Goal: Transaction & Acquisition: Purchase product/service

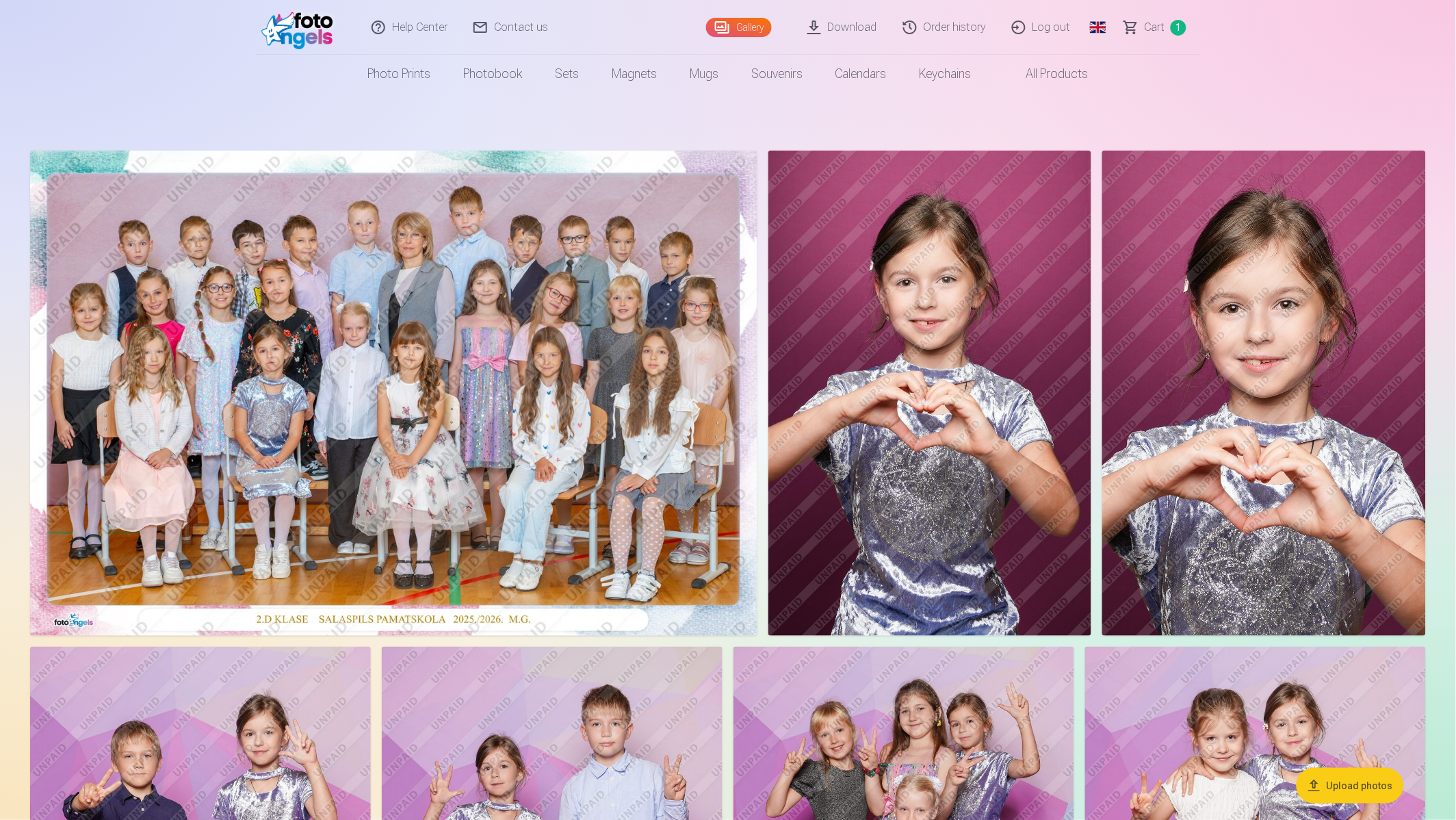
click at [965, 27] on link "Order history" at bounding box center [945, 27] width 109 height 55
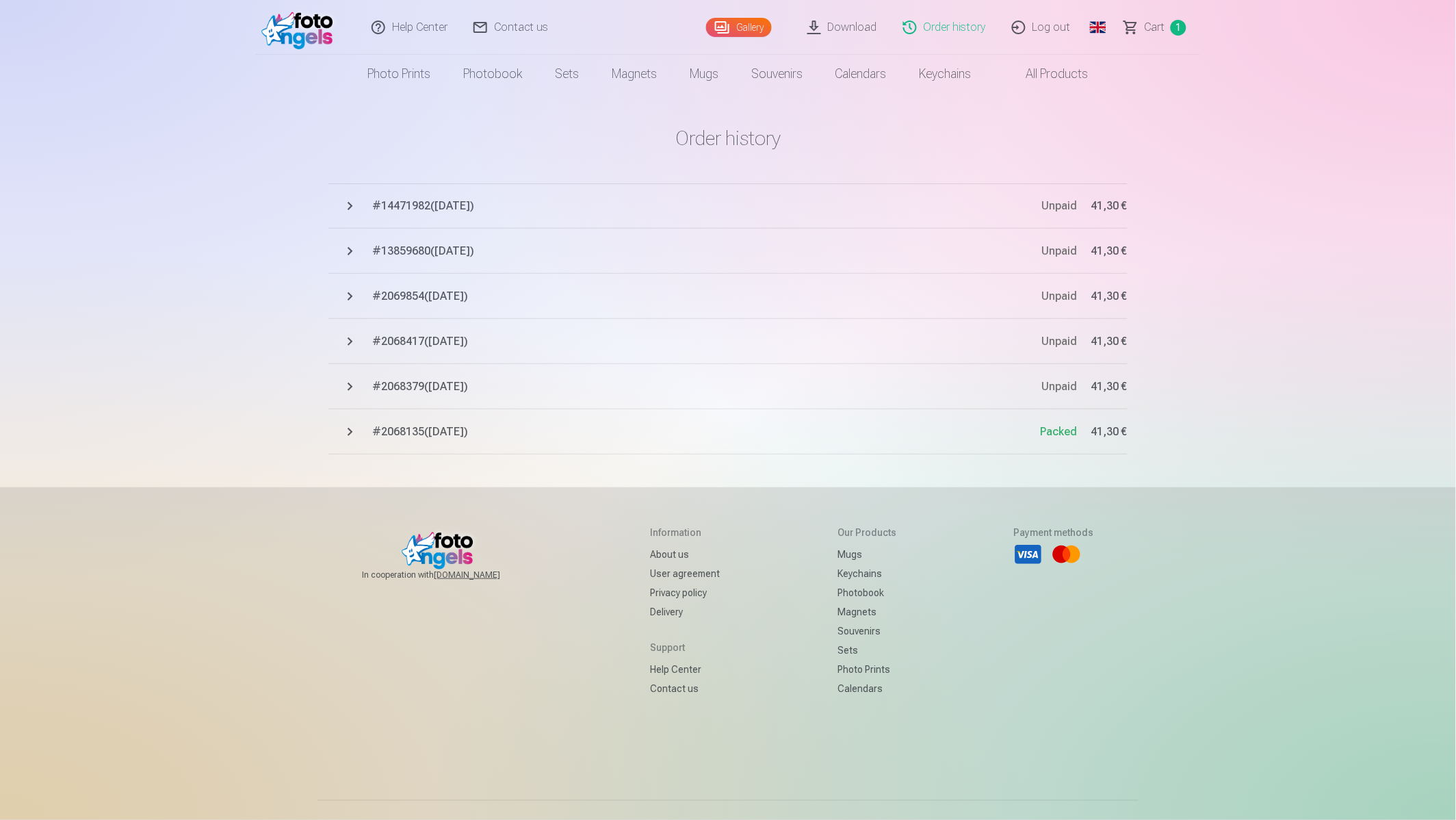
click at [349, 432] on button "# 2068135 ( 8.10.2025 ) Packed 41,30 €" at bounding box center [728, 431] width 799 height 45
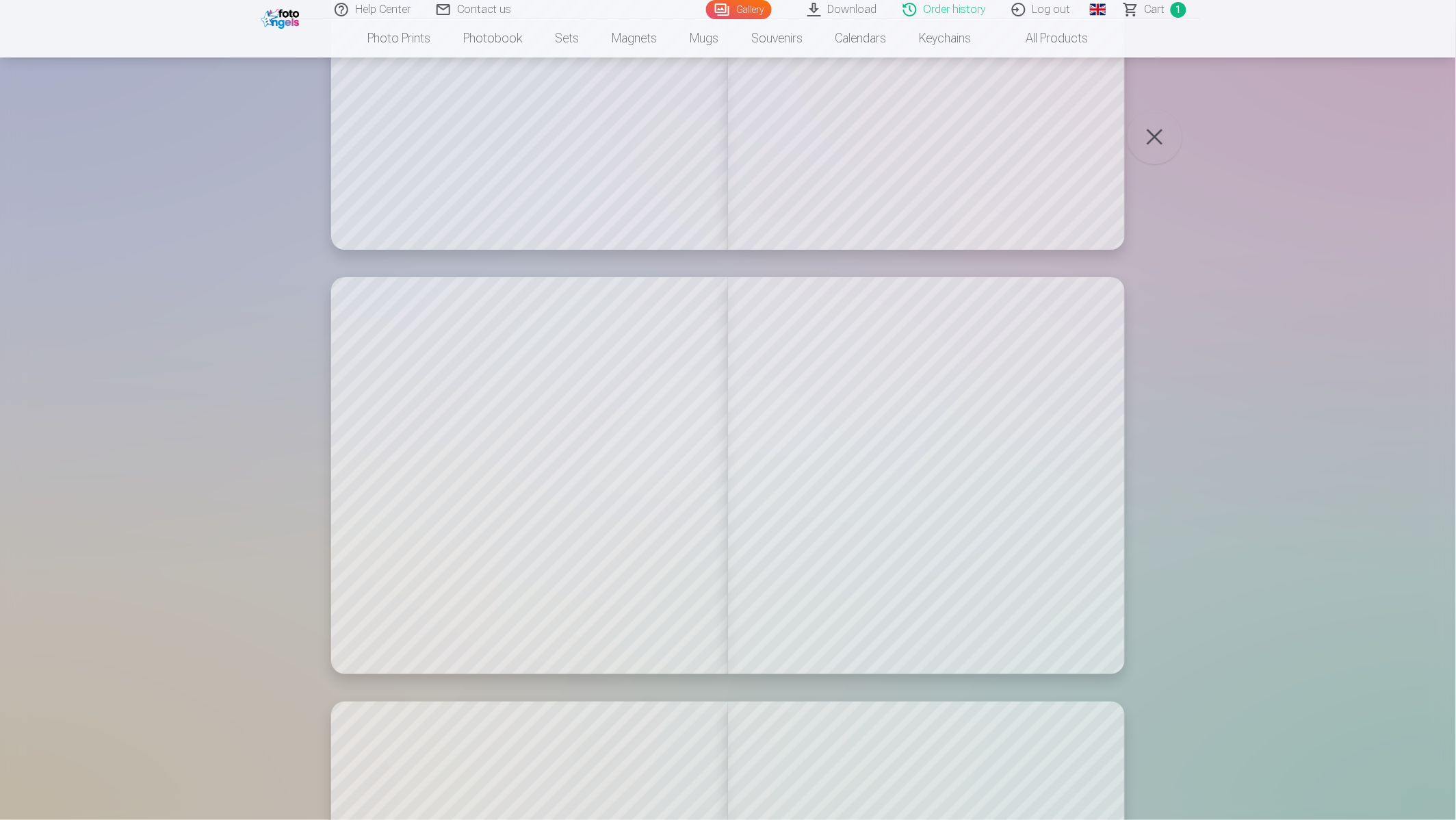
scroll to position [4842, 0]
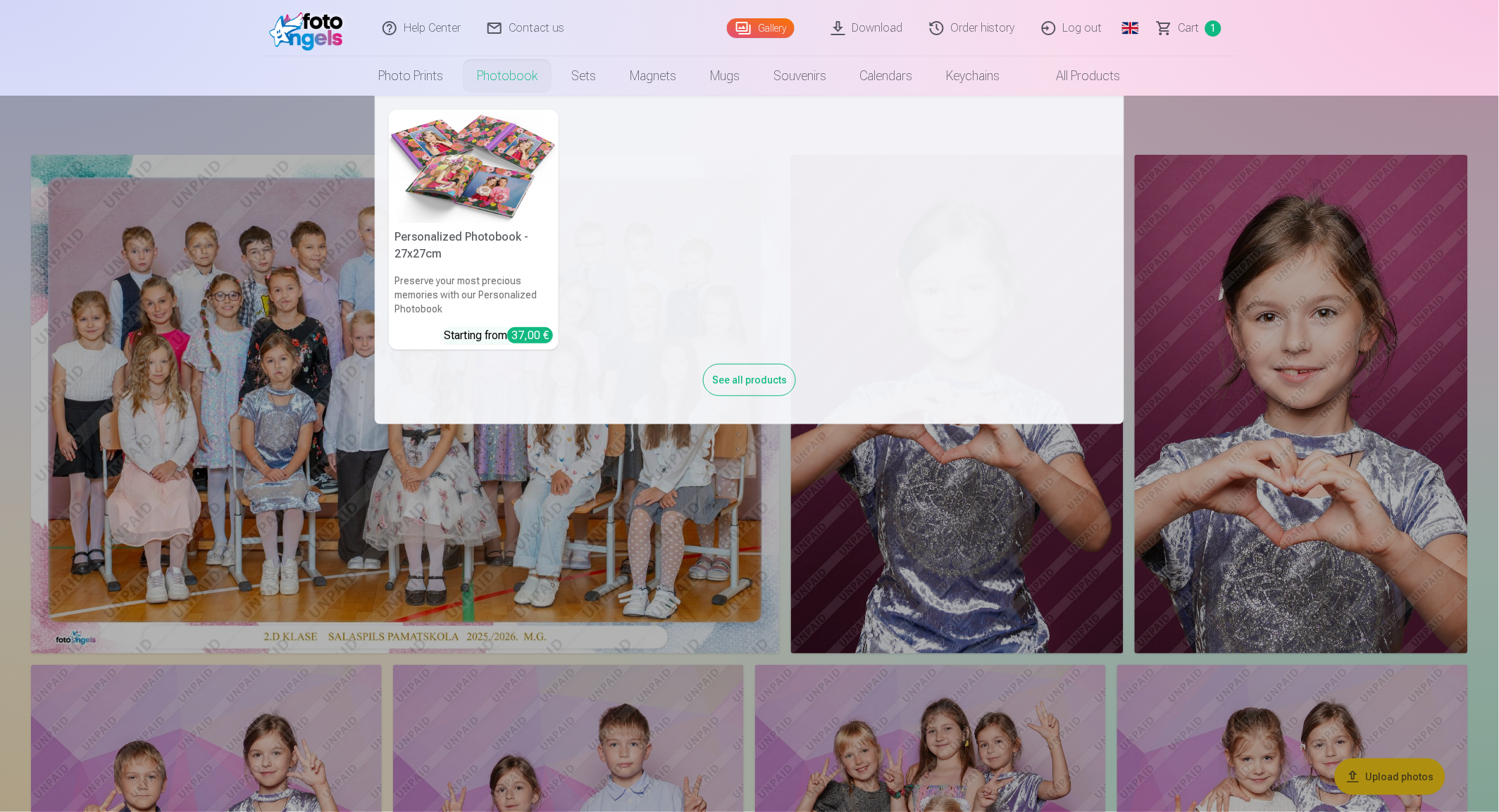
click at [491, 81] on link "Photobook" at bounding box center [507, 76] width 94 height 40
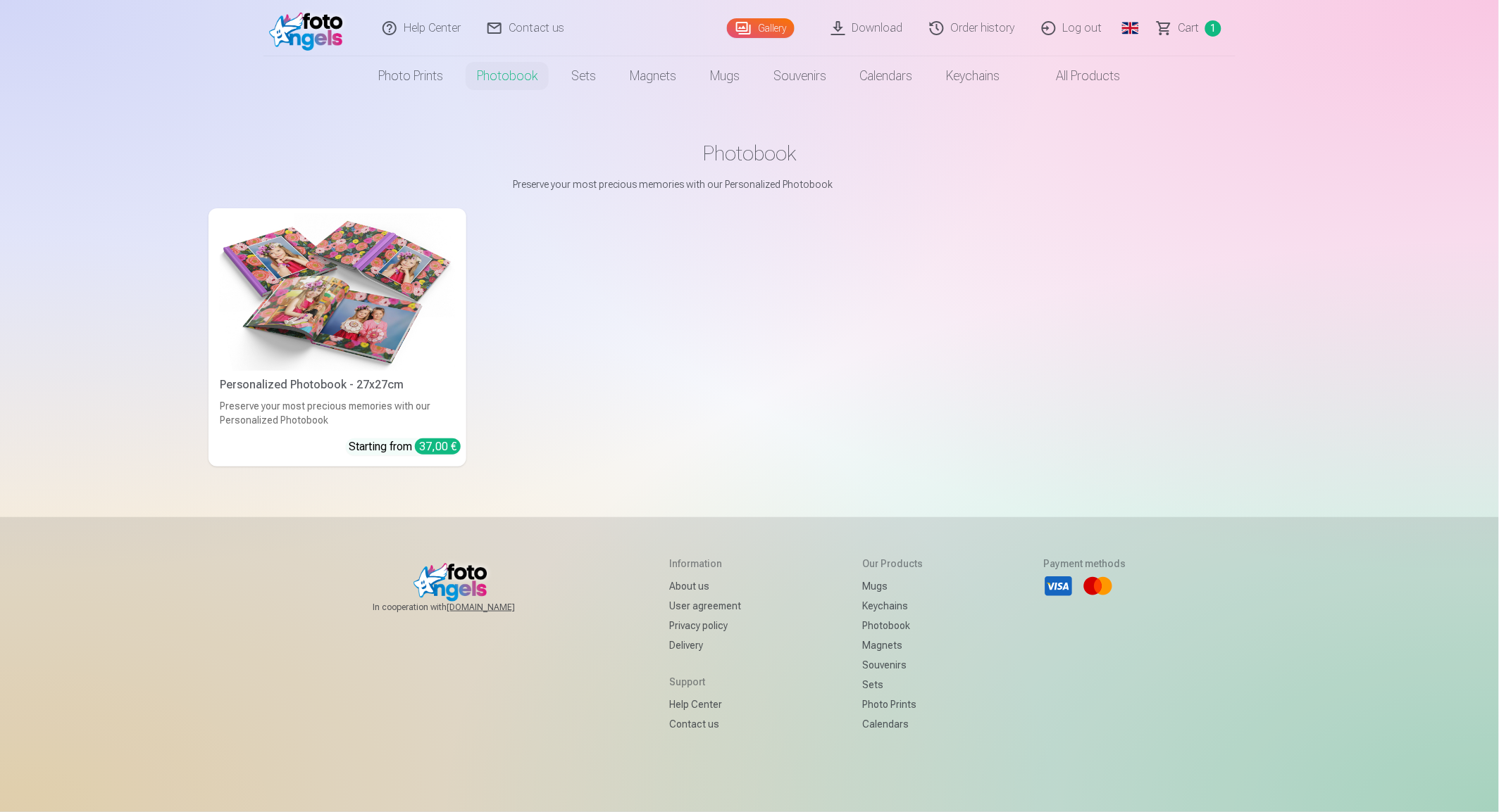
click at [334, 324] on img at bounding box center [338, 291] width 235 height 157
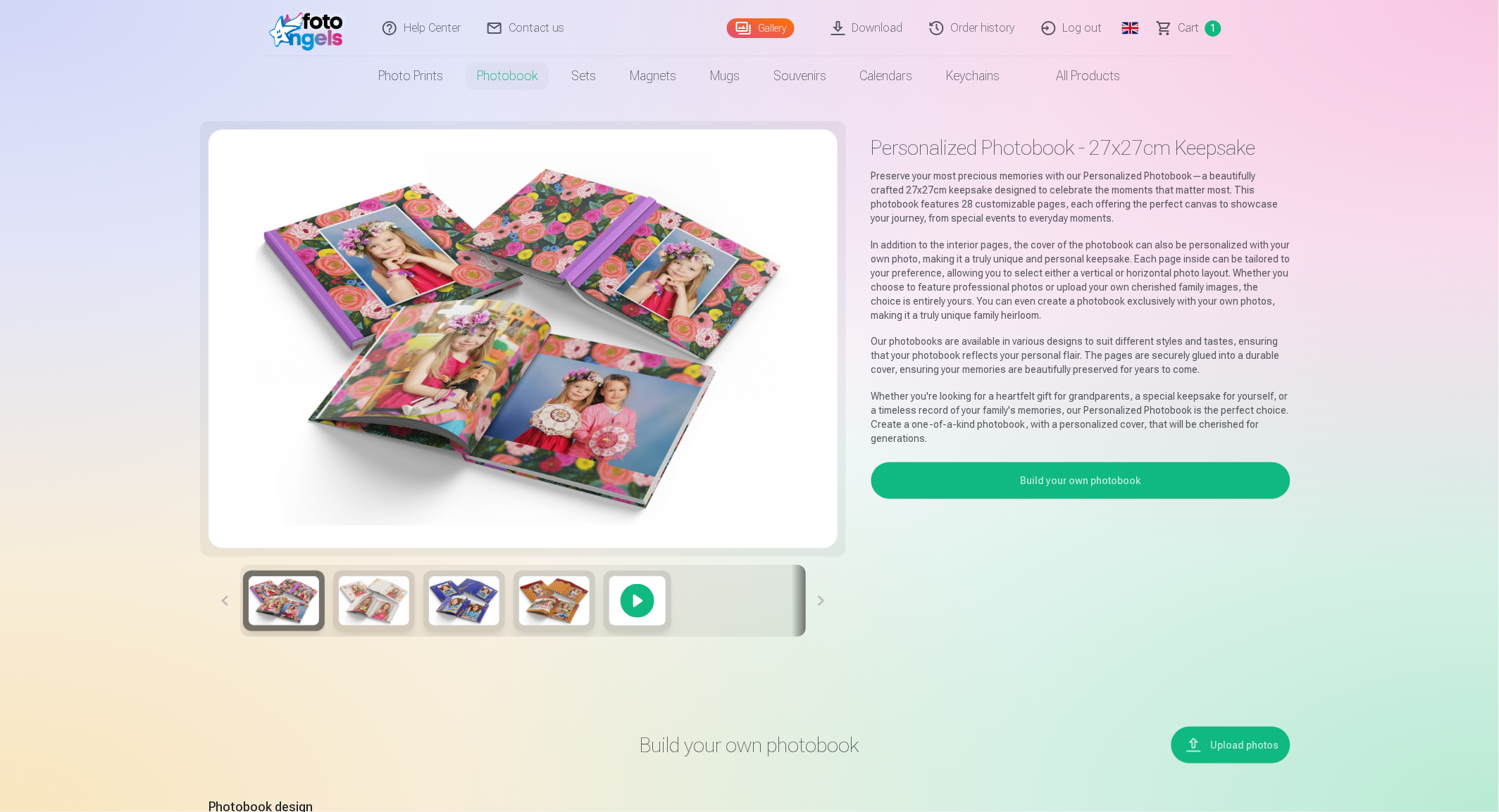
click at [815, 606] on button at bounding box center [822, 600] width 32 height 72
click at [622, 603] on div at bounding box center [637, 601] width 68 height 61
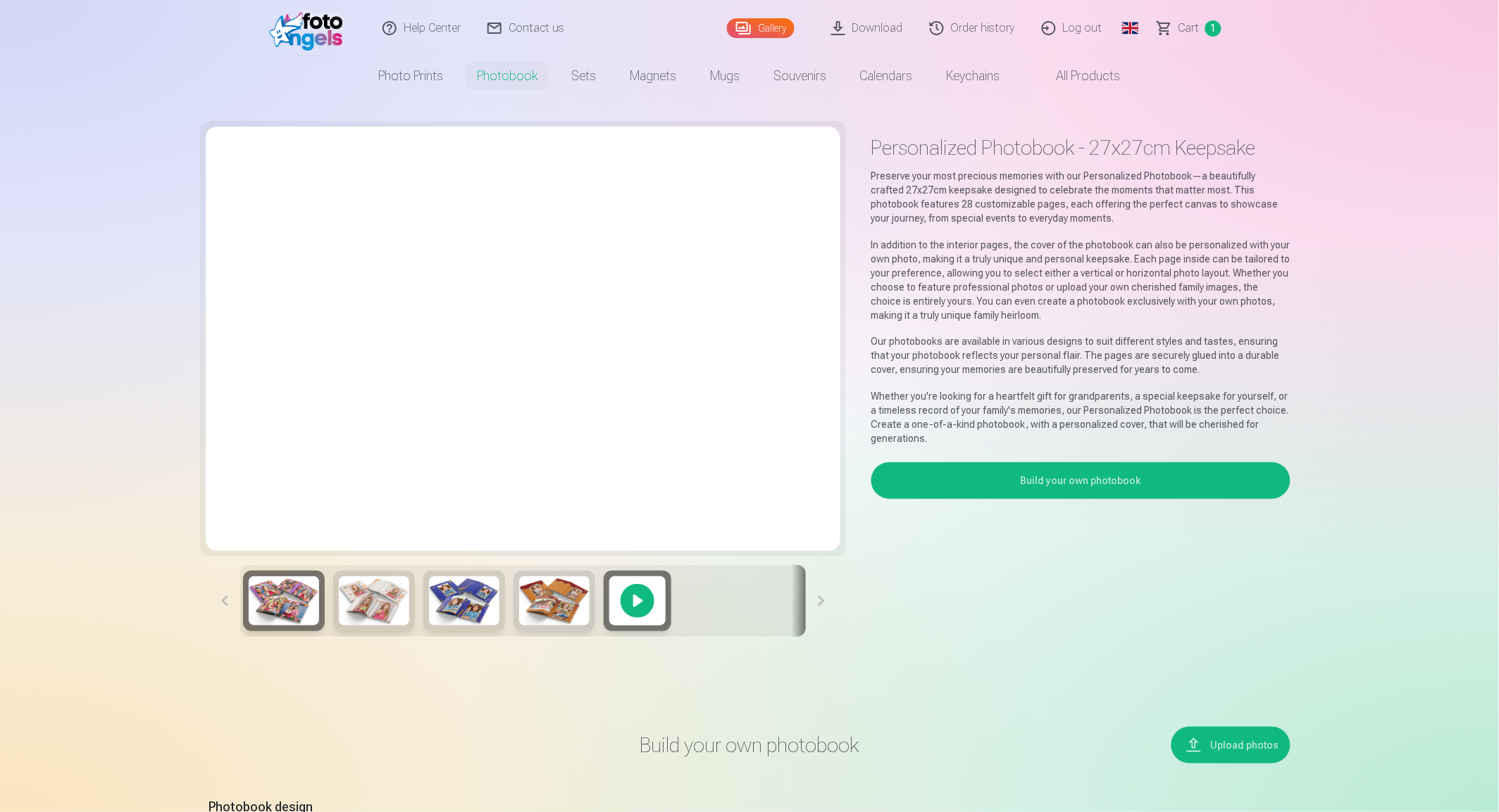
click at [820, 606] on button at bounding box center [822, 600] width 32 height 72
click at [283, 607] on img at bounding box center [283, 601] width 71 height 49
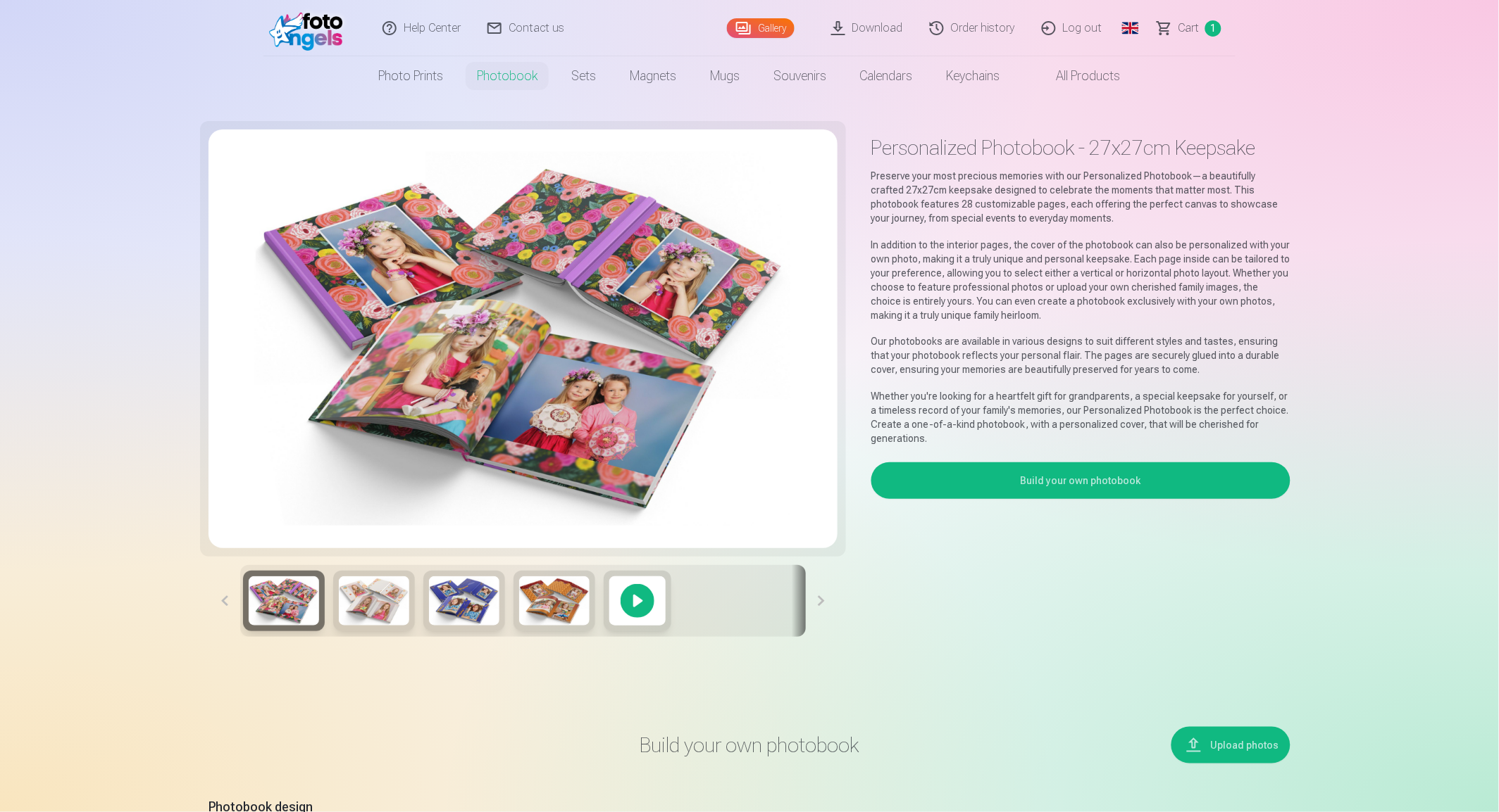
click at [223, 599] on button at bounding box center [224, 600] width 32 height 72
click at [470, 615] on img at bounding box center [465, 601] width 71 height 49
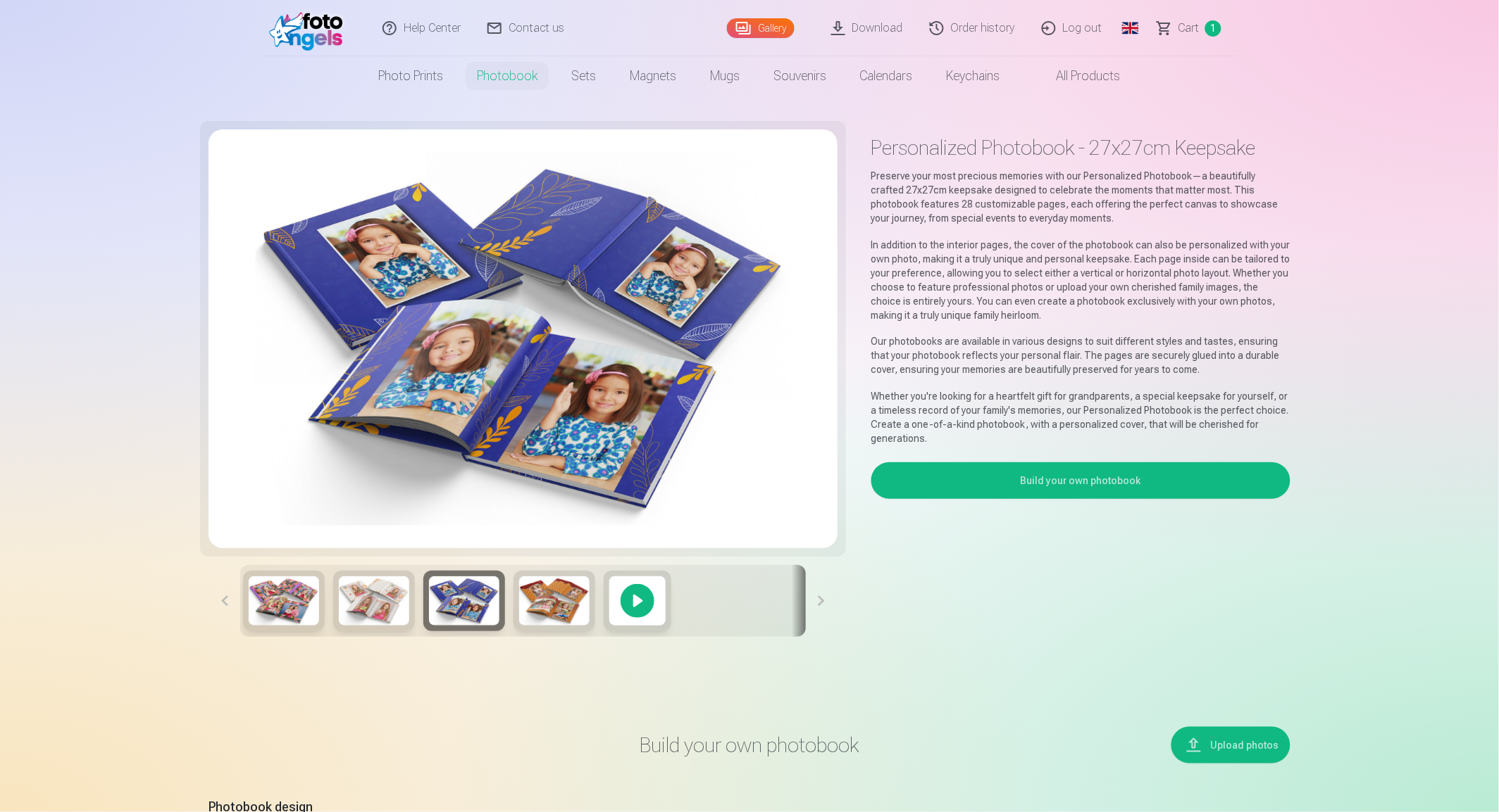
click at [533, 614] on img at bounding box center [554, 601] width 71 height 49
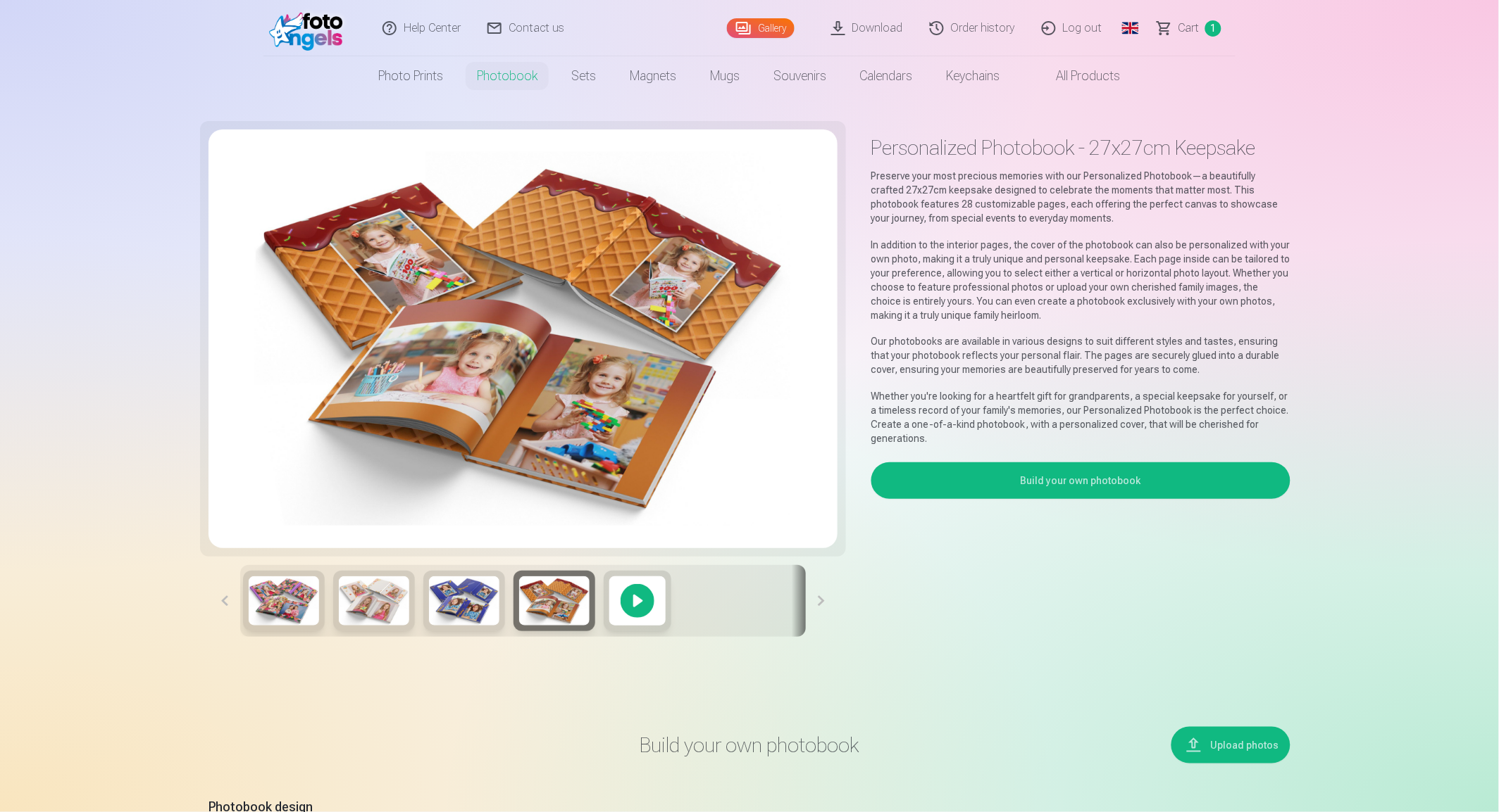
drag, startPoint x: 391, startPoint y: 616, endPoint x: 383, endPoint y: 616, distance: 8.0
click at [391, 616] on img at bounding box center [374, 601] width 71 height 49
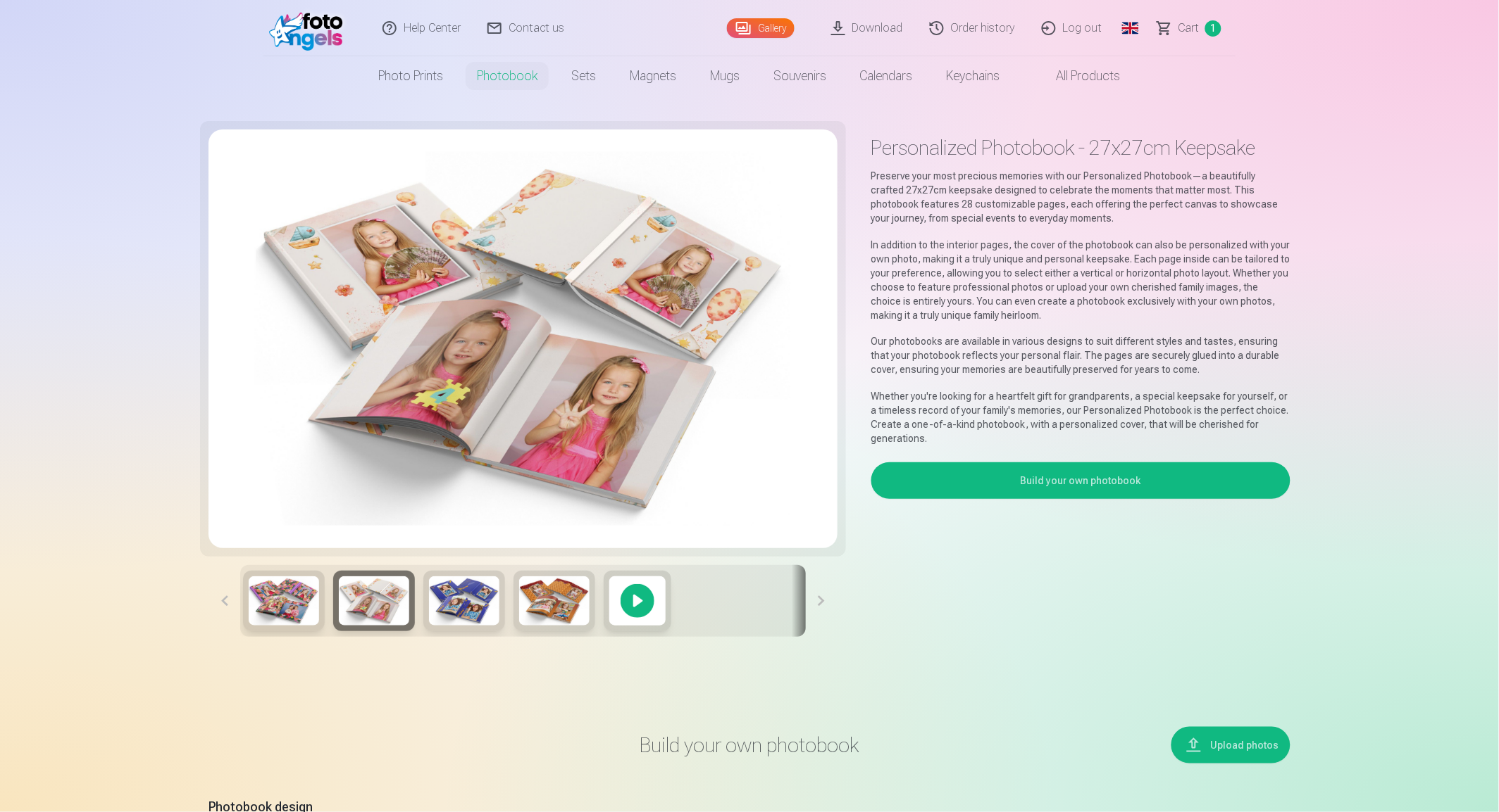
click at [290, 602] on img at bounding box center [283, 601] width 71 height 49
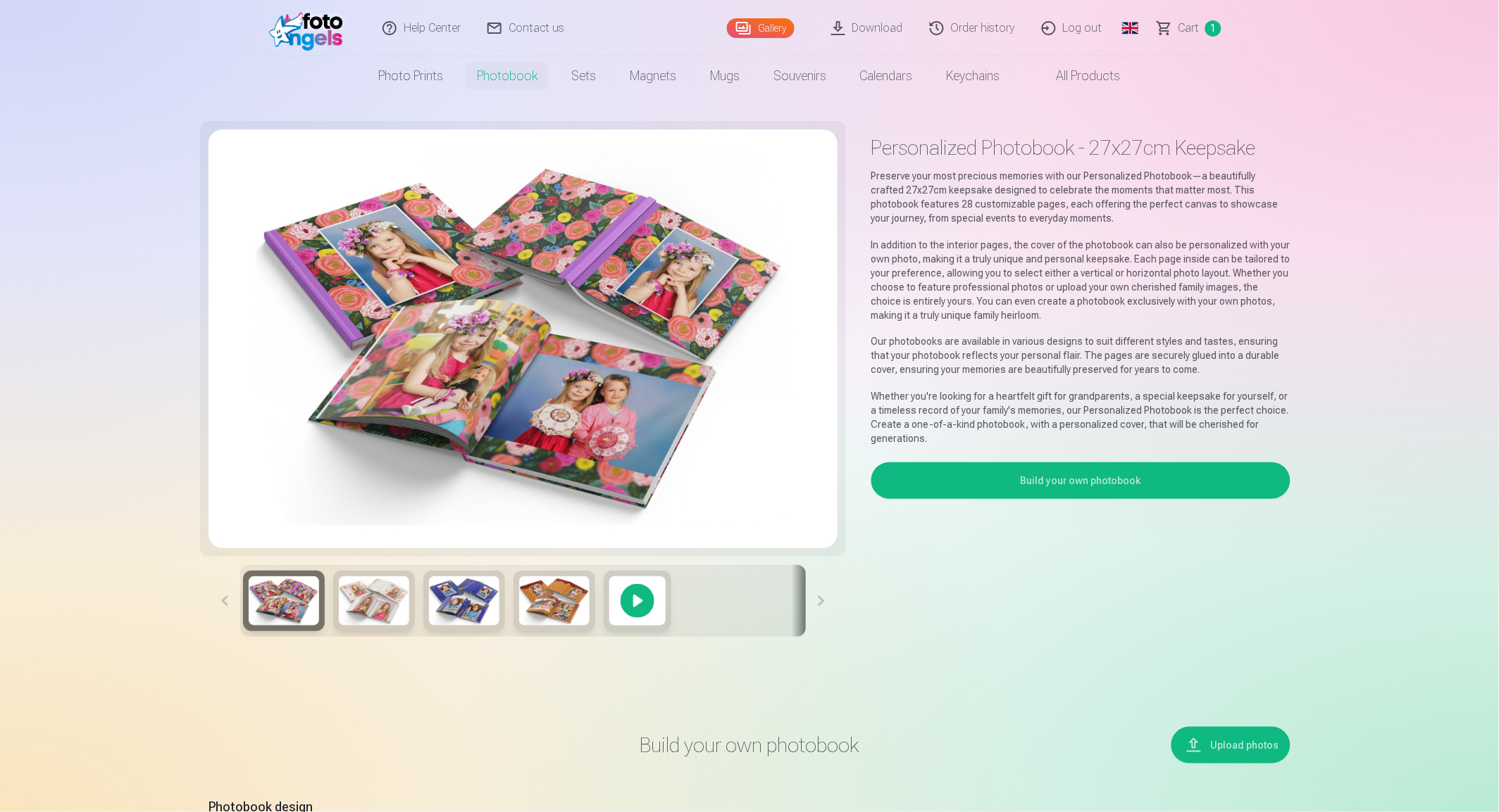
click at [815, 603] on button at bounding box center [822, 600] width 32 height 72
click at [1067, 482] on button "Build your own photobook" at bounding box center [1081, 481] width 419 height 36
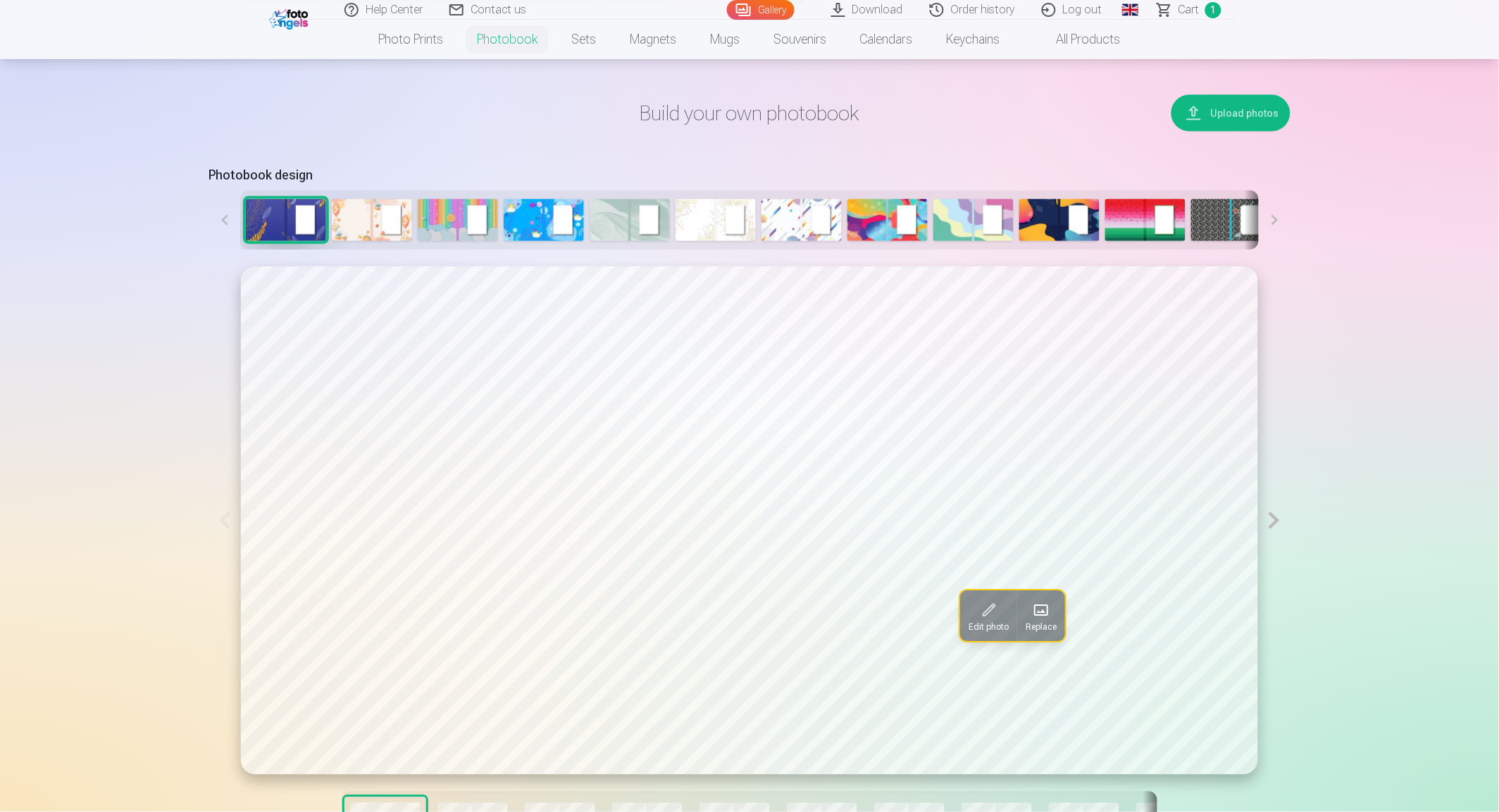
scroll to position [635, 0]
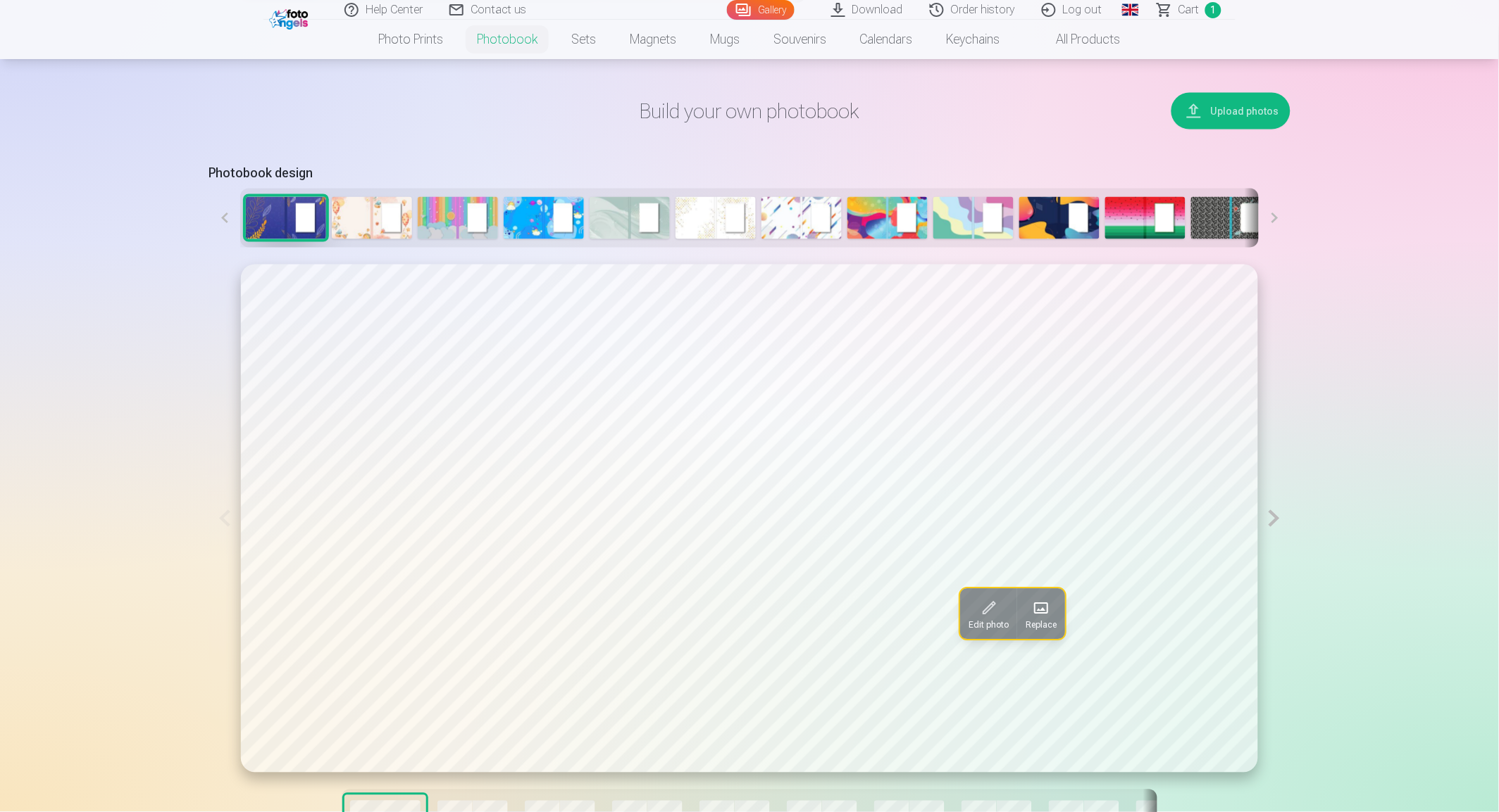
click at [539, 218] on img at bounding box center [543, 218] width 81 height 43
click at [1040, 614] on span at bounding box center [1041, 608] width 23 height 23
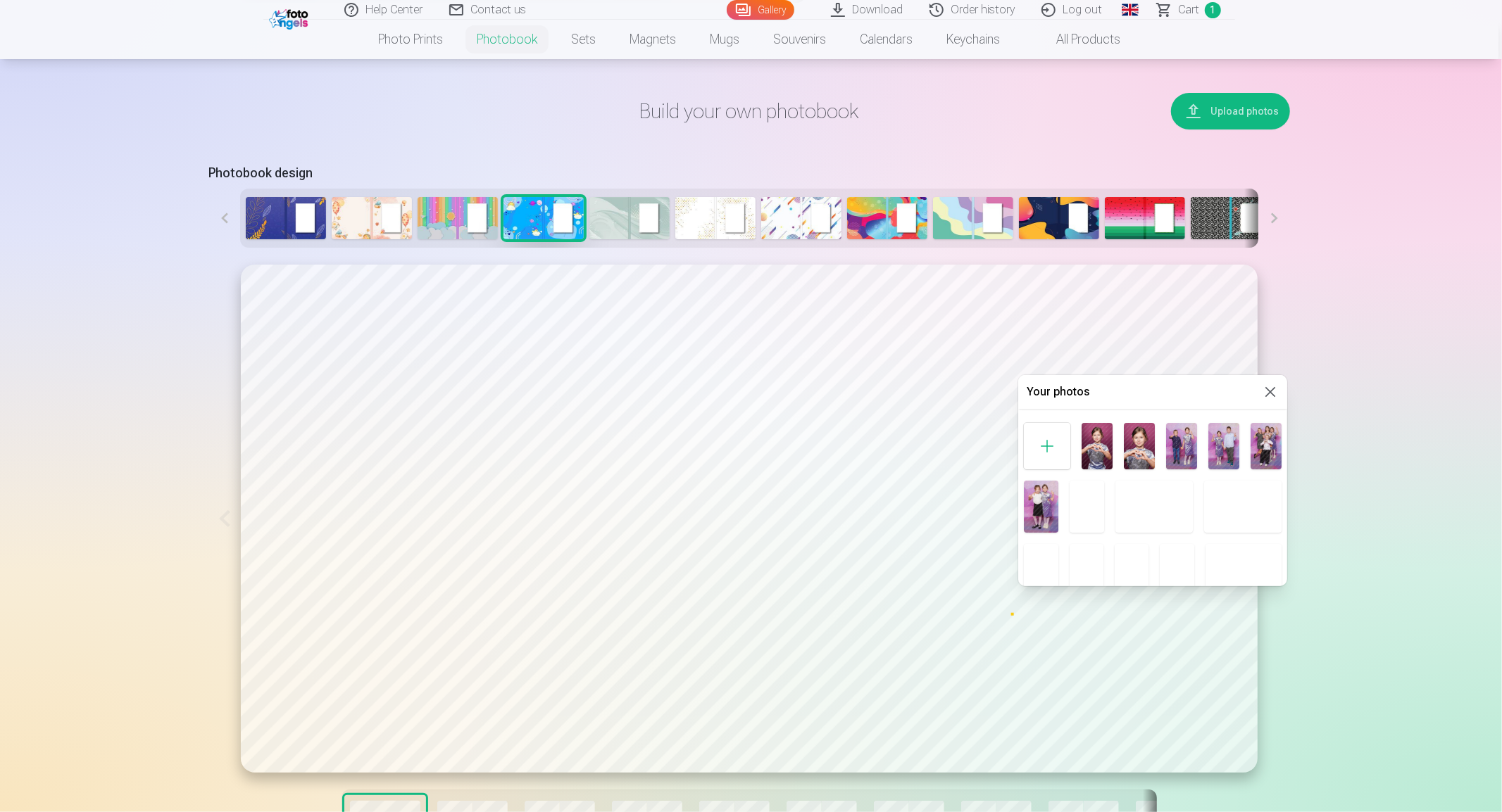
click at [1138, 448] on img at bounding box center [1139, 445] width 31 height 46
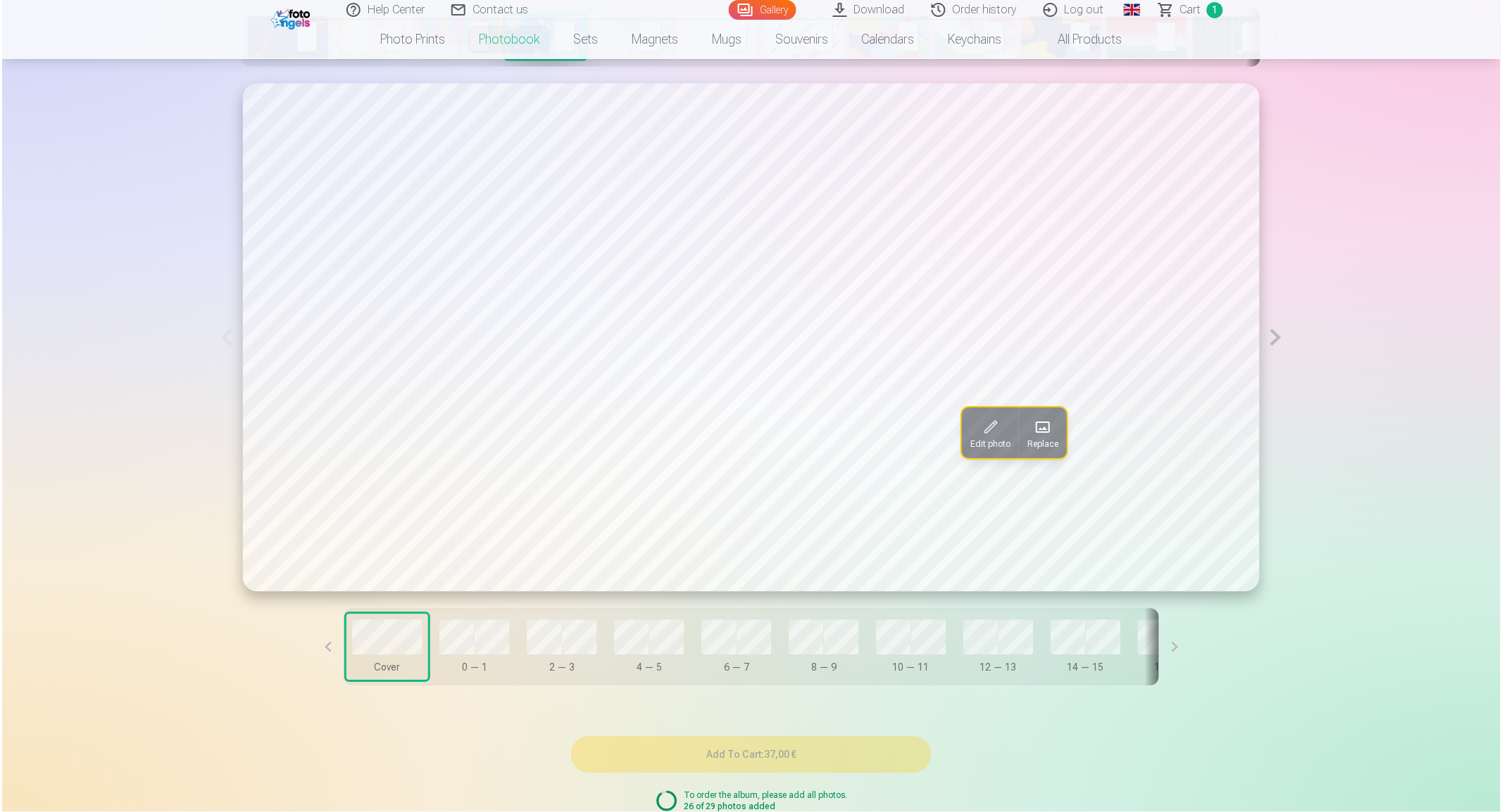
scroll to position [869, 0]
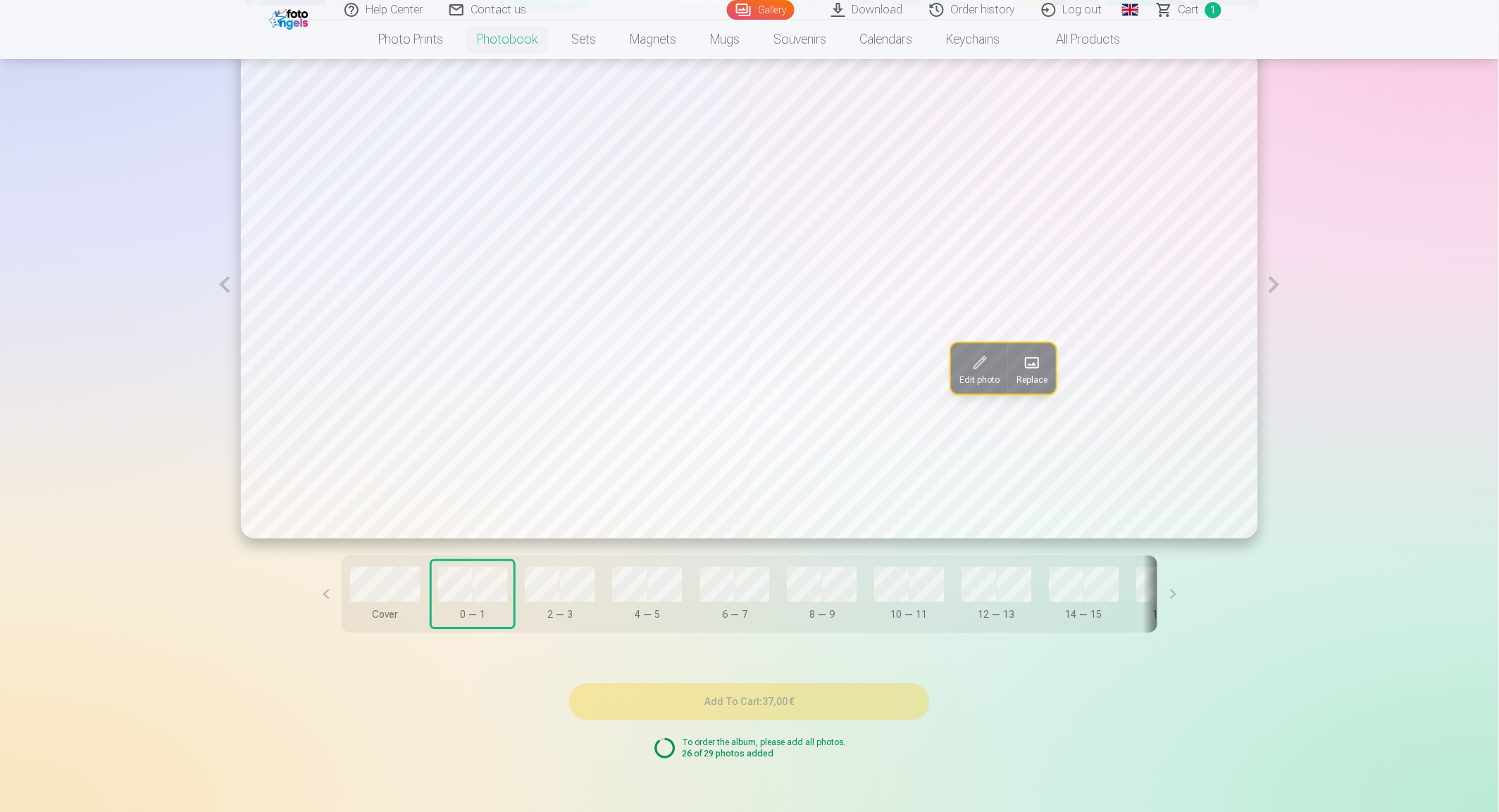
click at [1025, 376] on span "Replace" at bounding box center [1032, 379] width 31 height 11
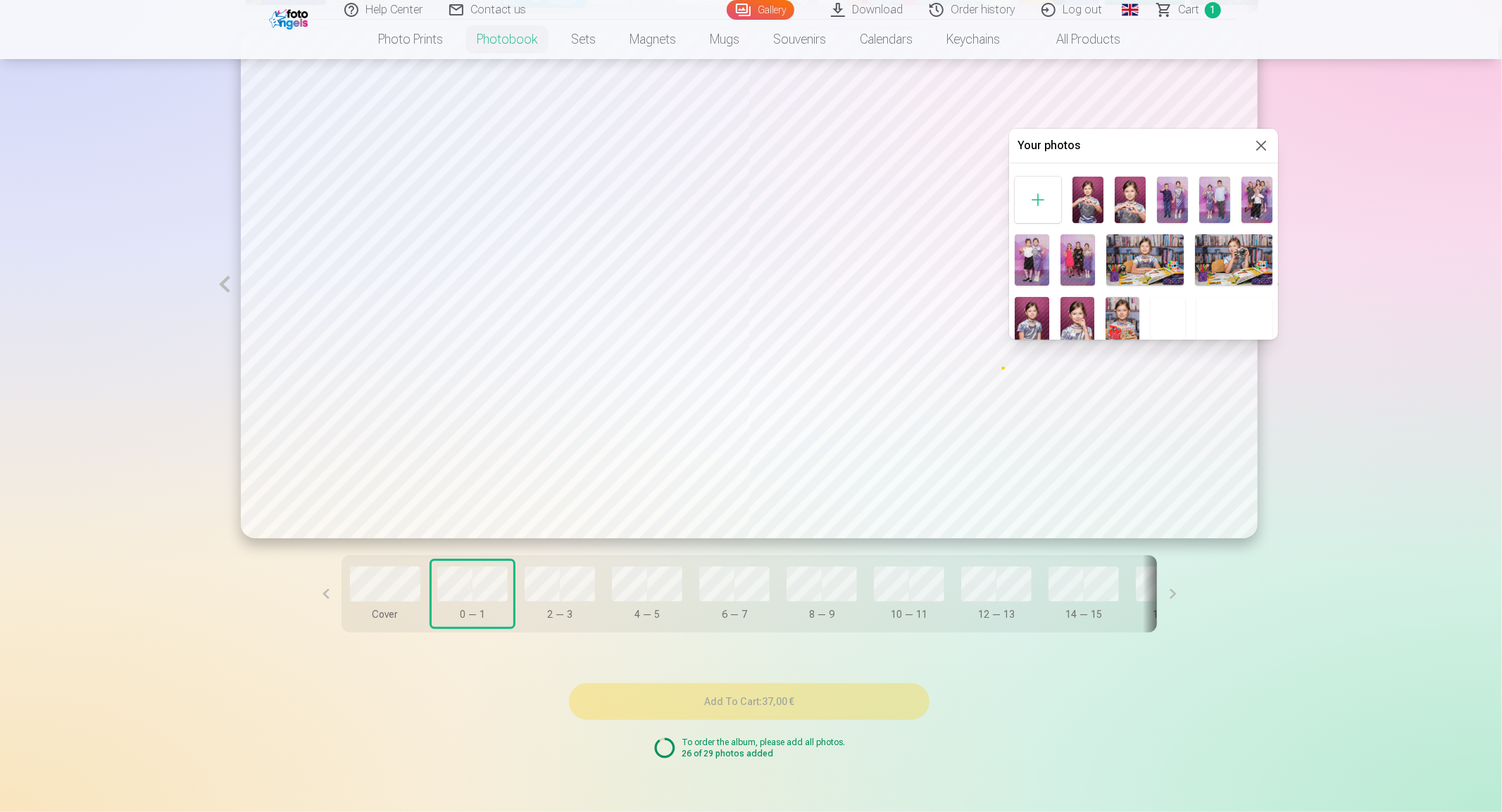
click at [1075, 319] on img at bounding box center [1076, 322] width 33 height 52
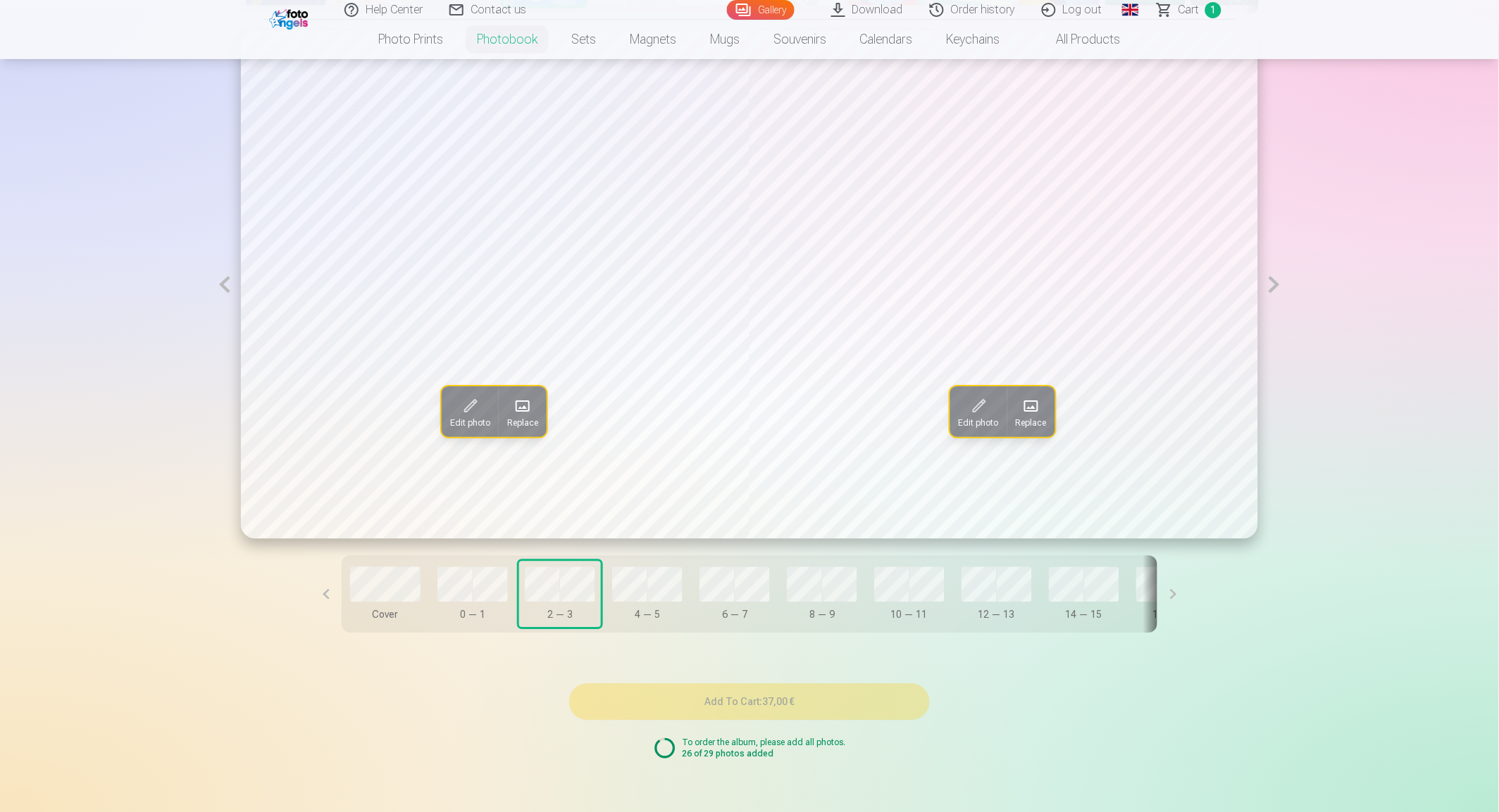
click at [1026, 420] on span "Replace" at bounding box center [1031, 423] width 31 height 11
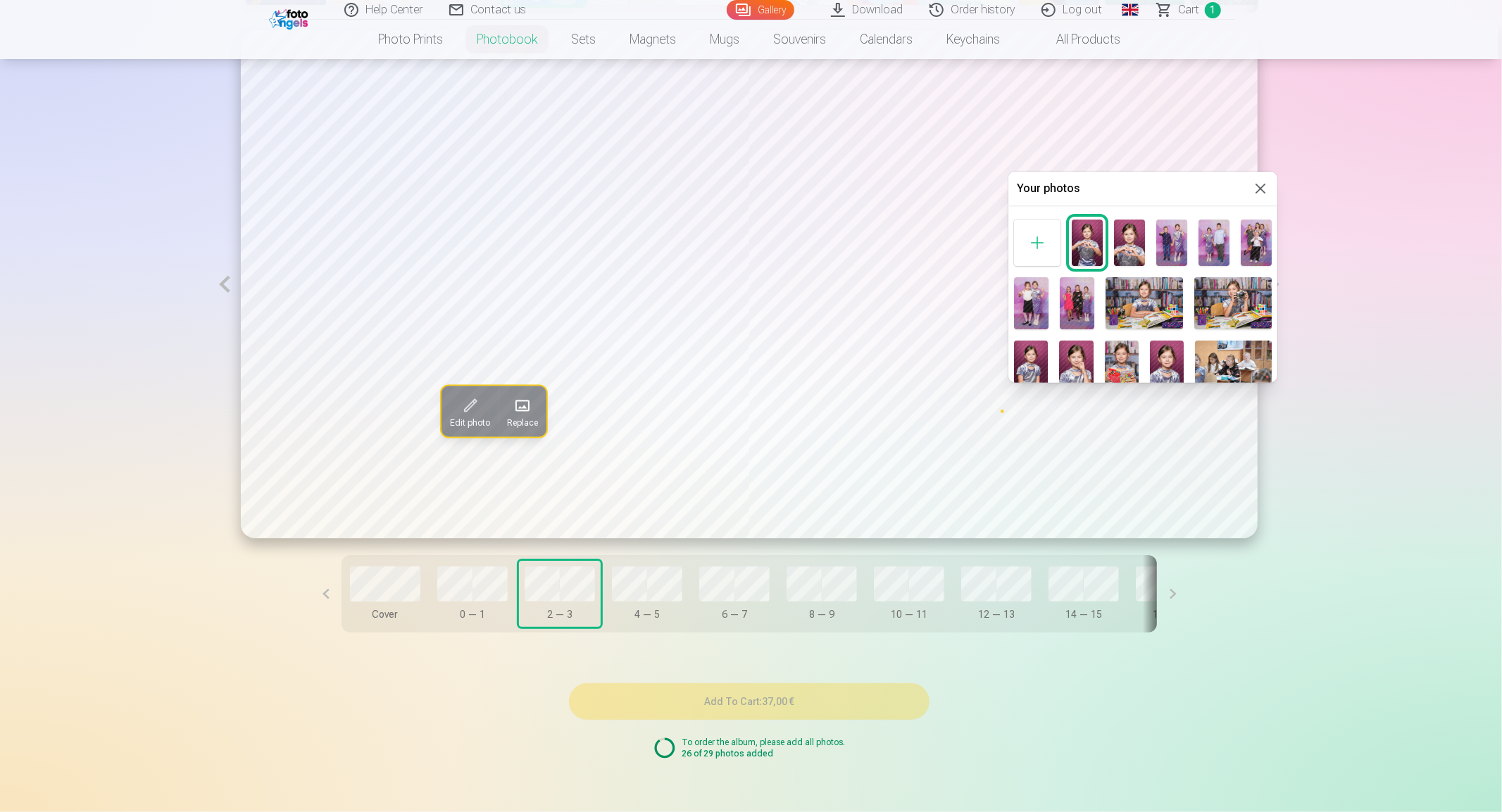
click at [1026, 359] on img at bounding box center [1030, 366] width 33 height 52
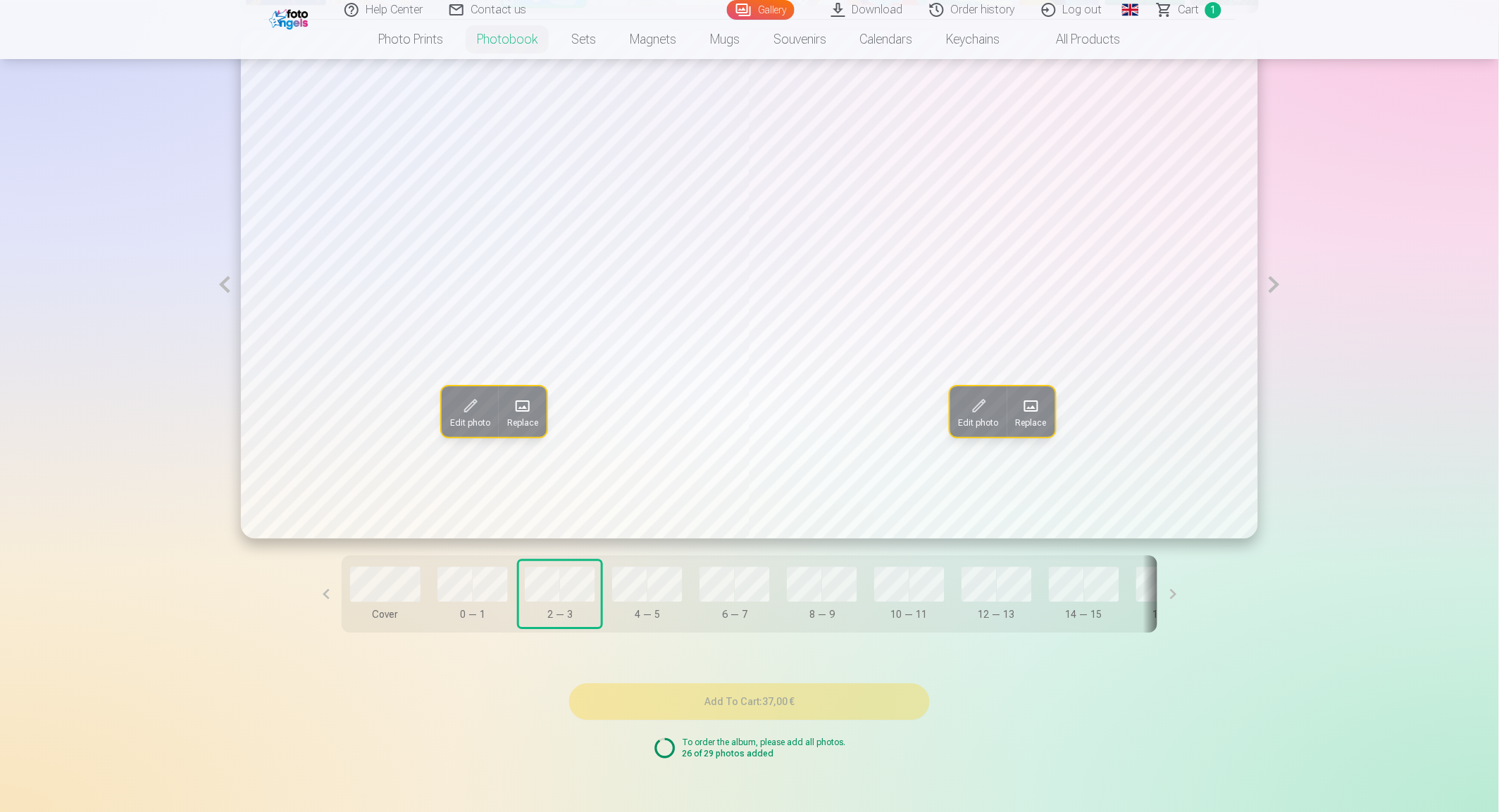
click at [1273, 289] on button at bounding box center [1274, 283] width 33 height 508
click at [521, 413] on span at bounding box center [523, 406] width 23 height 23
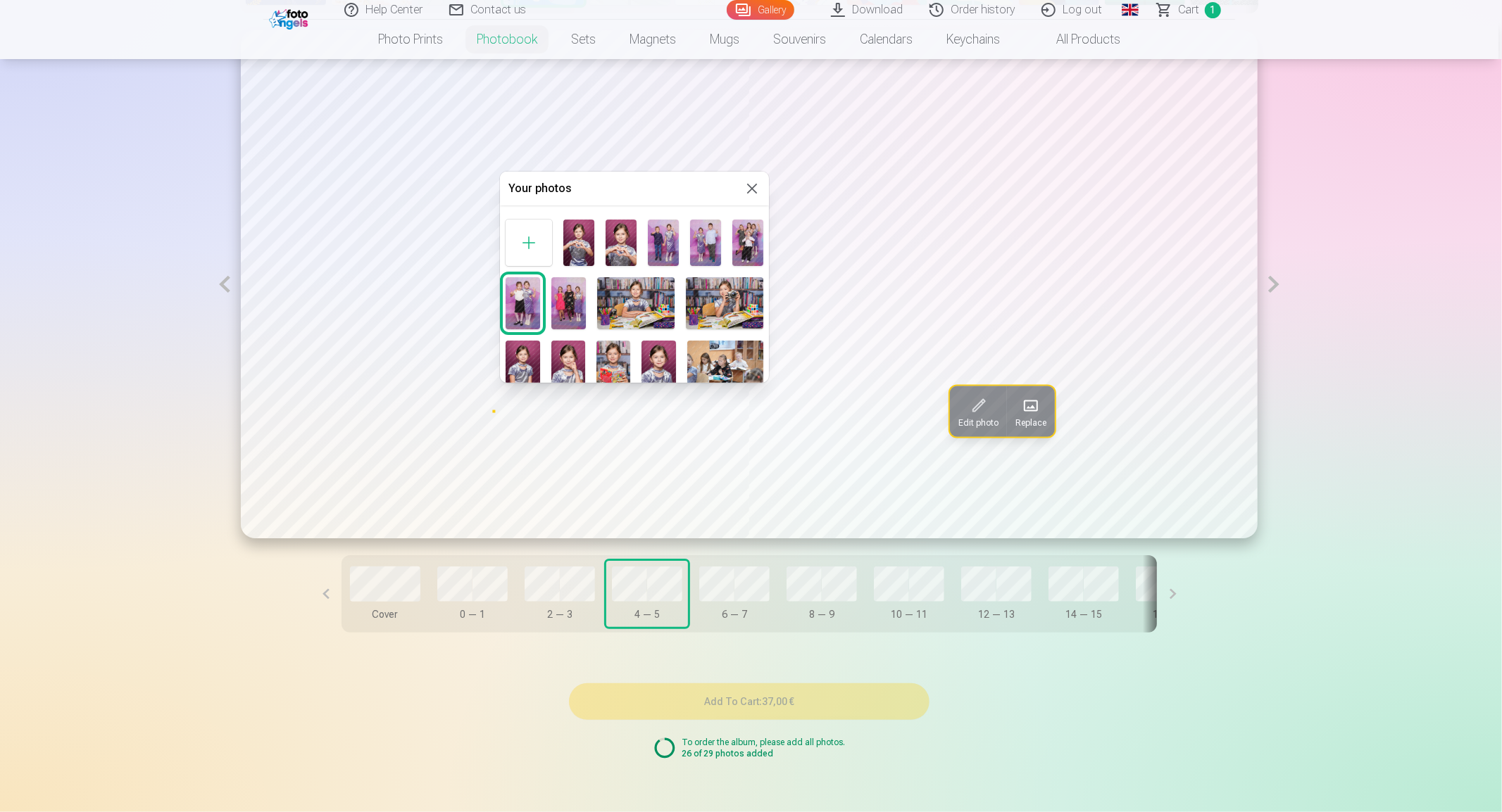
click at [747, 244] on img at bounding box center [748, 243] width 31 height 46
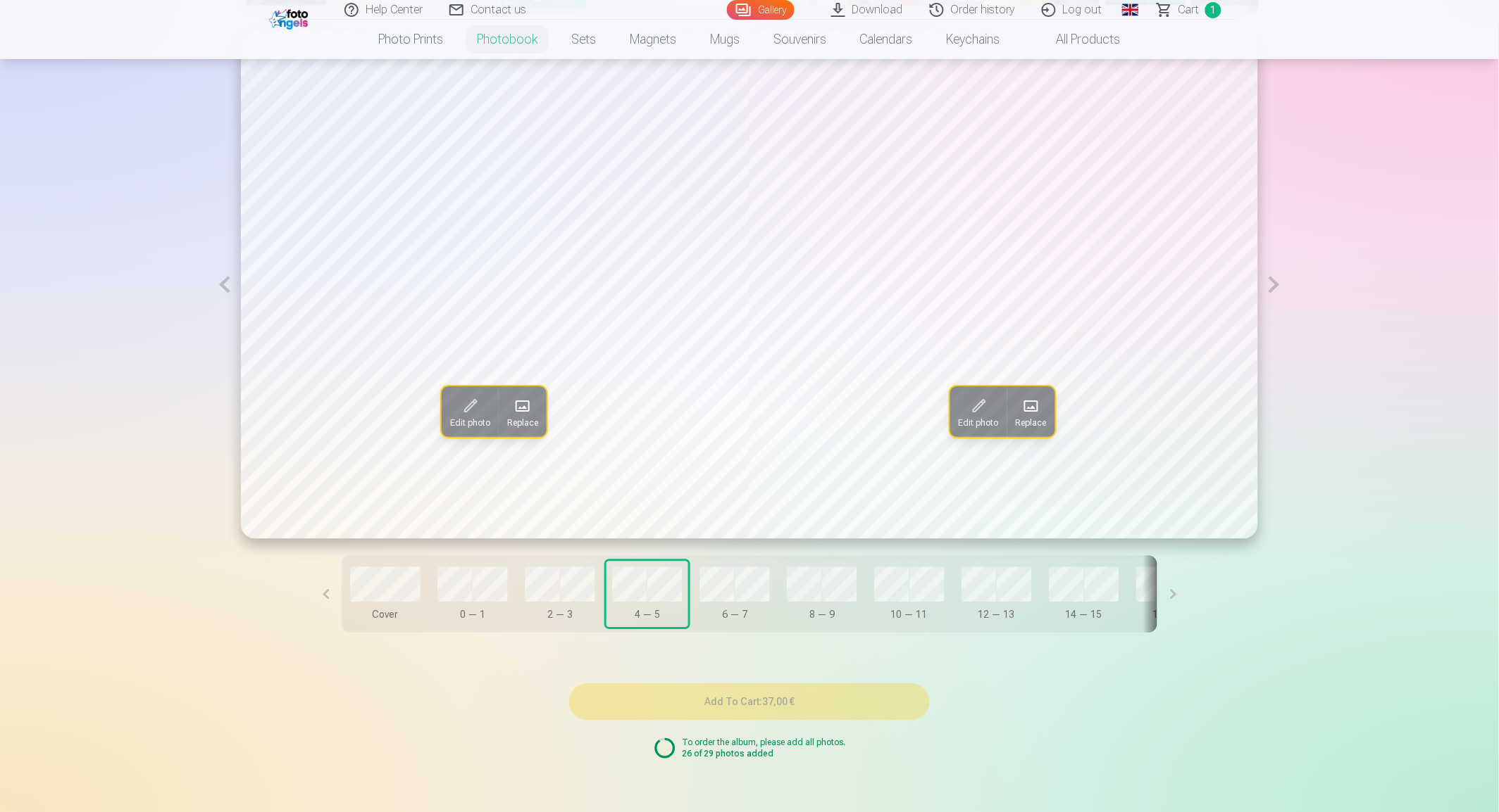
click at [1033, 416] on span at bounding box center [1031, 406] width 23 height 23
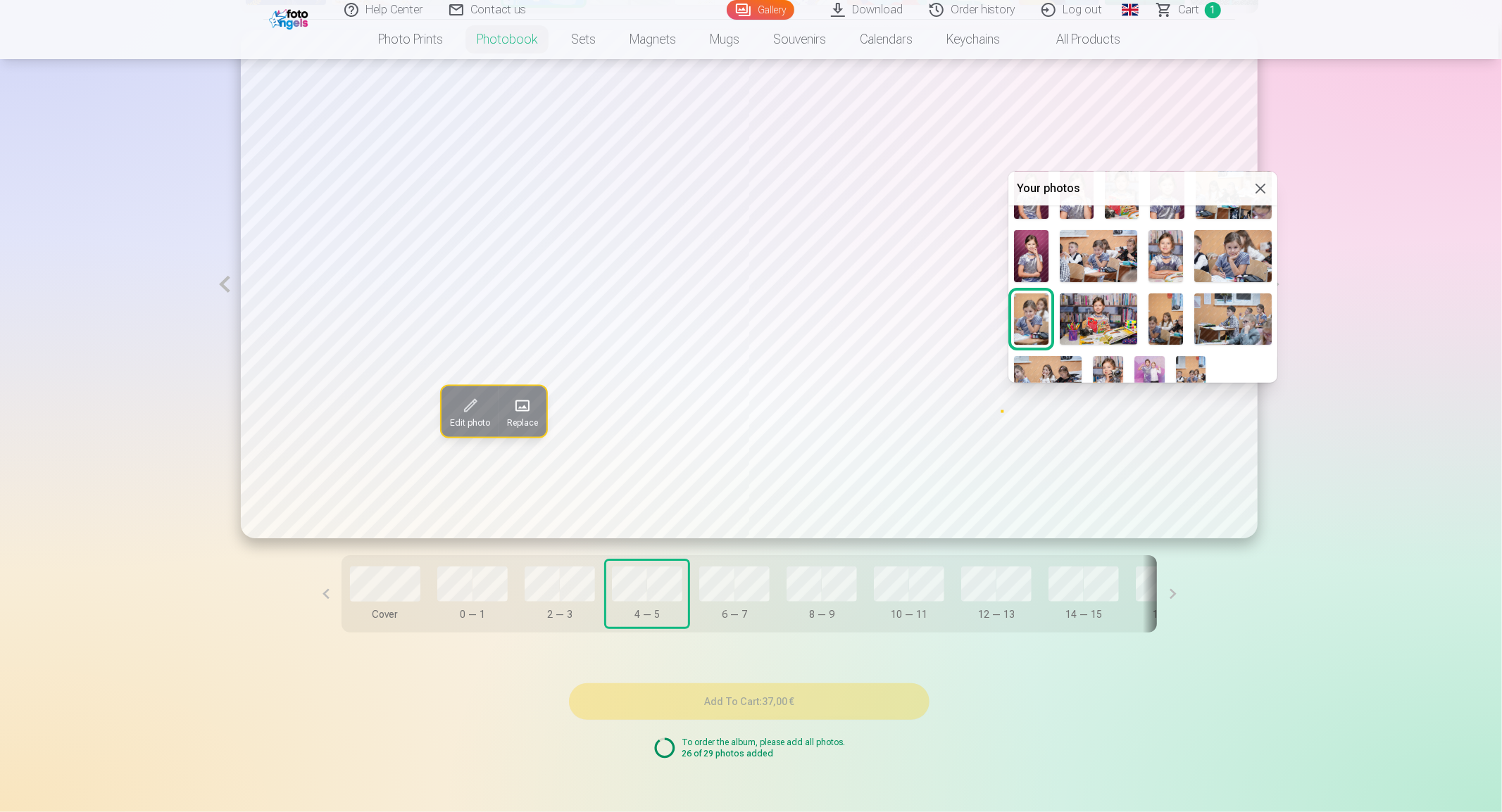
scroll to position [192, 0]
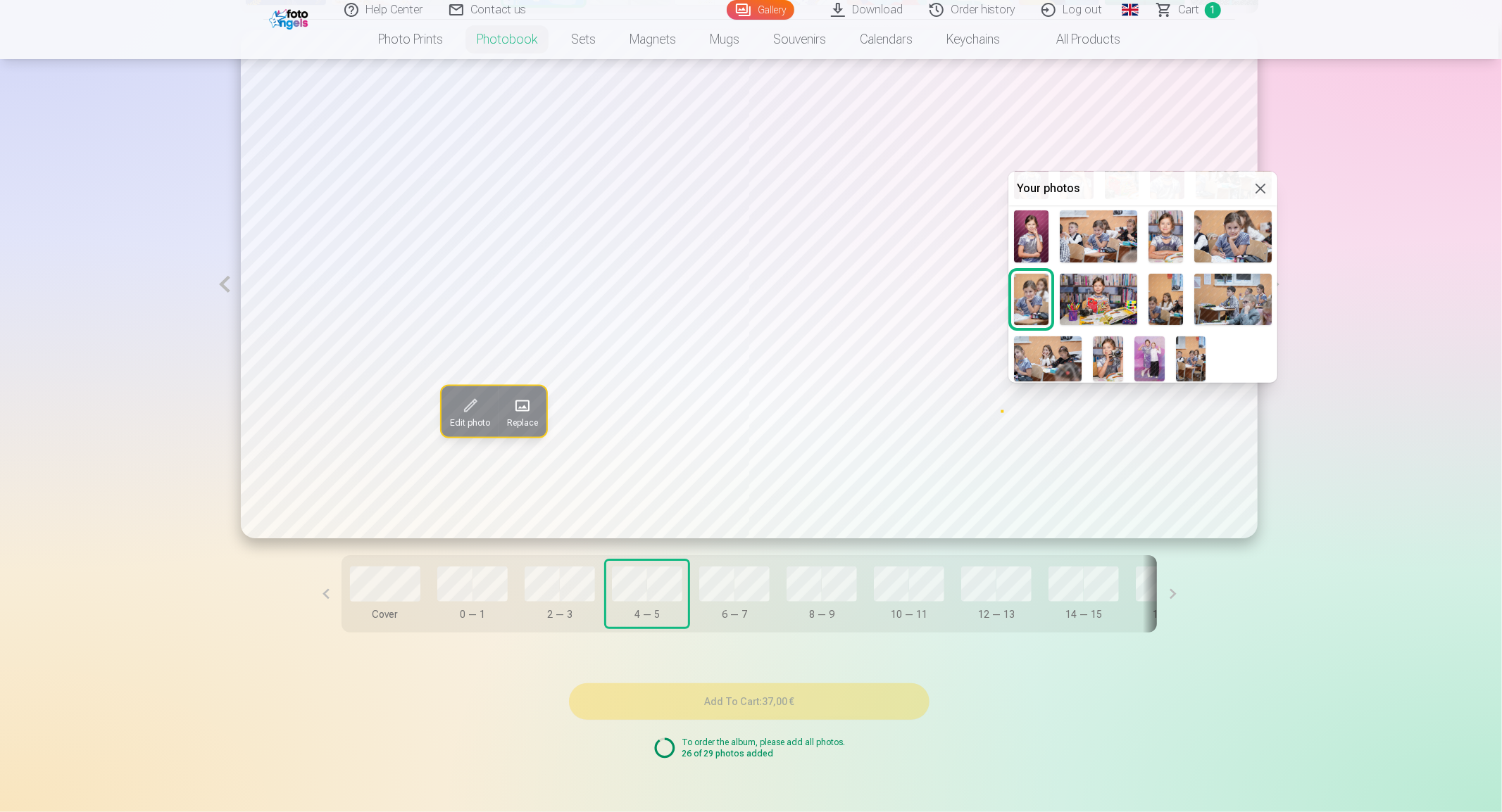
click at [1156, 357] on img at bounding box center [1149, 359] width 30 height 45
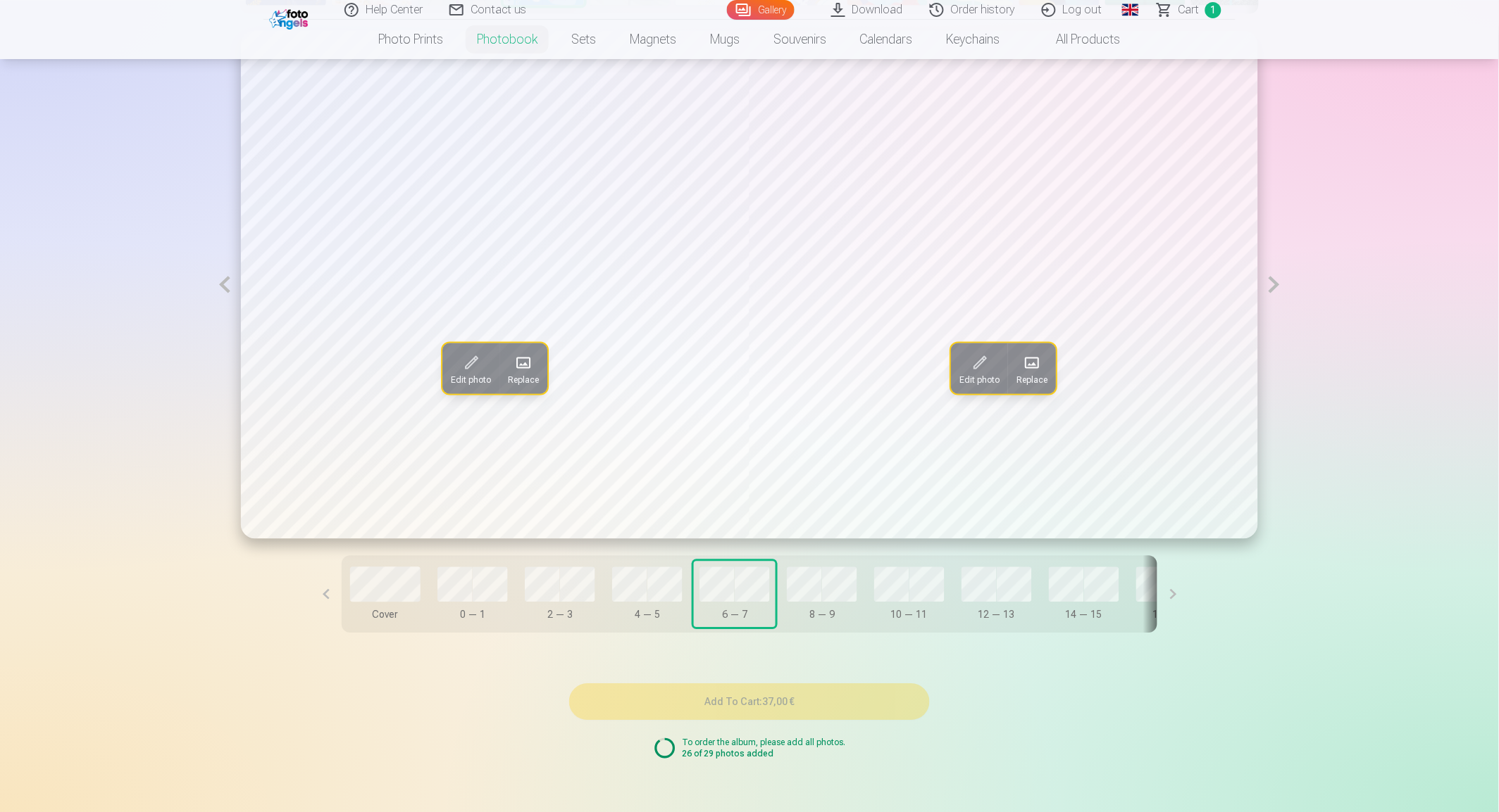
click at [519, 378] on span "Replace" at bounding box center [524, 379] width 31 height 11
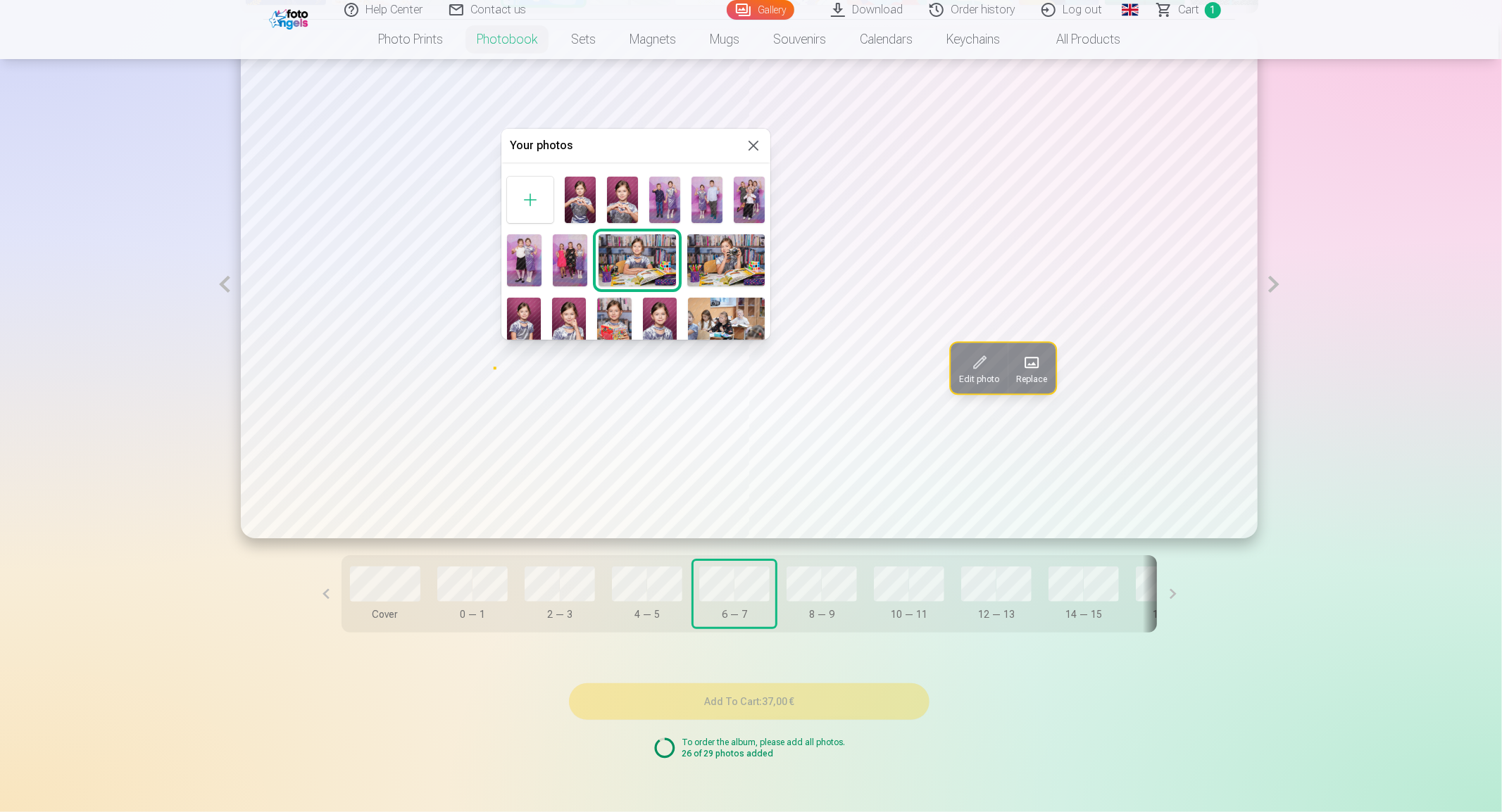
click at [563, 327] on img at bounding box center [569, 323] width 33 height 52
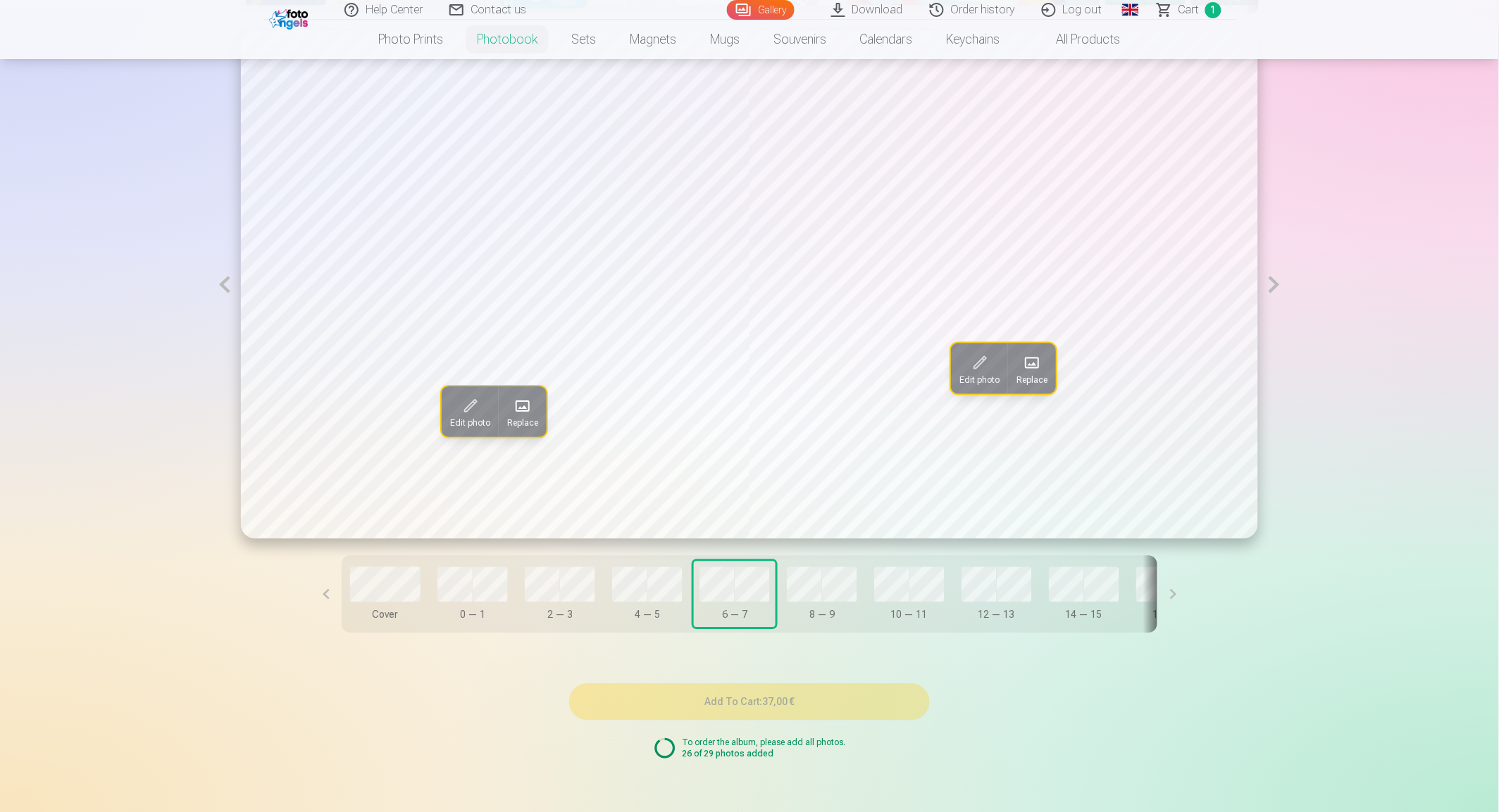
click at [1031, 375] on span "Replace" at bounding box center [1032, 379] width 31 height 11
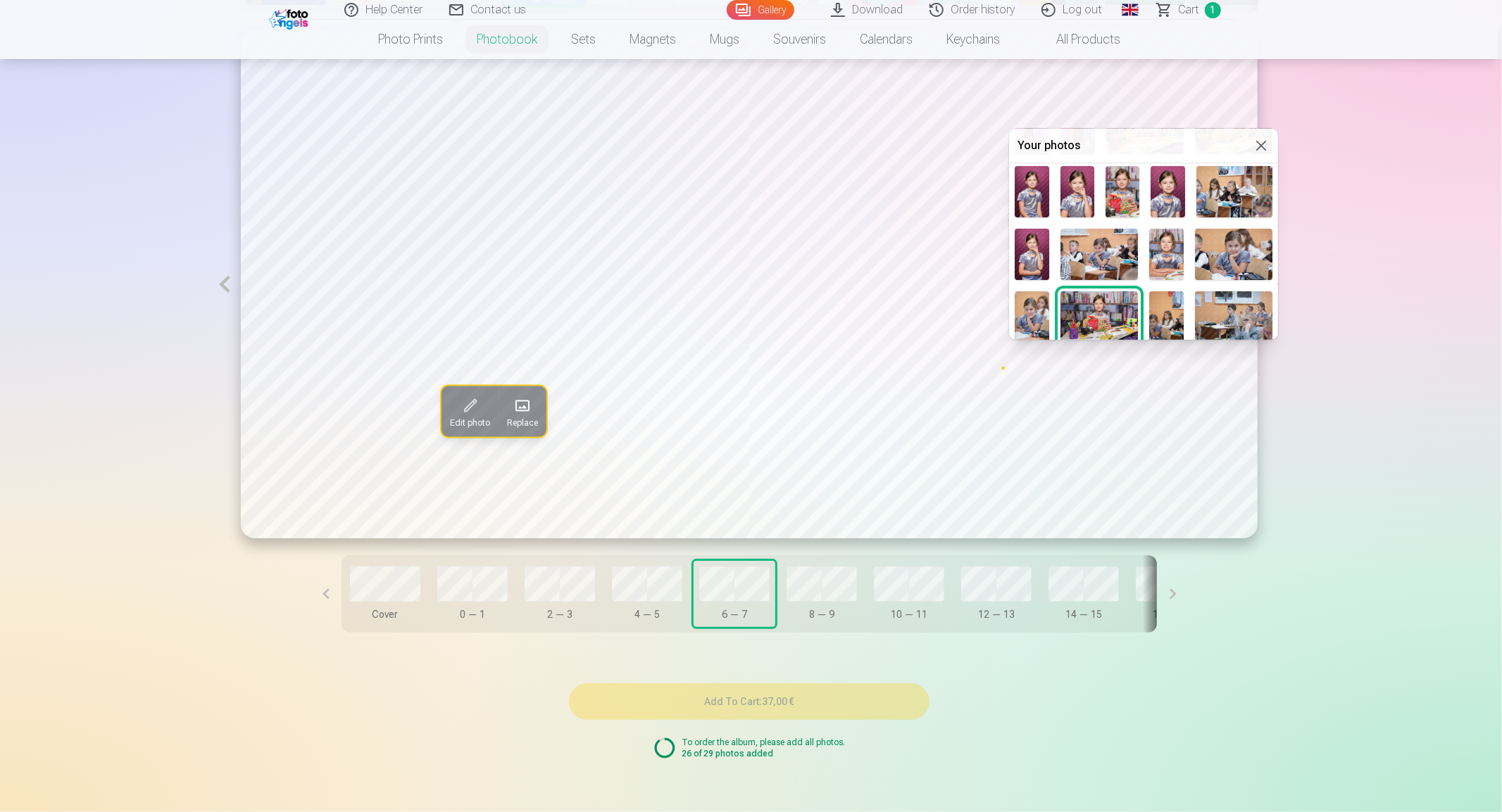
scroll to position [157, 0]
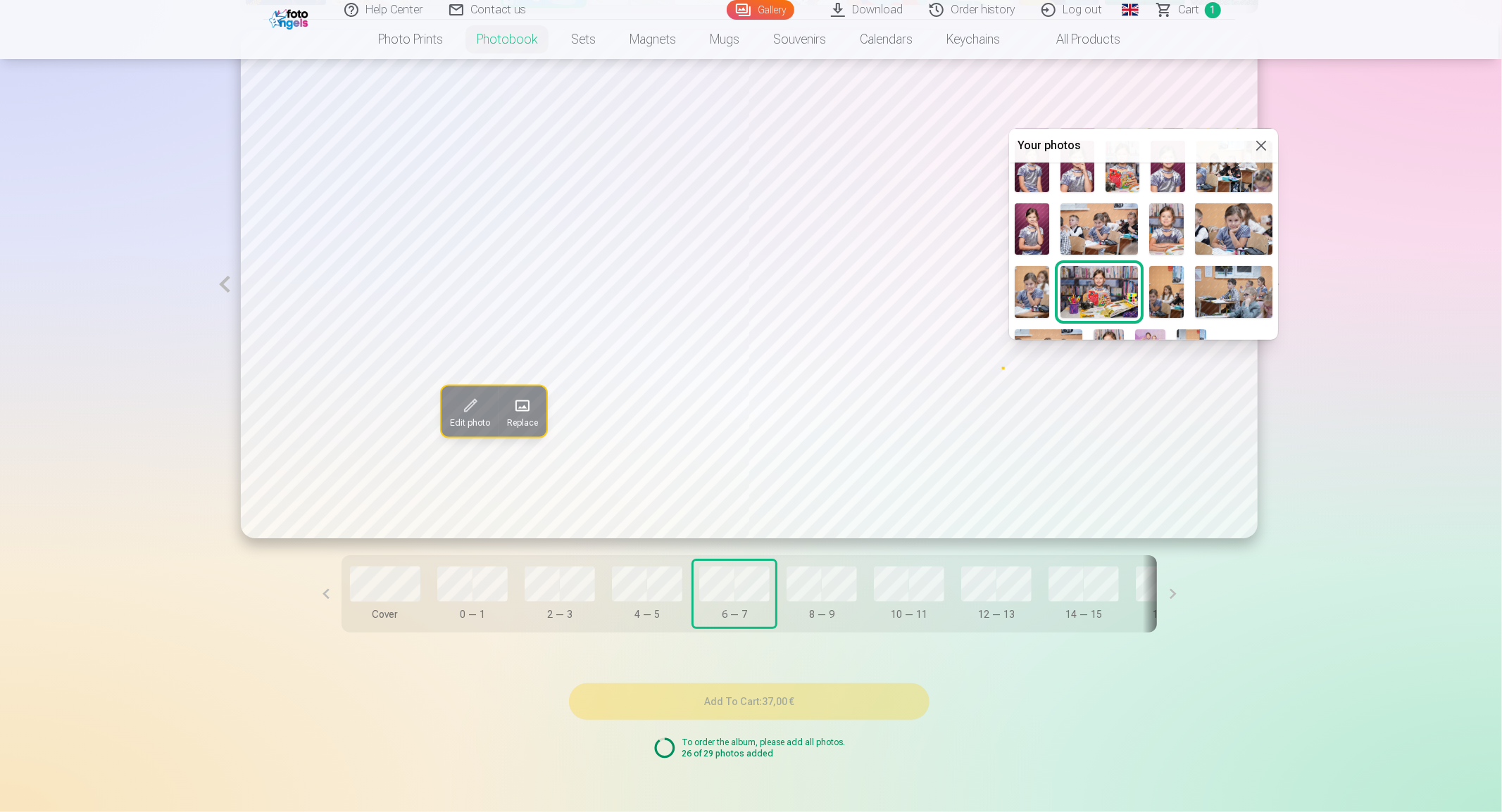
click at [1020, 286] on img at bounding box center [1031, 291] width 34 height 52
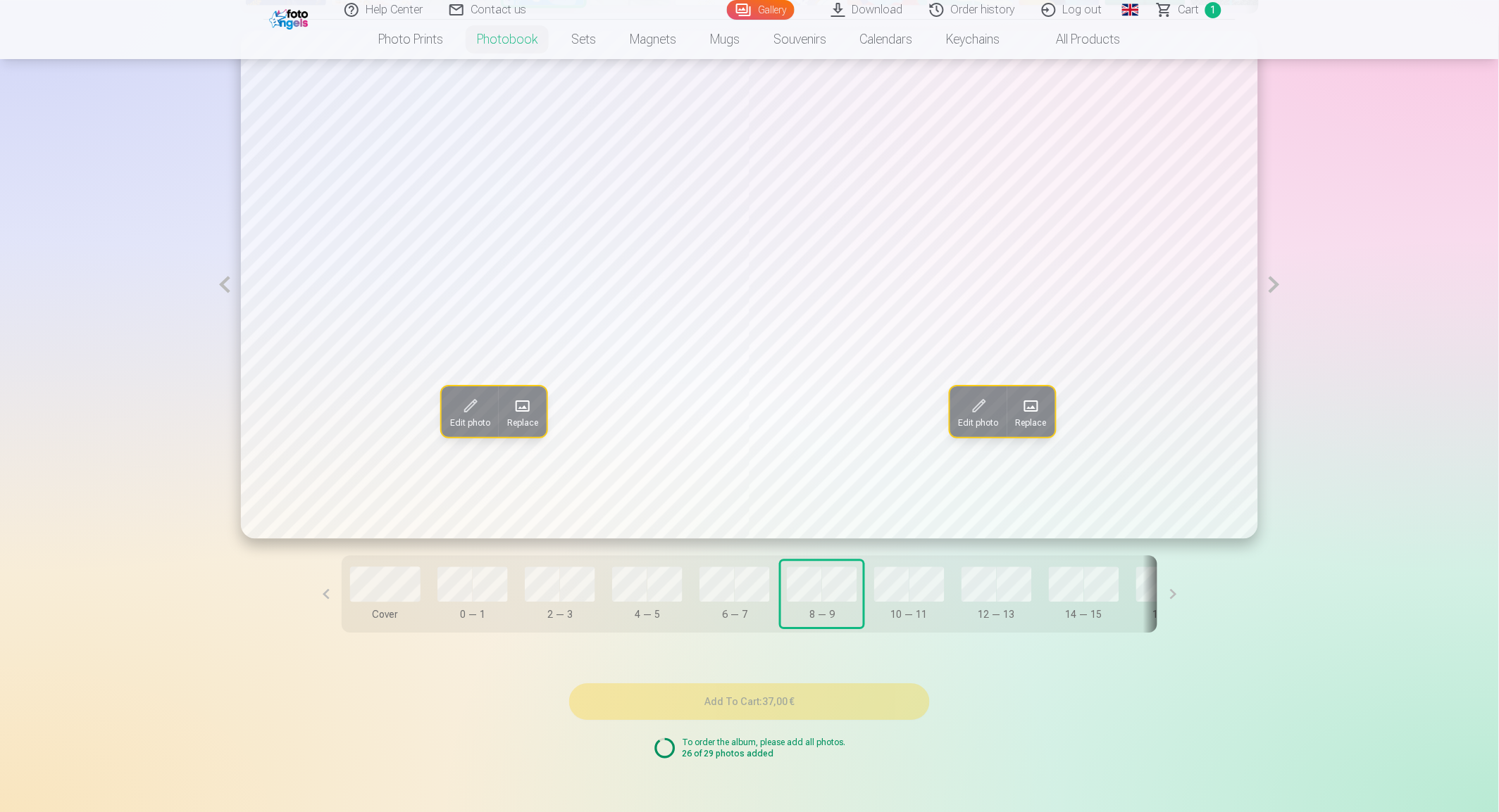
click at [518, 424] on span "Replace" at bounding box center [523, 423] width 31 height 11
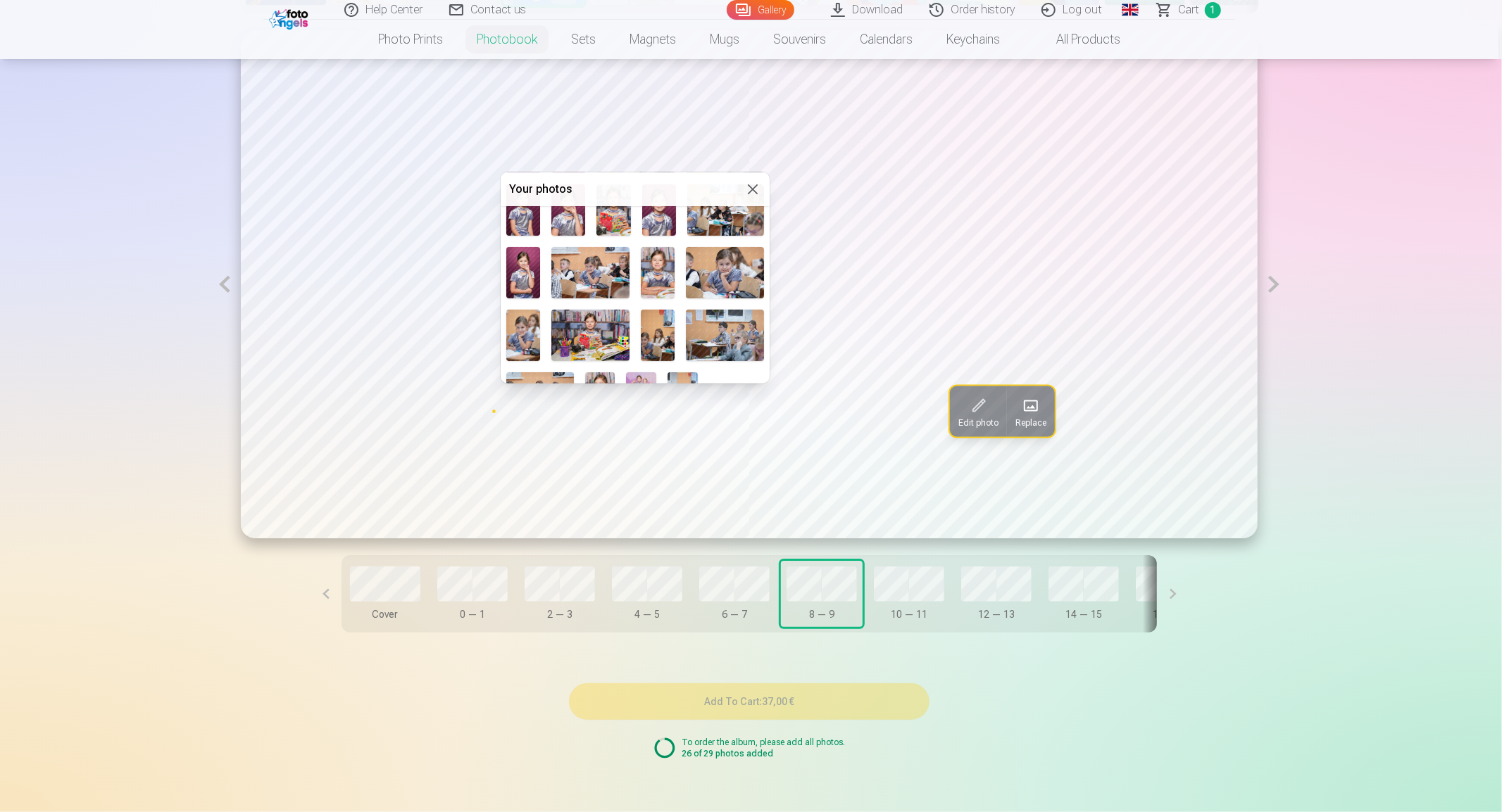
click at [720, 268] on img at bounding box center [724, 272] width 78 height 52
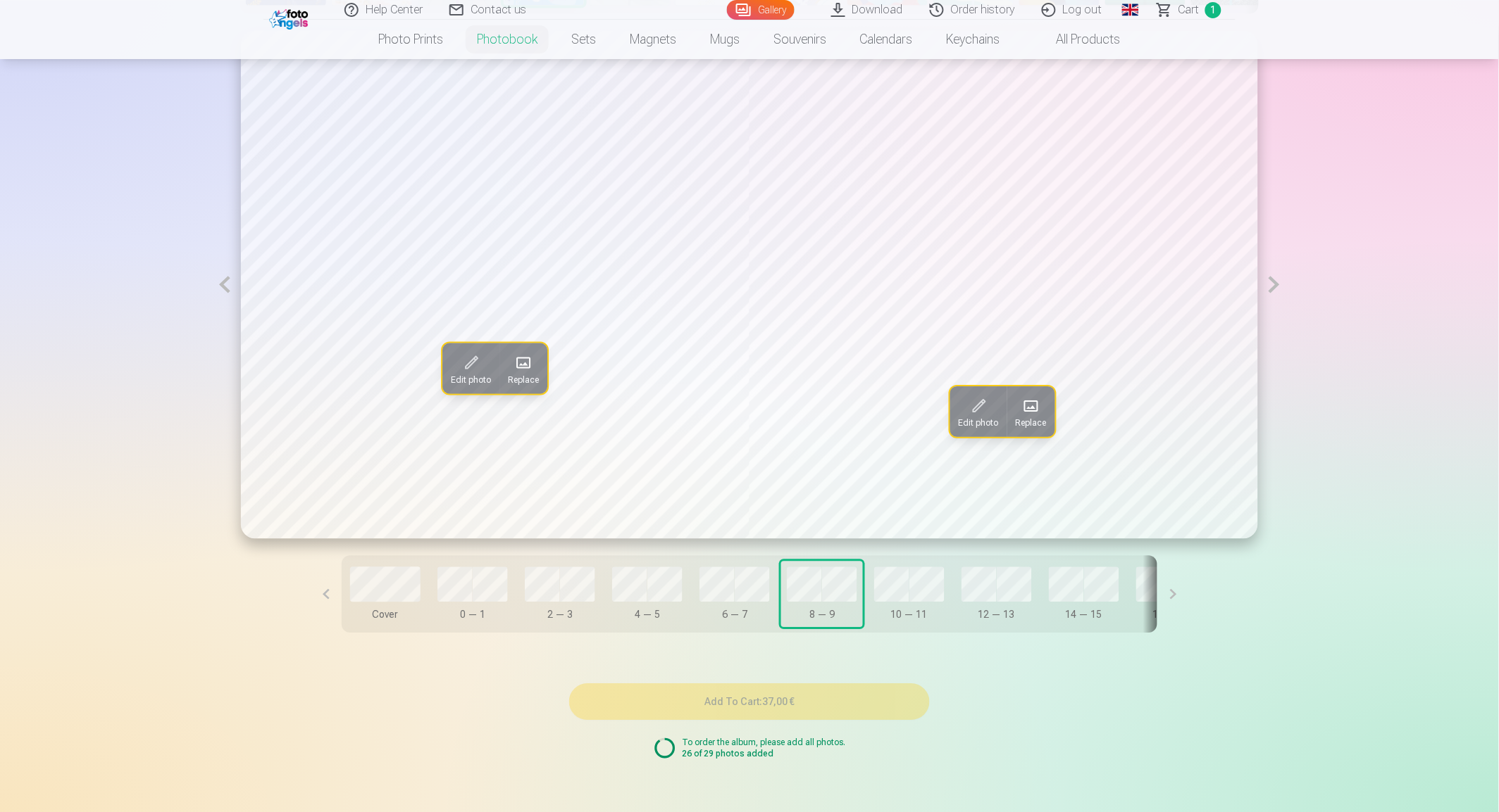
click at [1033, 413] on span at bounding box center [1031, 406] width 23 height 23
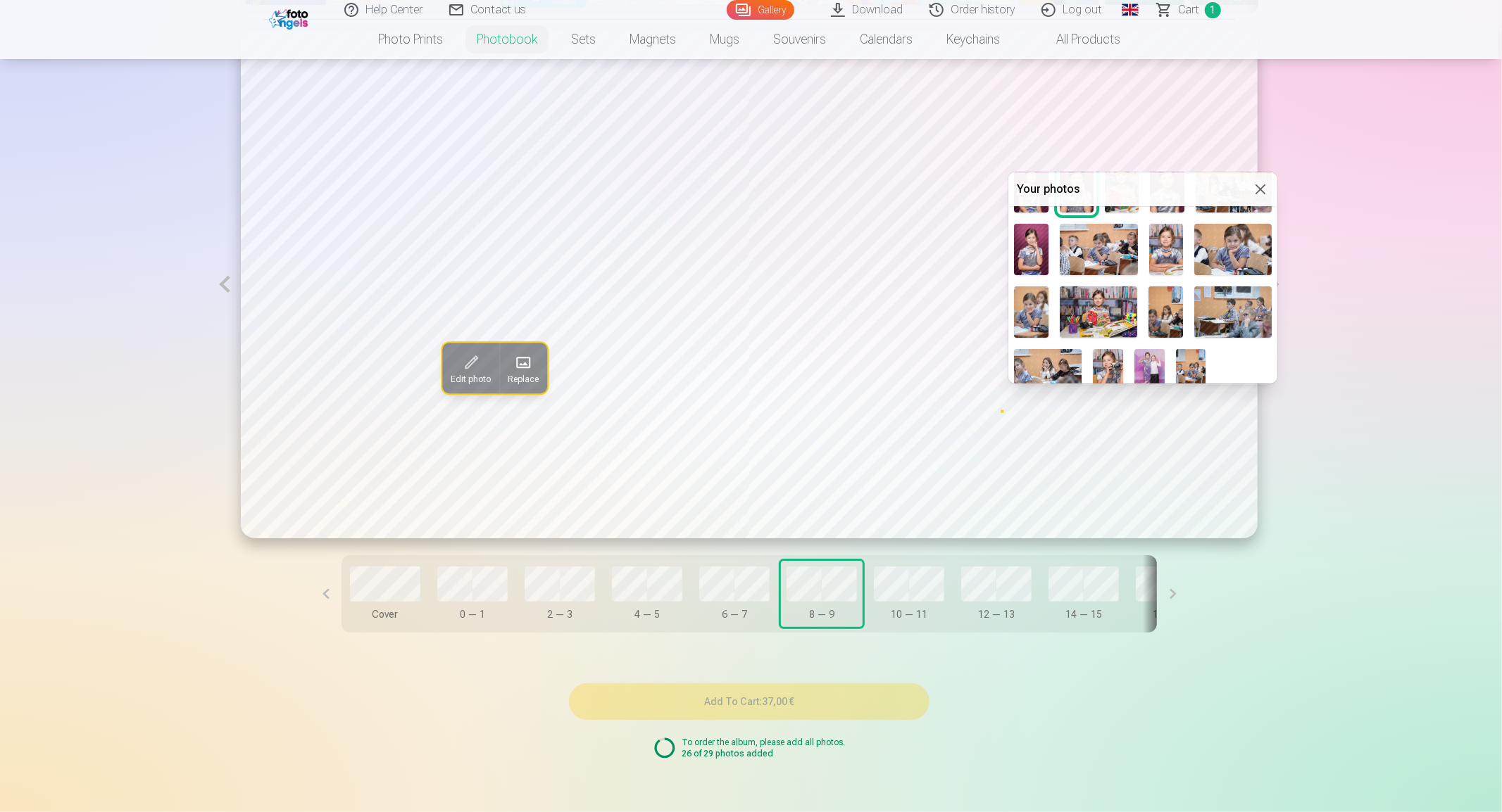
scroll to position [192, 0]
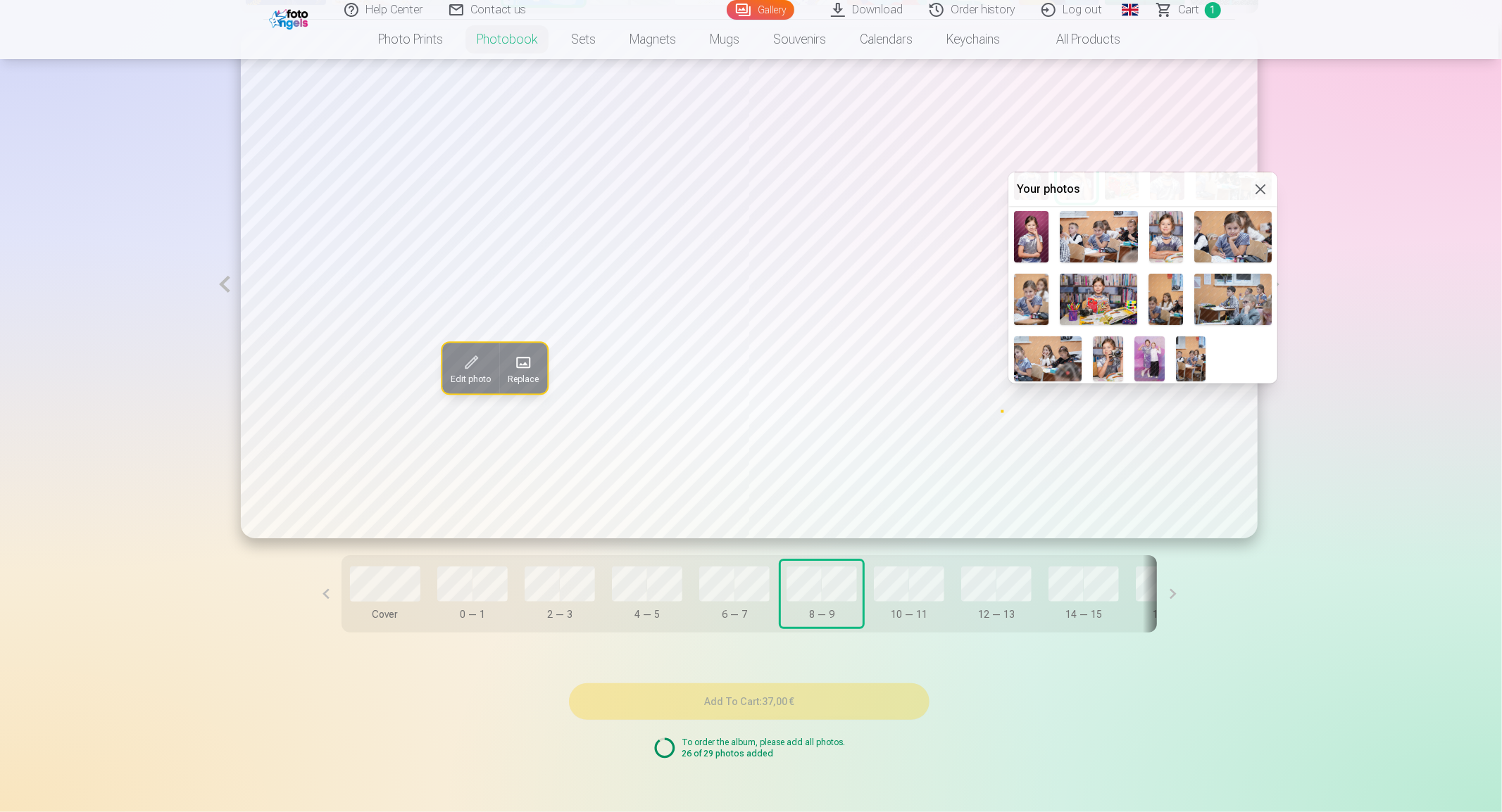
click at [1099, 301] on img at bounding box center [1098, 299] width 78 height 52
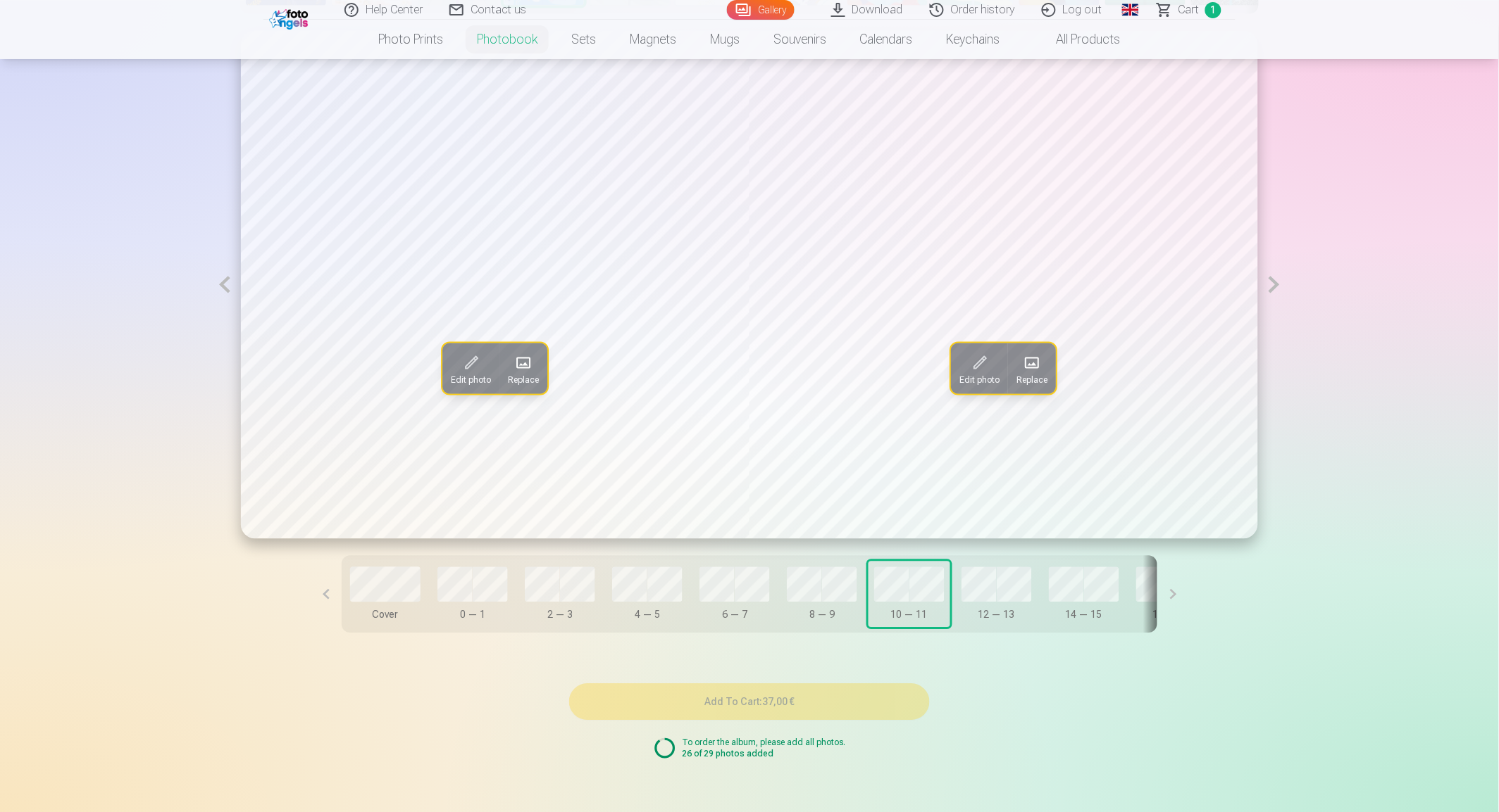
click at [535, 375] on span "Replace" at bounding box center [524, 379] width 31 height 11
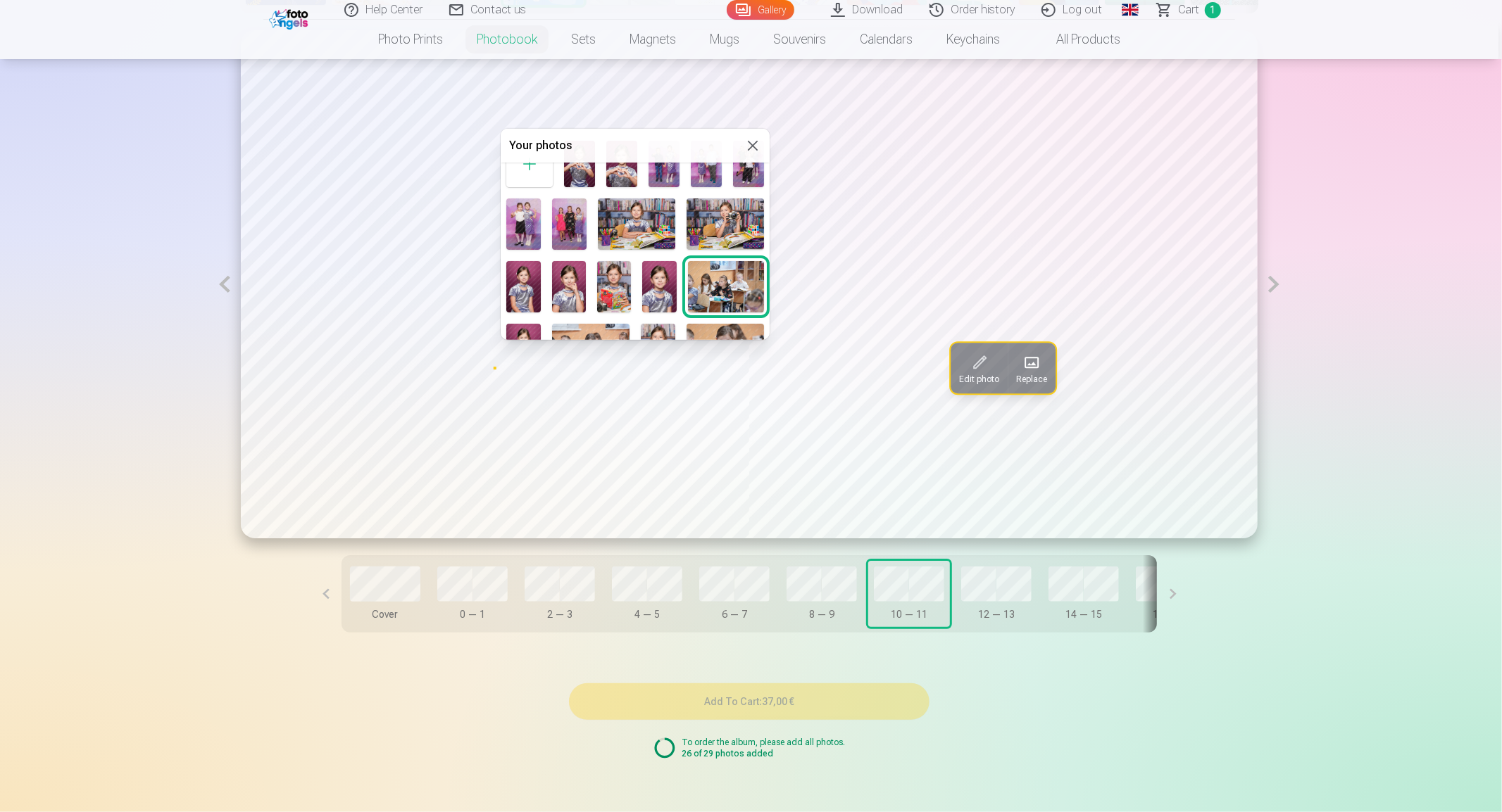
scroll to position [0, 0]
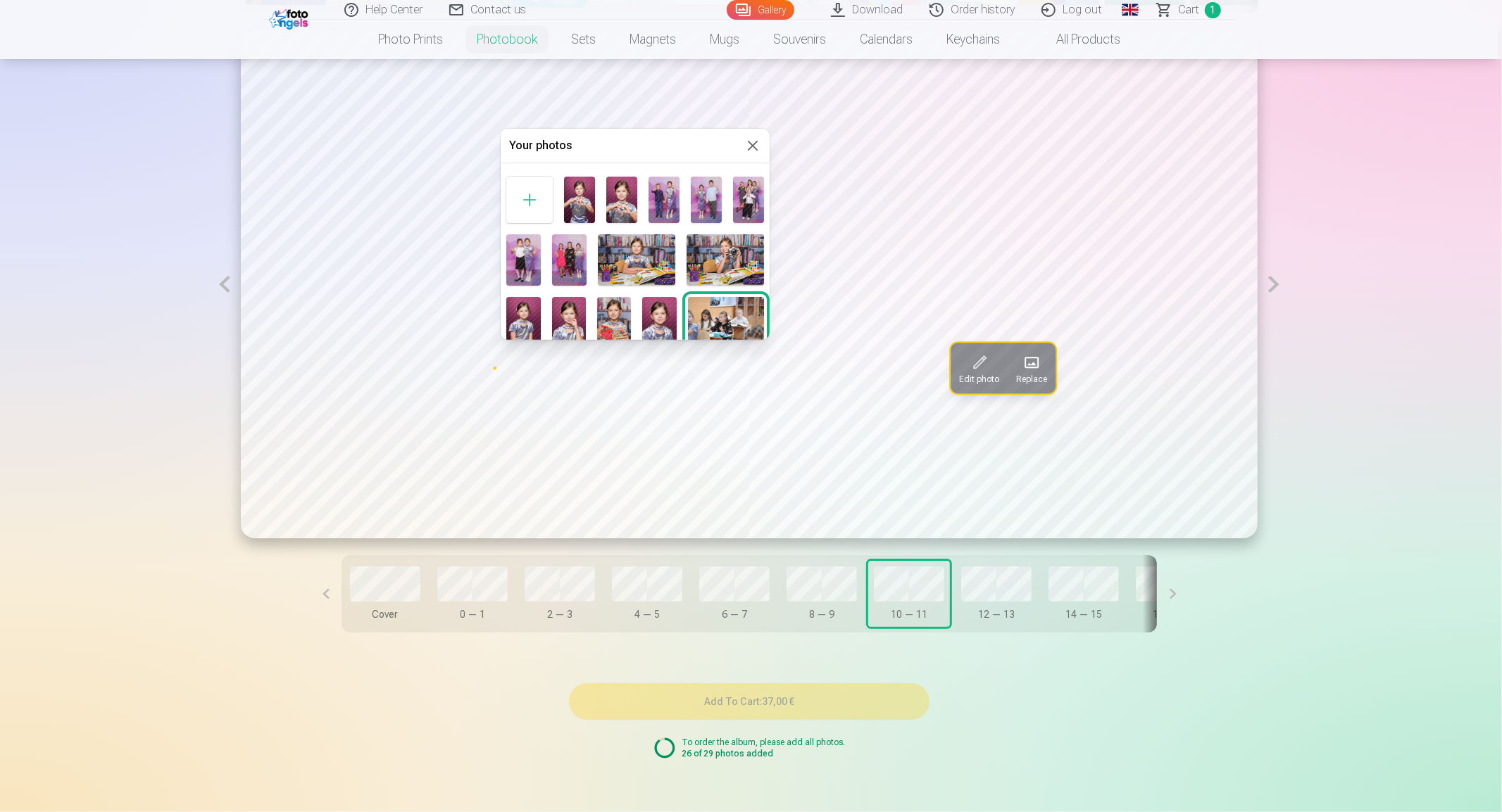
click at [628, 262] on img at bounding box center [636, 260] width 78 height 52
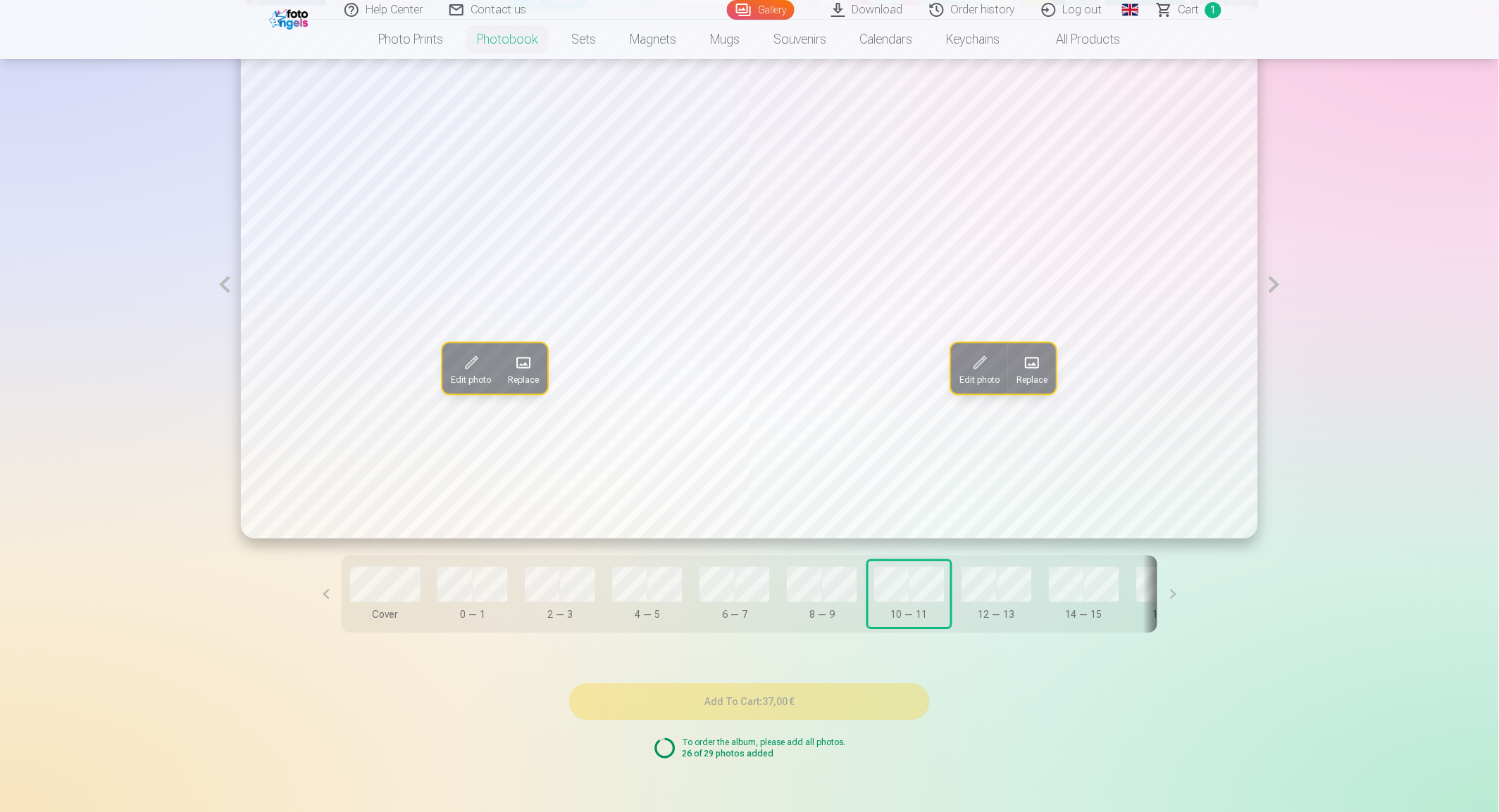
click at [1027, 378] on span "Replace" at bounding box center [1032, 379] width 31 height 11
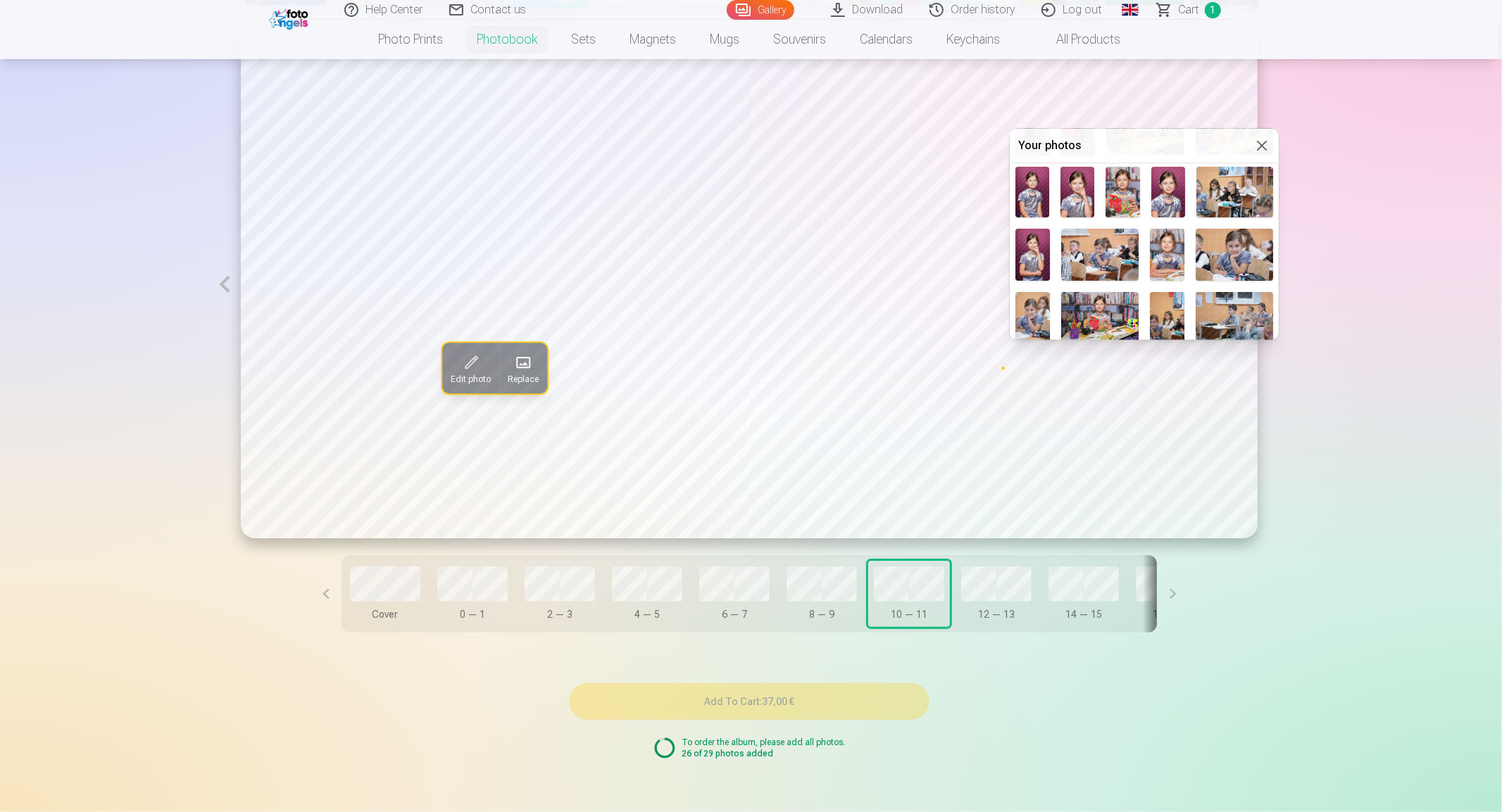
scroll to position [157, 0]
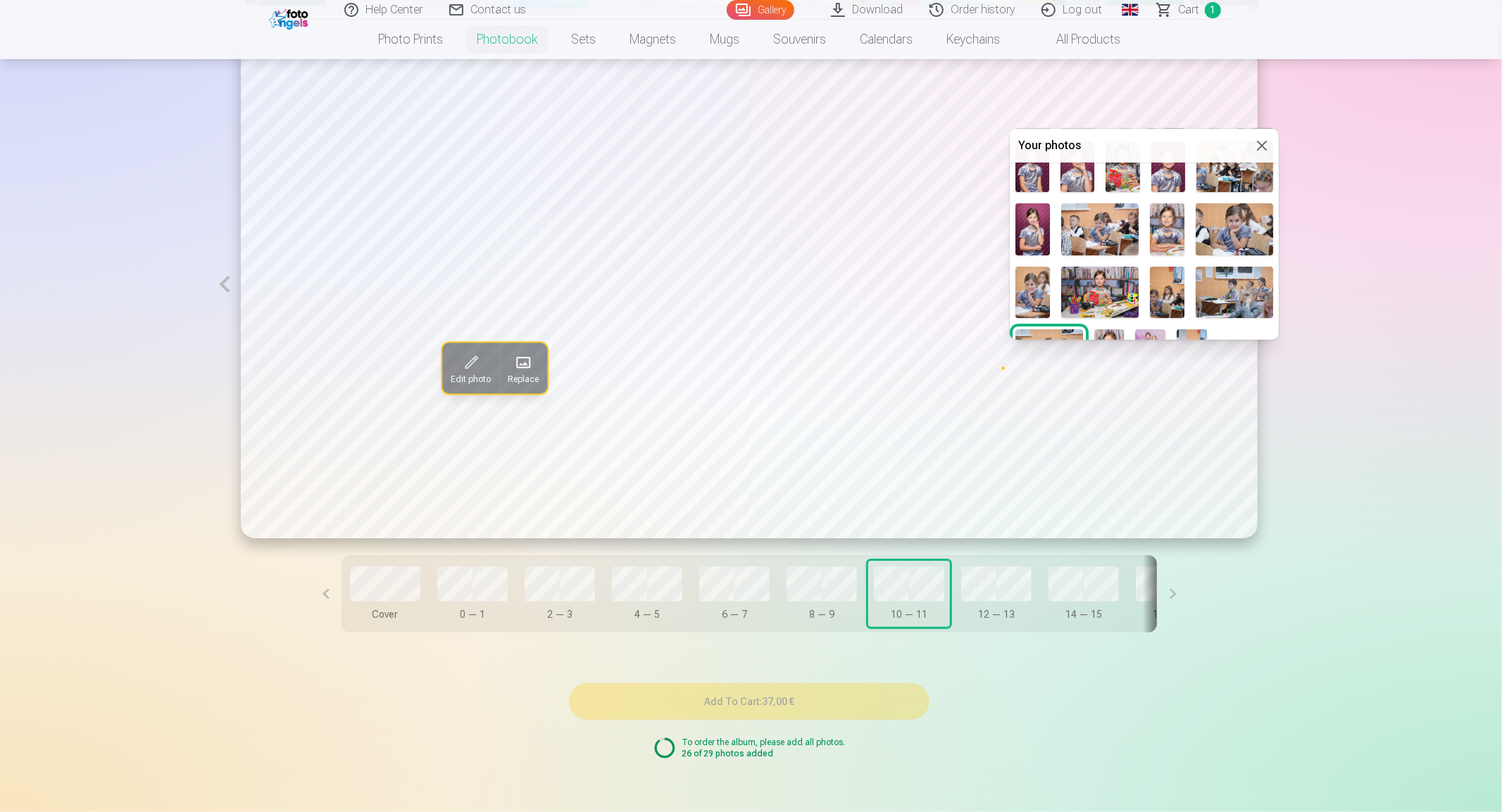
click at [1103, 289] on img at bounding box center [1100, 292] width 78 height 52
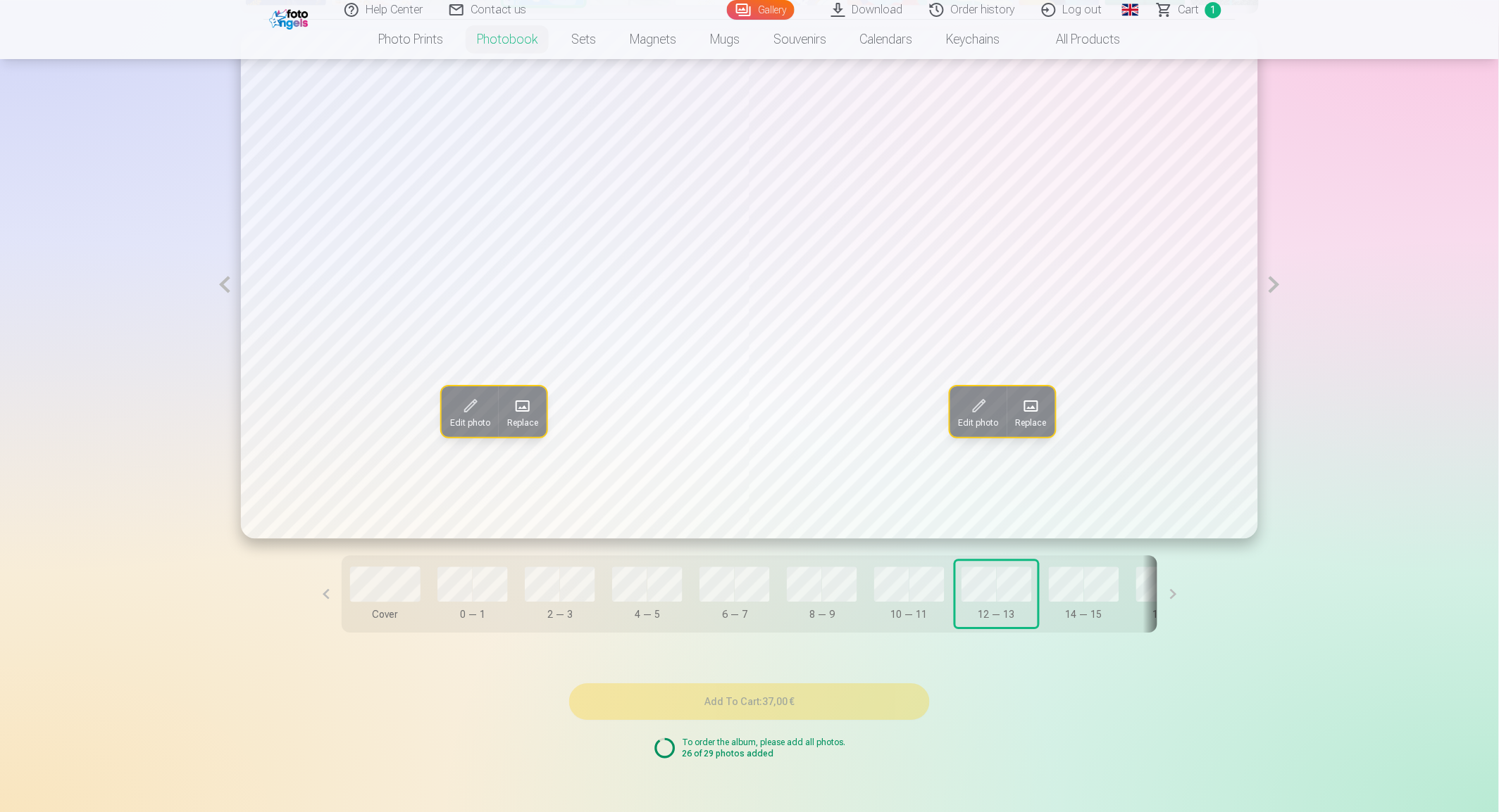
click at [537, 416] on button "Replace" at bounding box center [523, 412] width 48 height 51
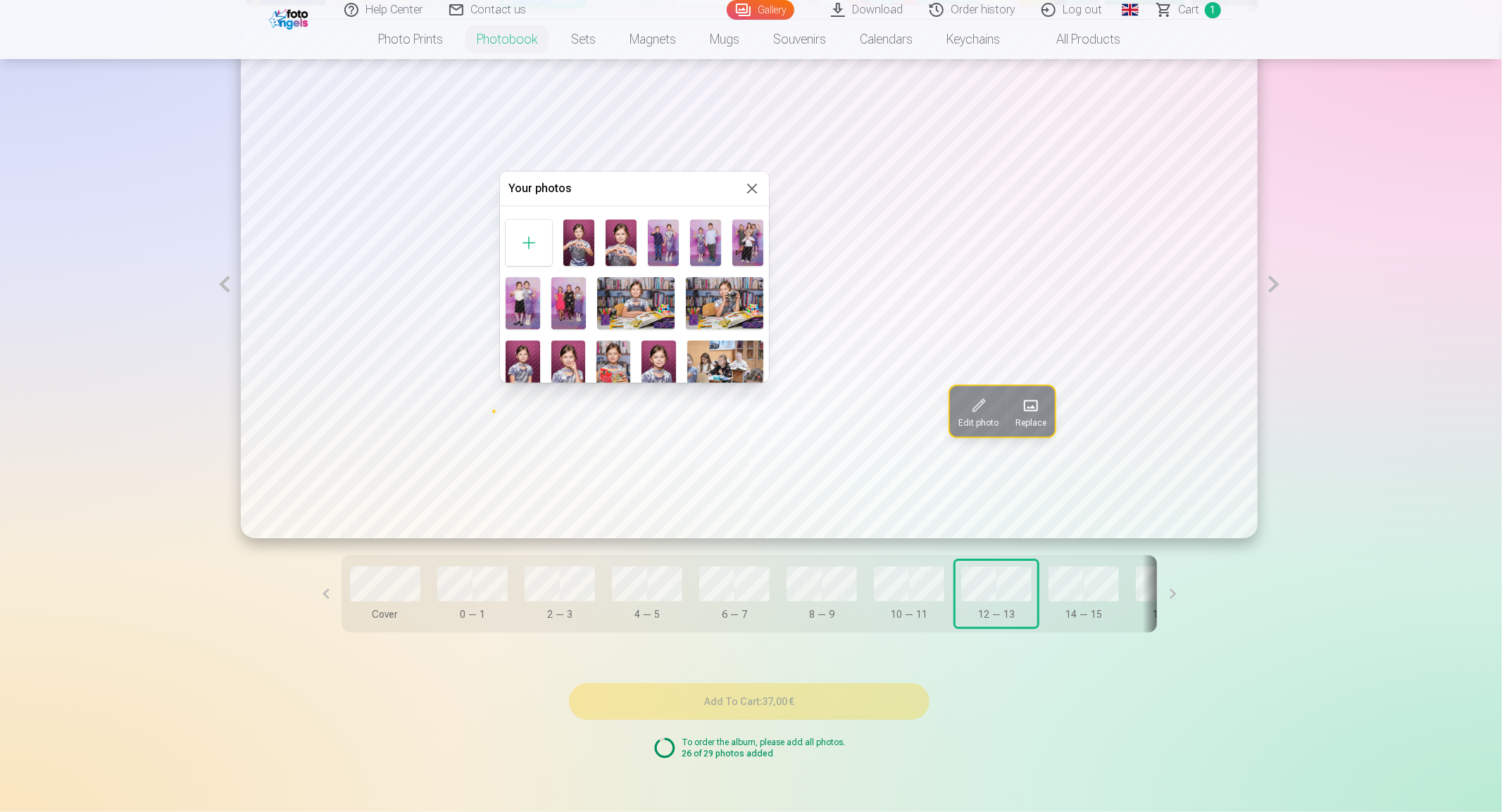
click at [572, 363] on img at bounding box center [568, 366] width 33 height 52
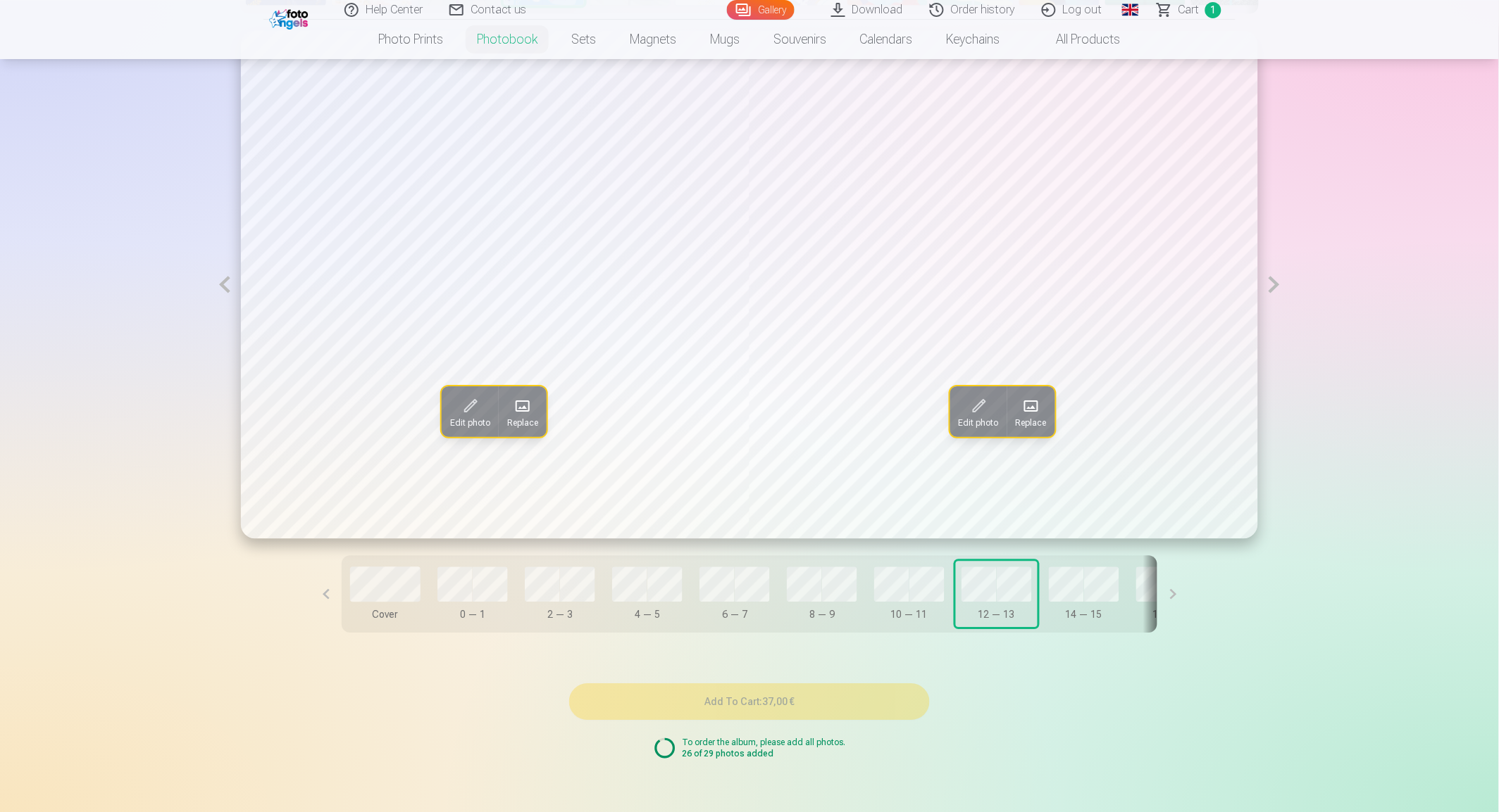
click at [527, 425] on span "Replace" at bounding box center [523, 423] width 31 height 11
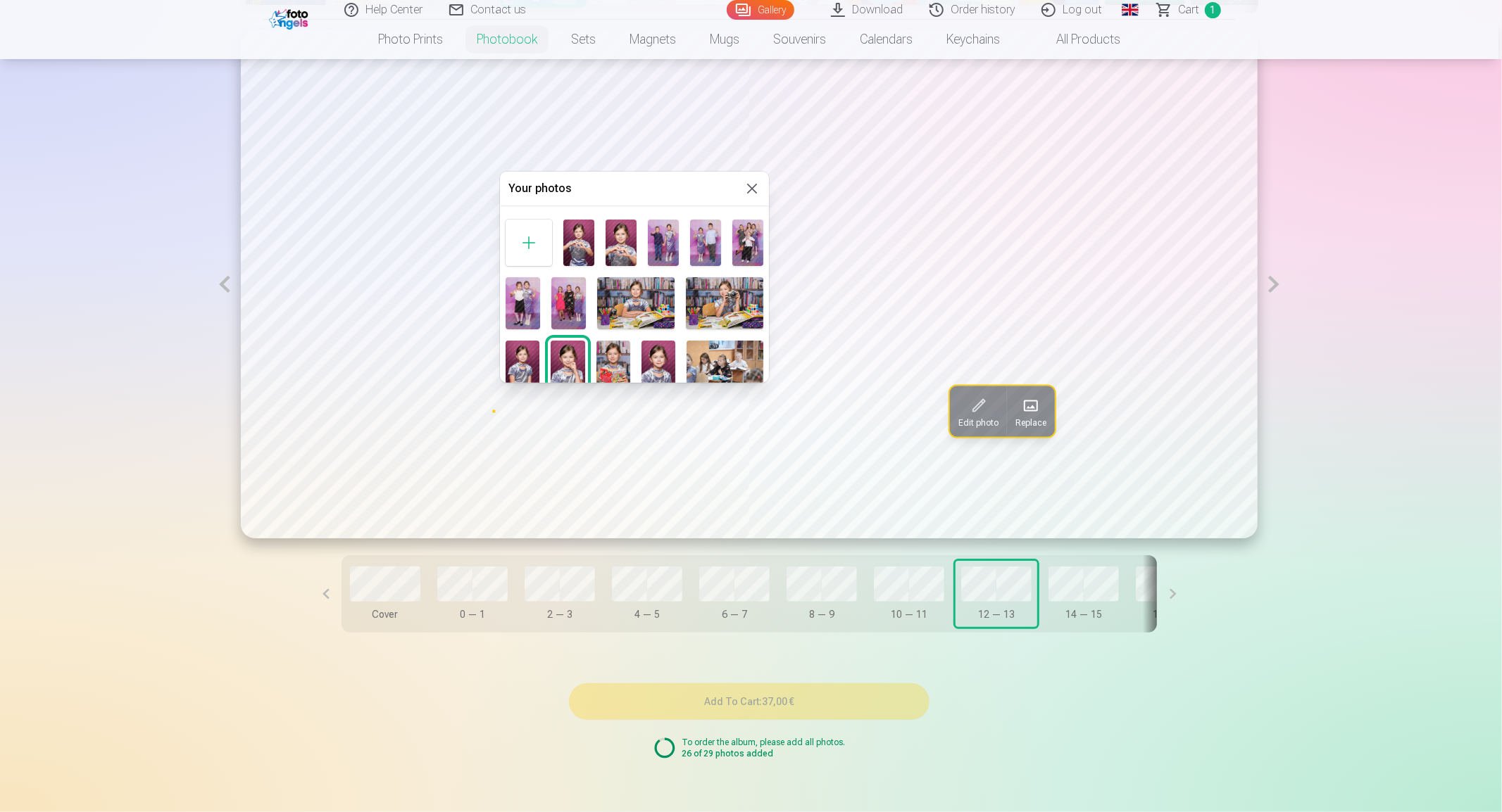
scroll to position [78, 0]
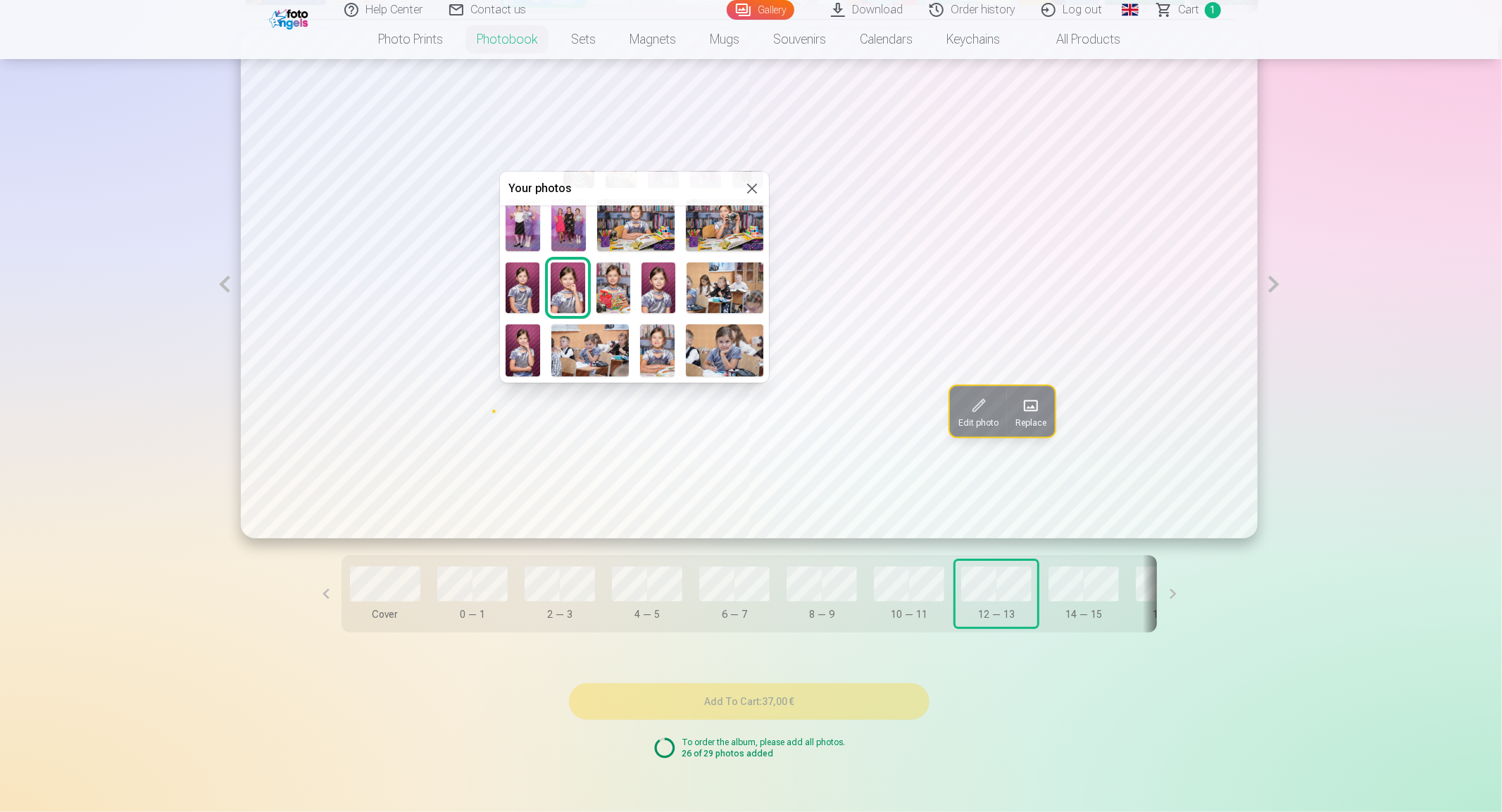
click at [521, 354] on img at bounding box center [522, 349] width 34 height 52
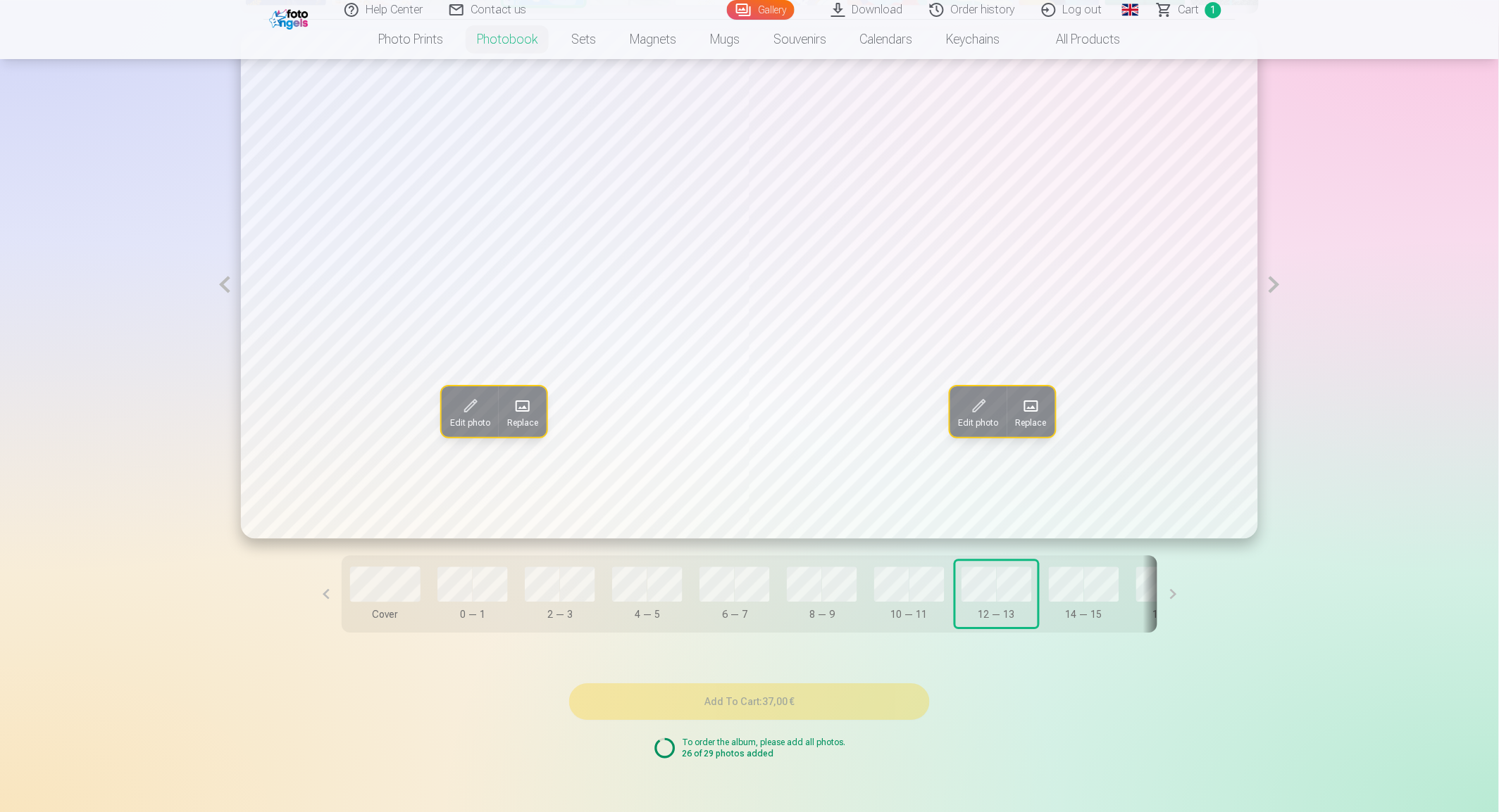
click at [1037, 420] on span "Replace" at bounding box center [1031, 423] width 31 height 11
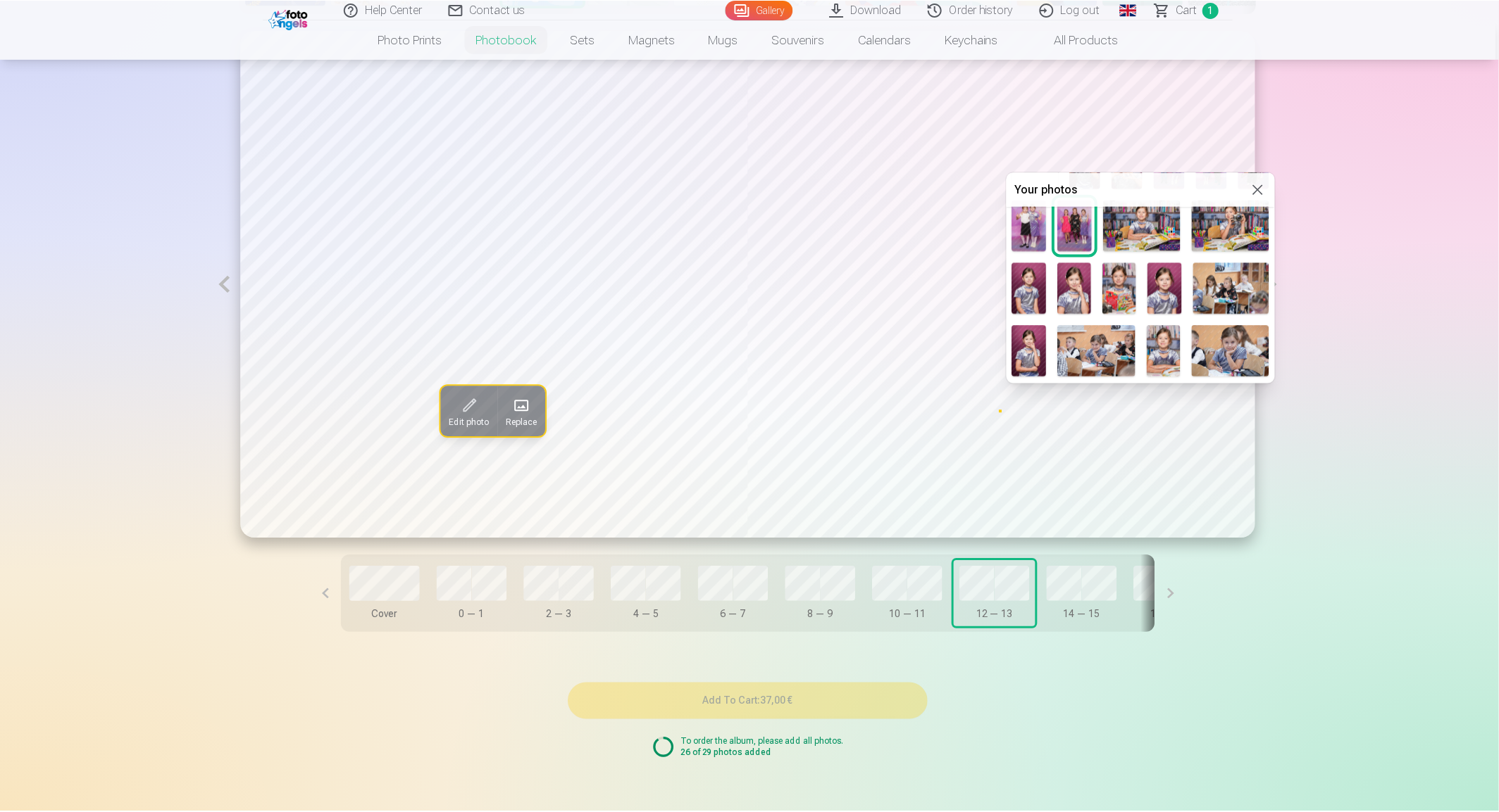
scroll to position [157, 0]
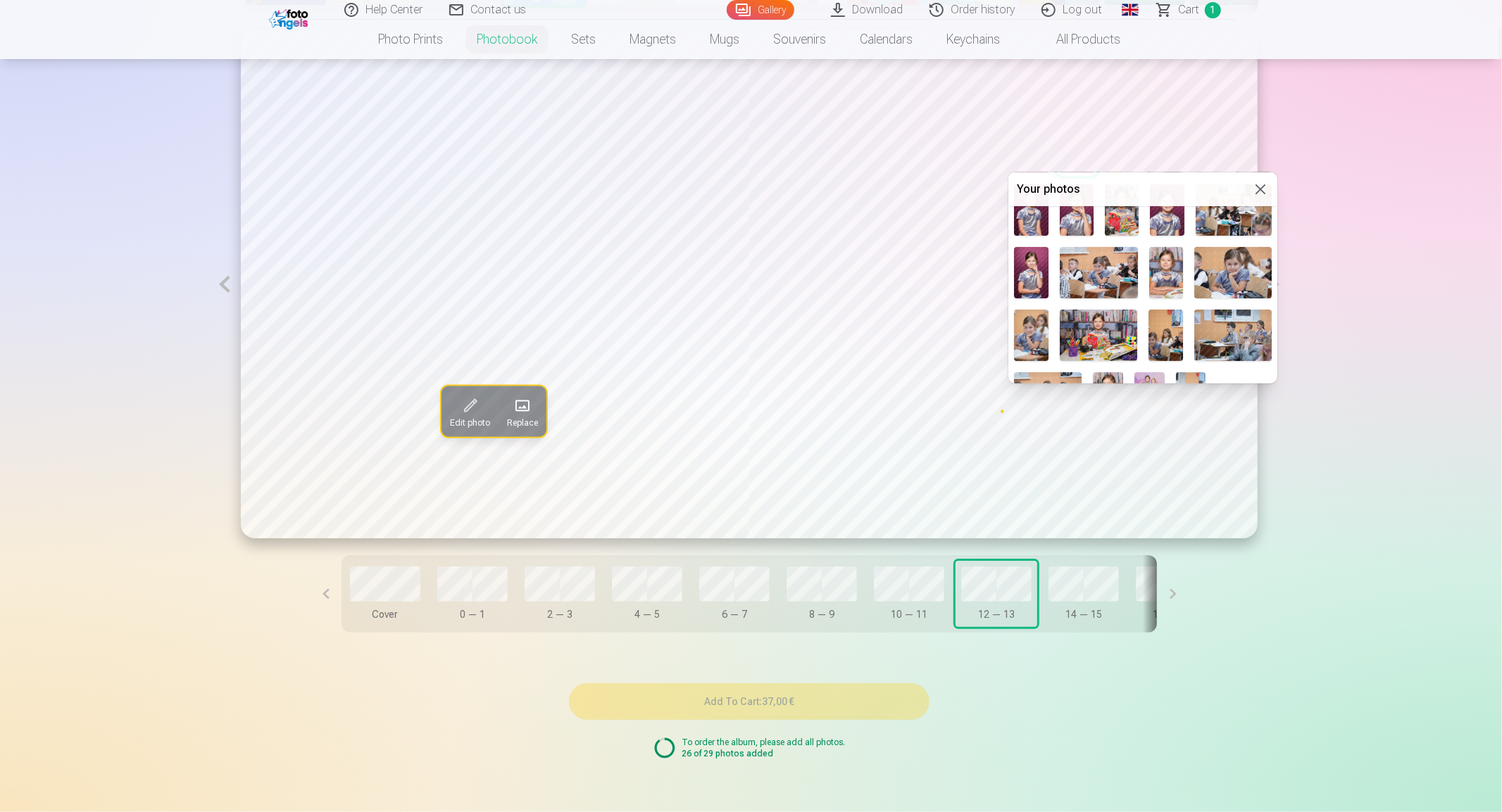
click at [1031, 335] on img at bounding box center [1031, 335] width 34 height 52
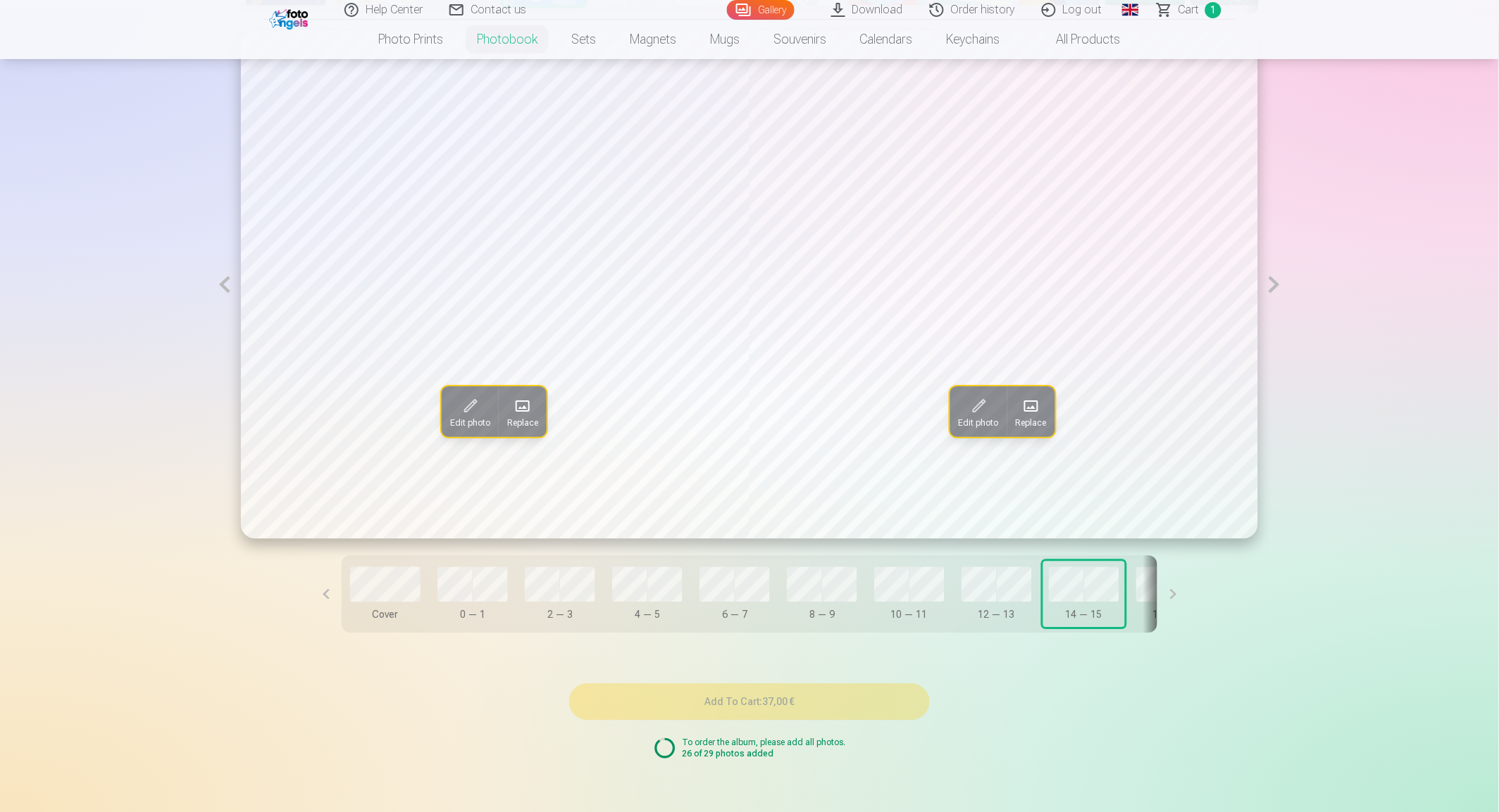
click at [483, 416] on button "Edit photo" at bounding box center [470, 412] width 57 height 51
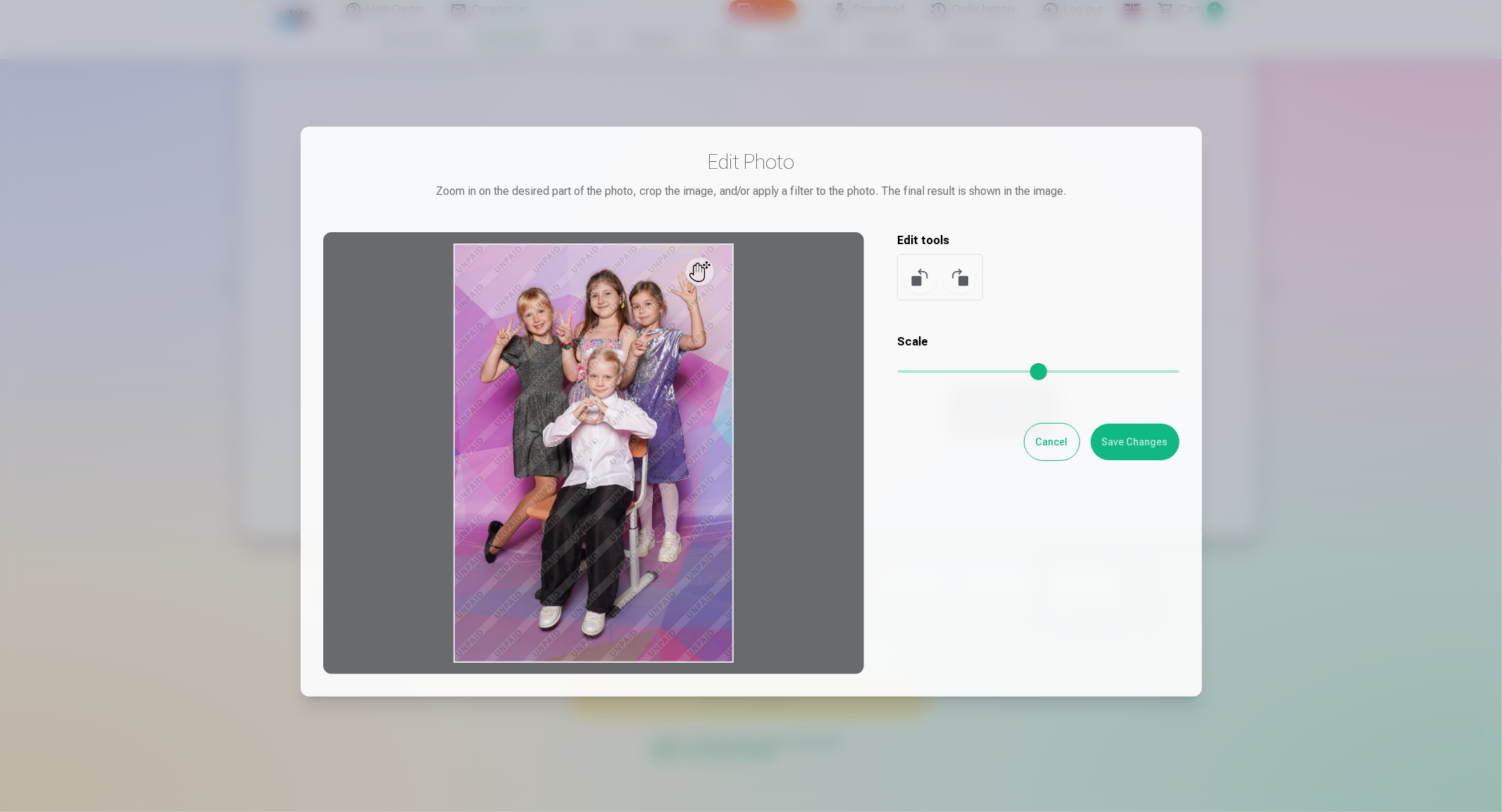
click at [1063, 446] on button "Cancel" at bounding box center [1051, 442] width 55 height 36
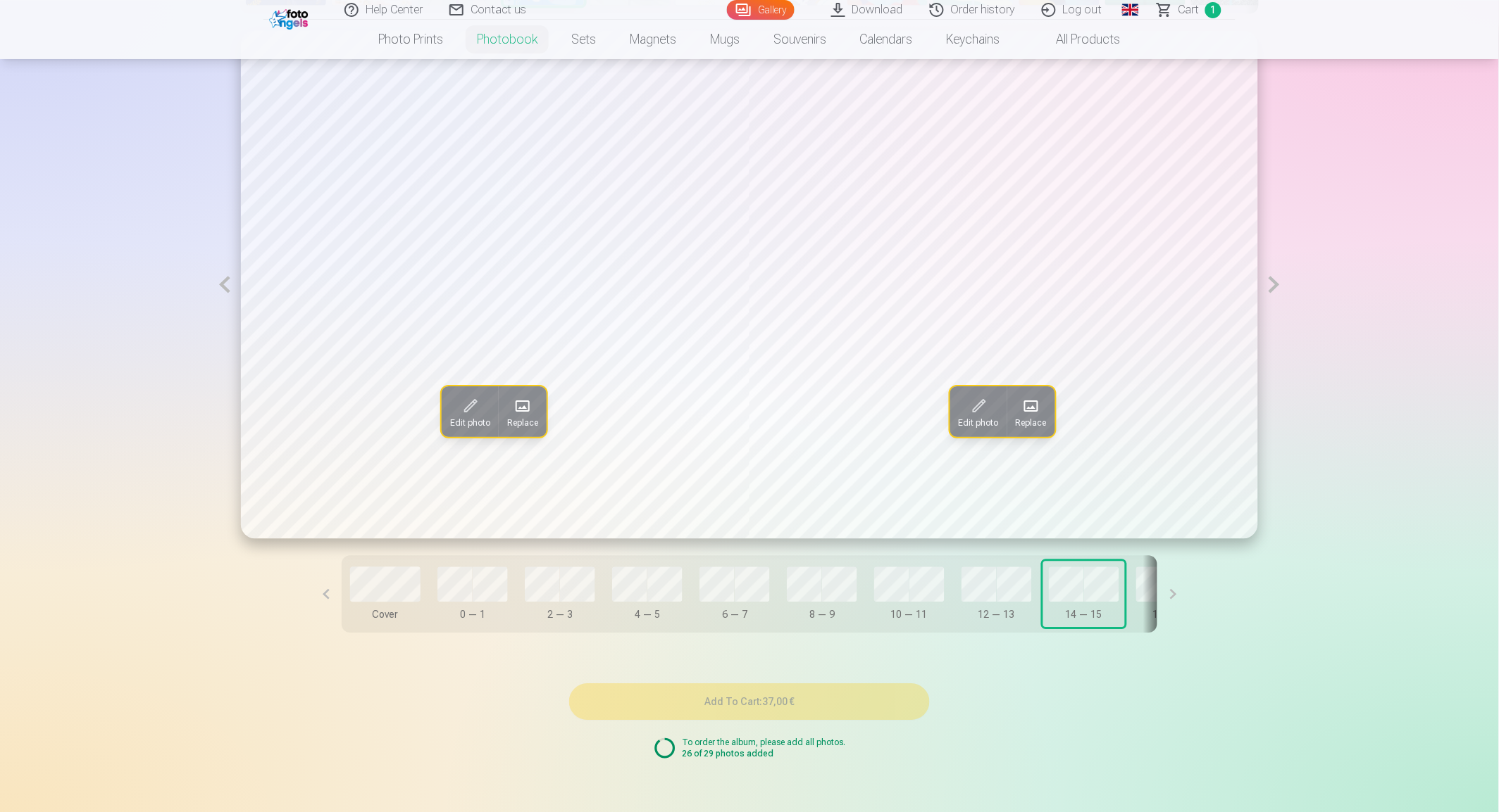
click at [524, 416] on span at bounding box center [523, 406] width 23 height 23
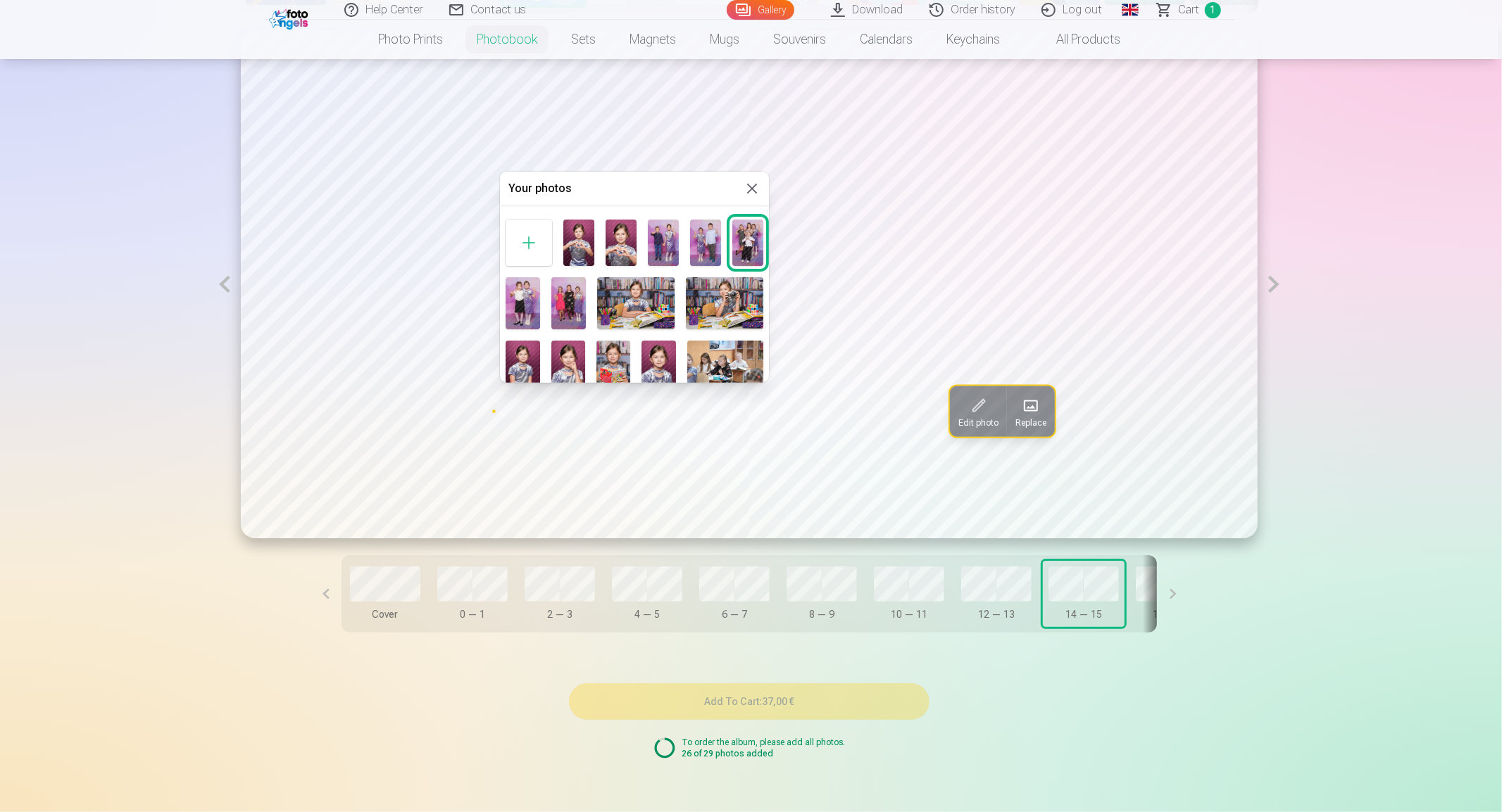
click at [523, 361] on img at bounding box center [521, 366] width 33 height 52
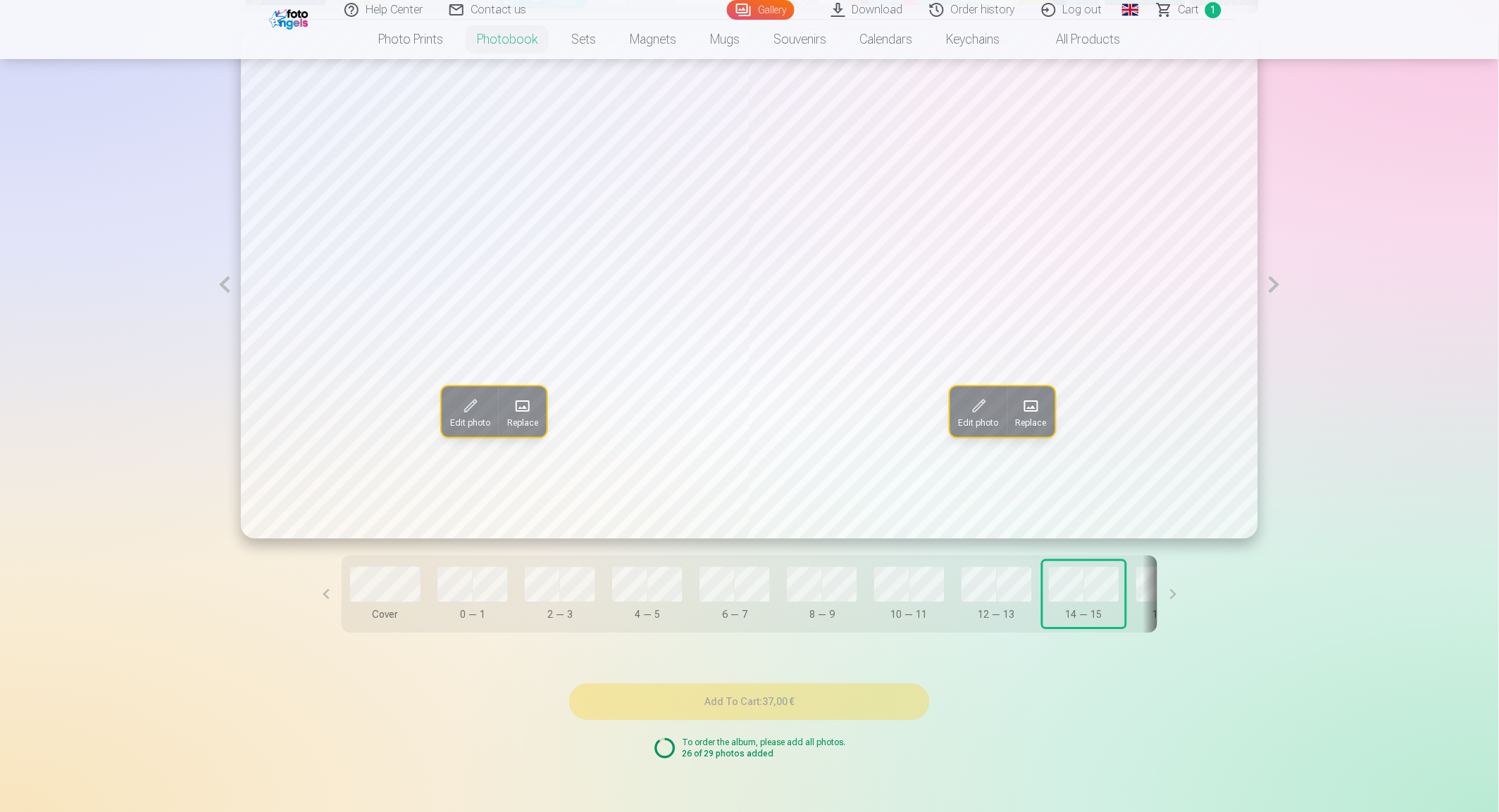
click at [1028, 417] on span "Replace" at bounding box center [1031, 423] width 31 height 11
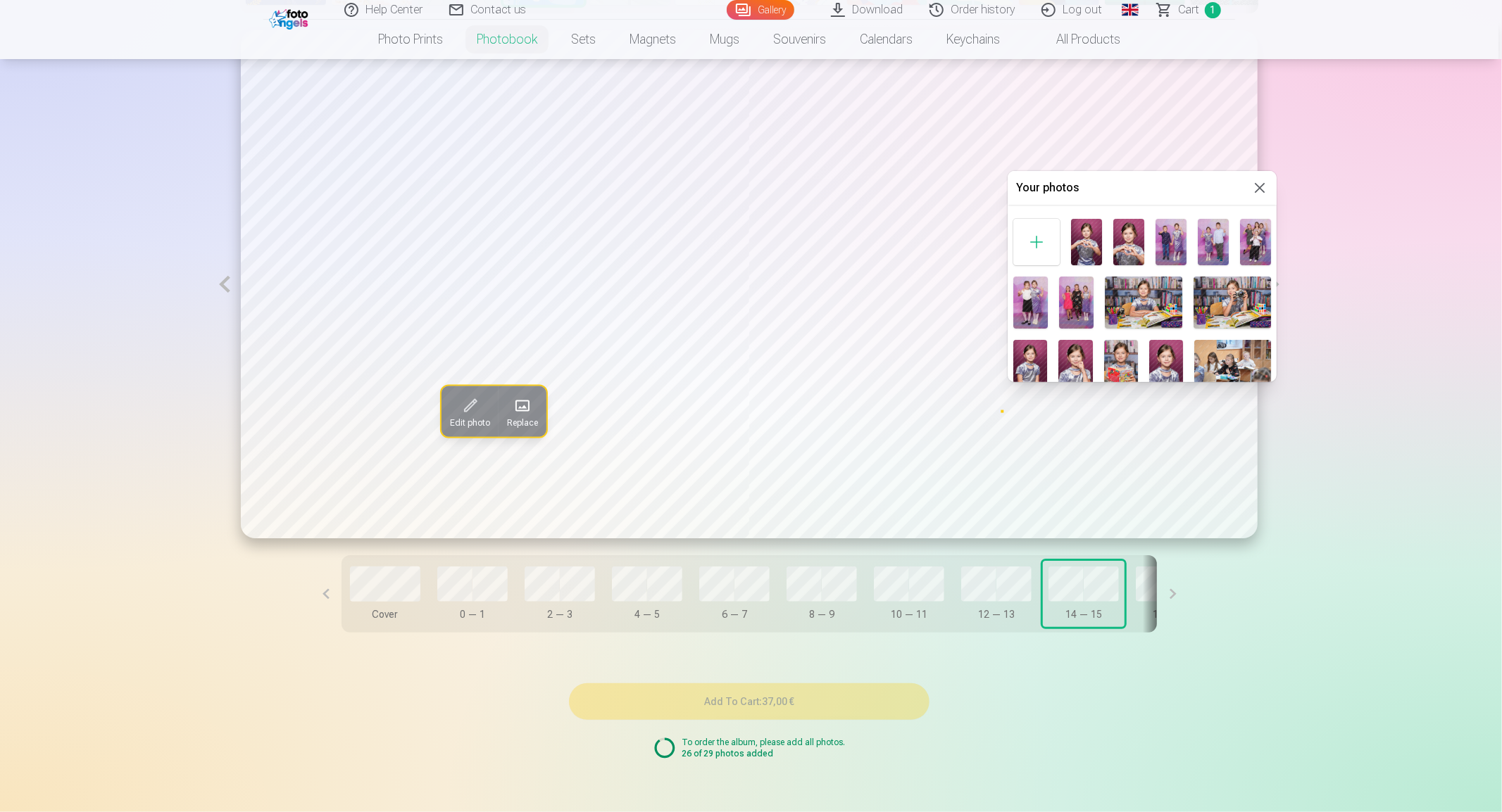
click at [1129, 240] on img at bounding box center [1128, 242] width 31 height 46
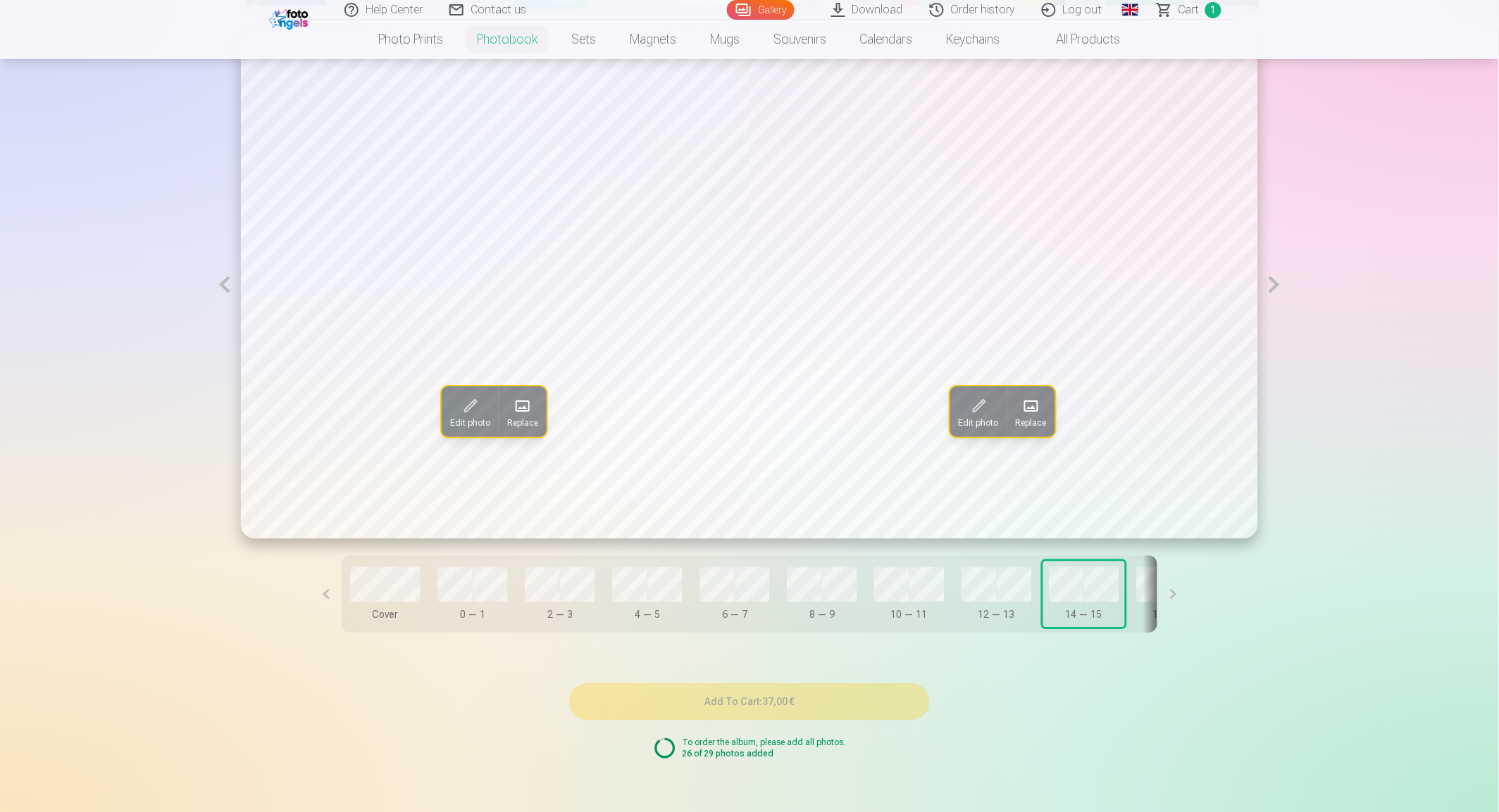
click at [1169, 600] on button at bounding box center [1173, 595] width 32 height 78
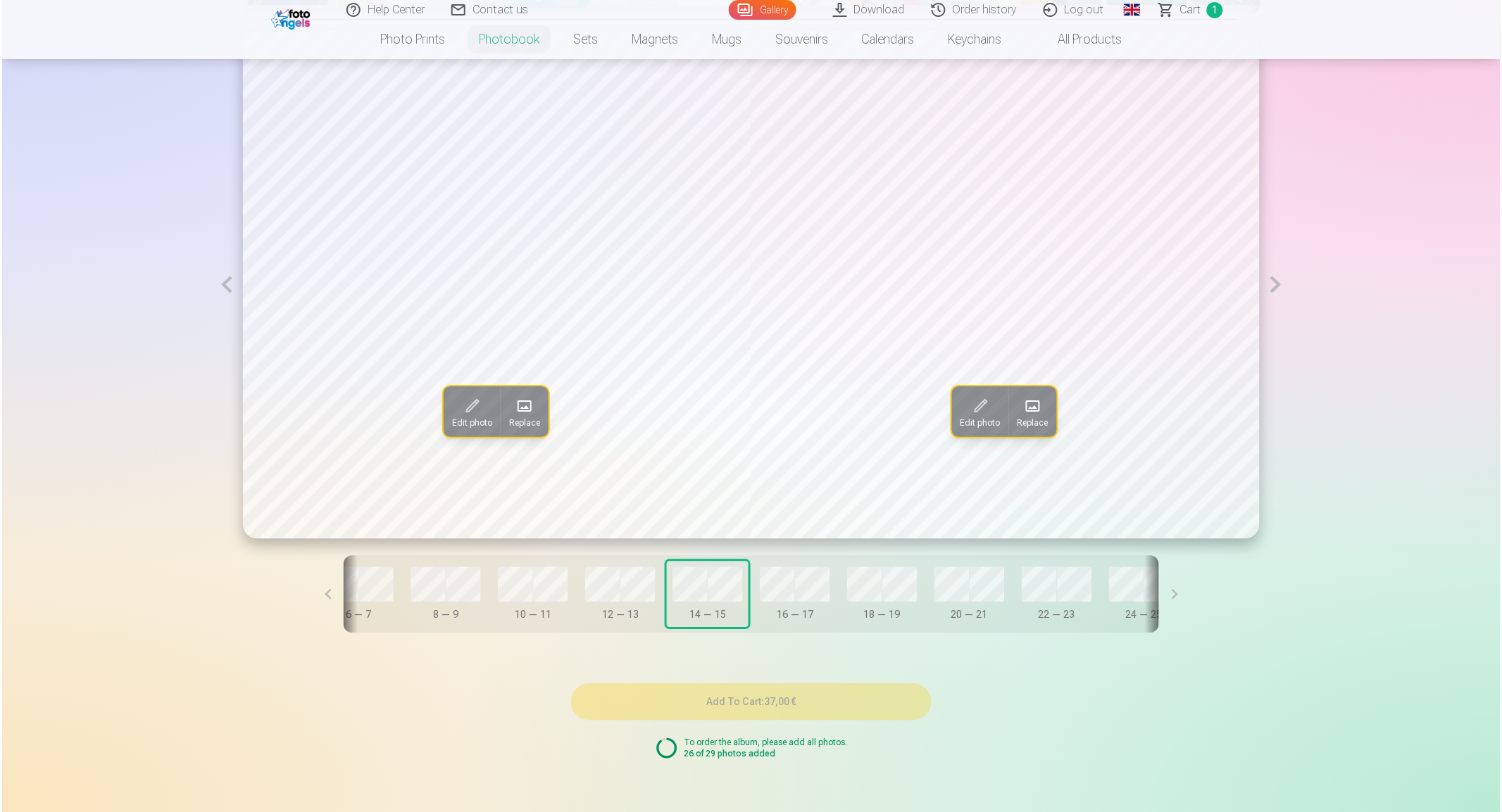
scroll to position [0, 407]
click at [528, 423] on span "Replace" at bounding box center [522, 423] width 31 height 11
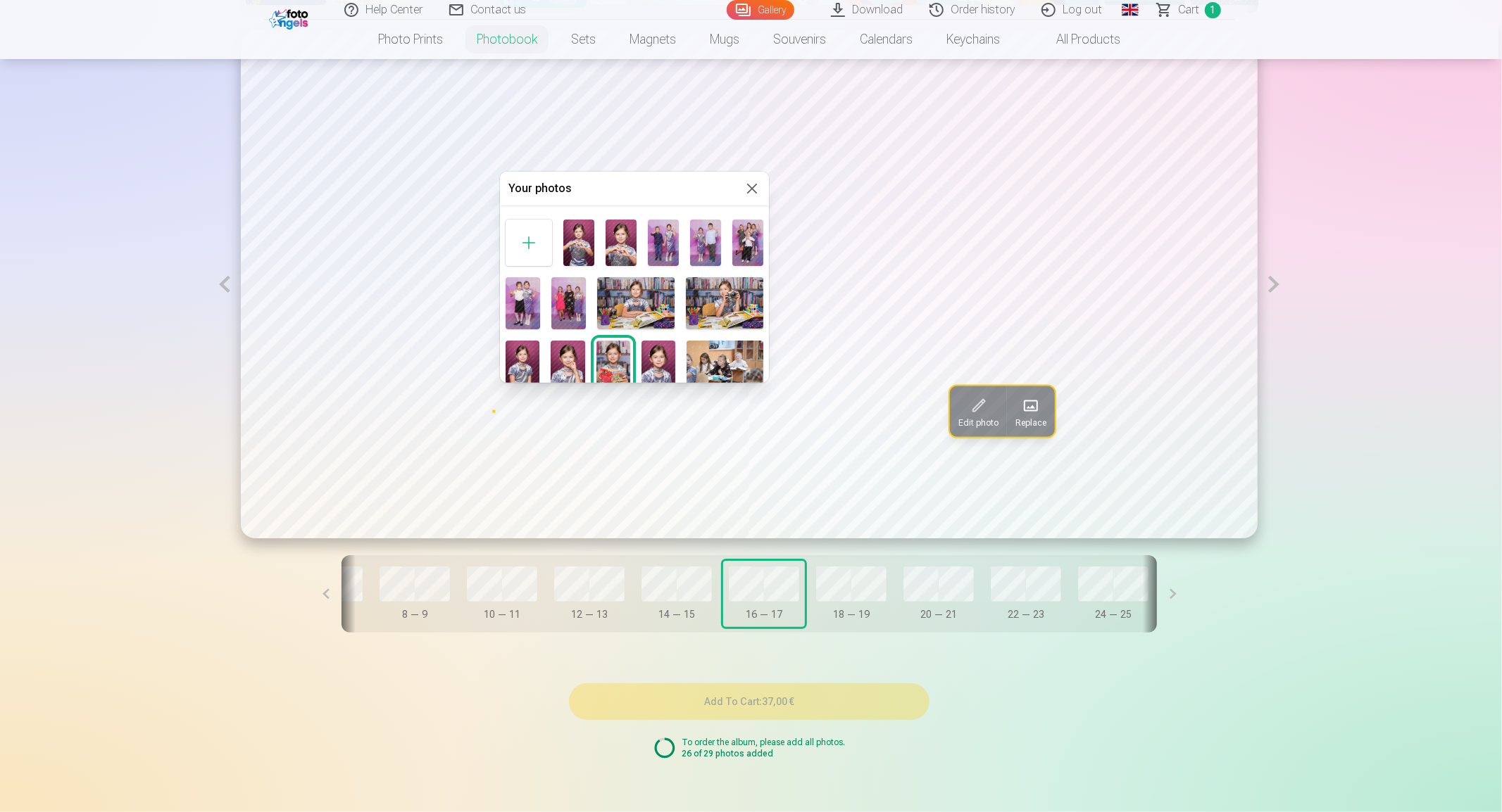
click at [655, 236] on img at bounding box center [663, 243] width 31 height 46
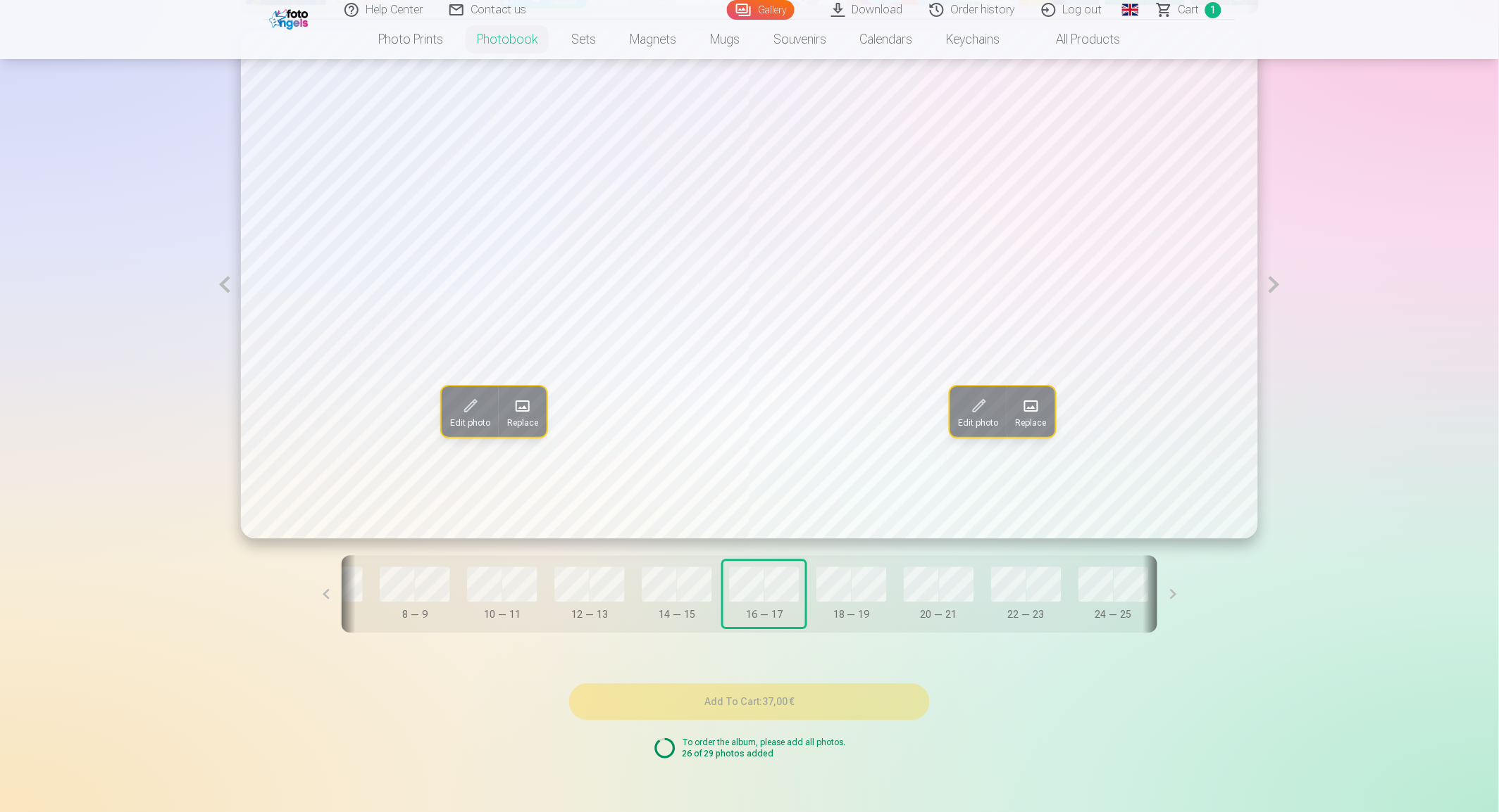
click at [1035, 410] on span at bounding box center [1031, 406] width 23 height 23
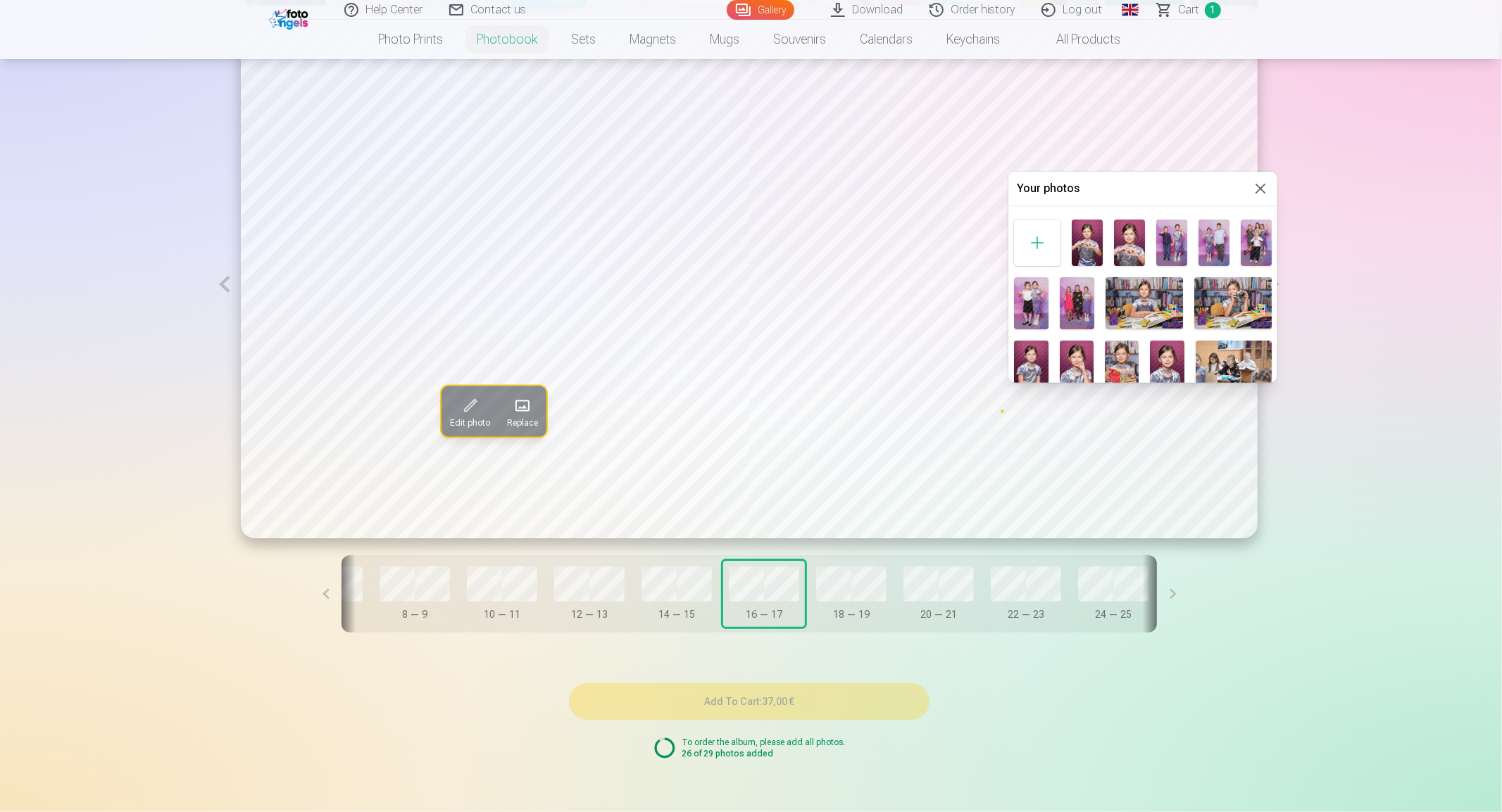
click at [1204, 242] on img at bounding box center [1213, 243] width 31 height 46
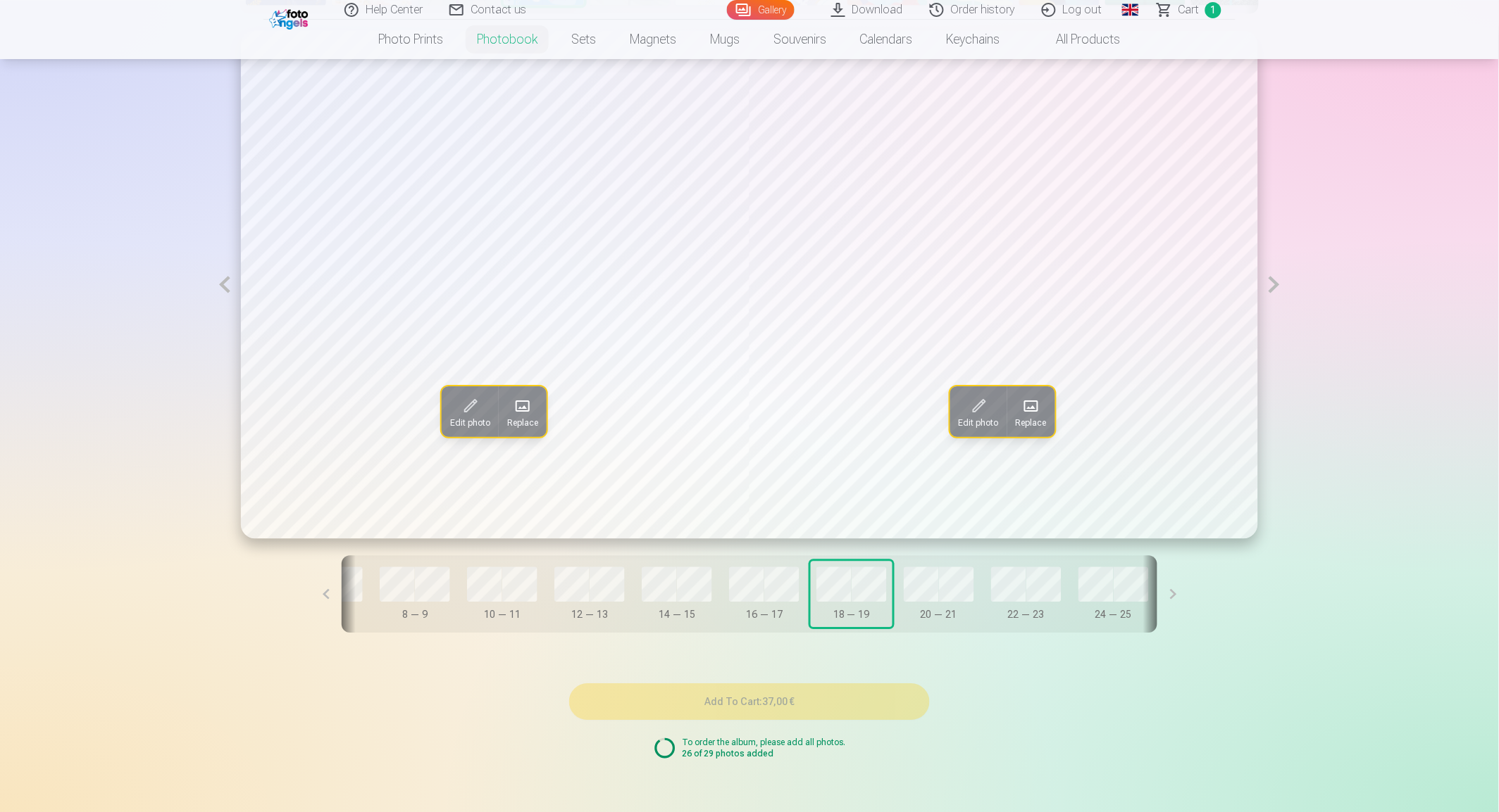
click at [515, 411] on span at bounding box center [523, 406] width 23 height 23
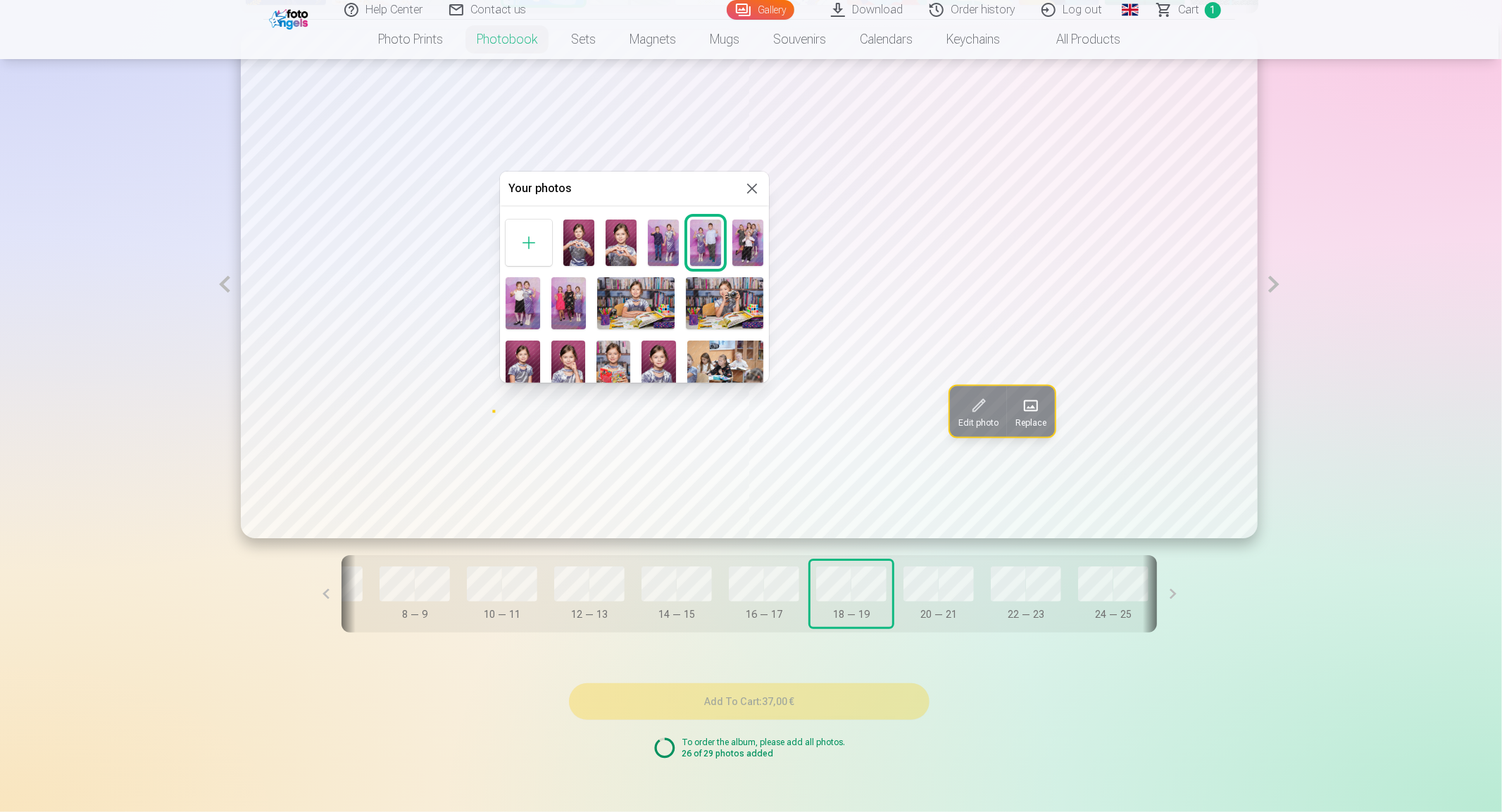
scroll to position [78, 0]
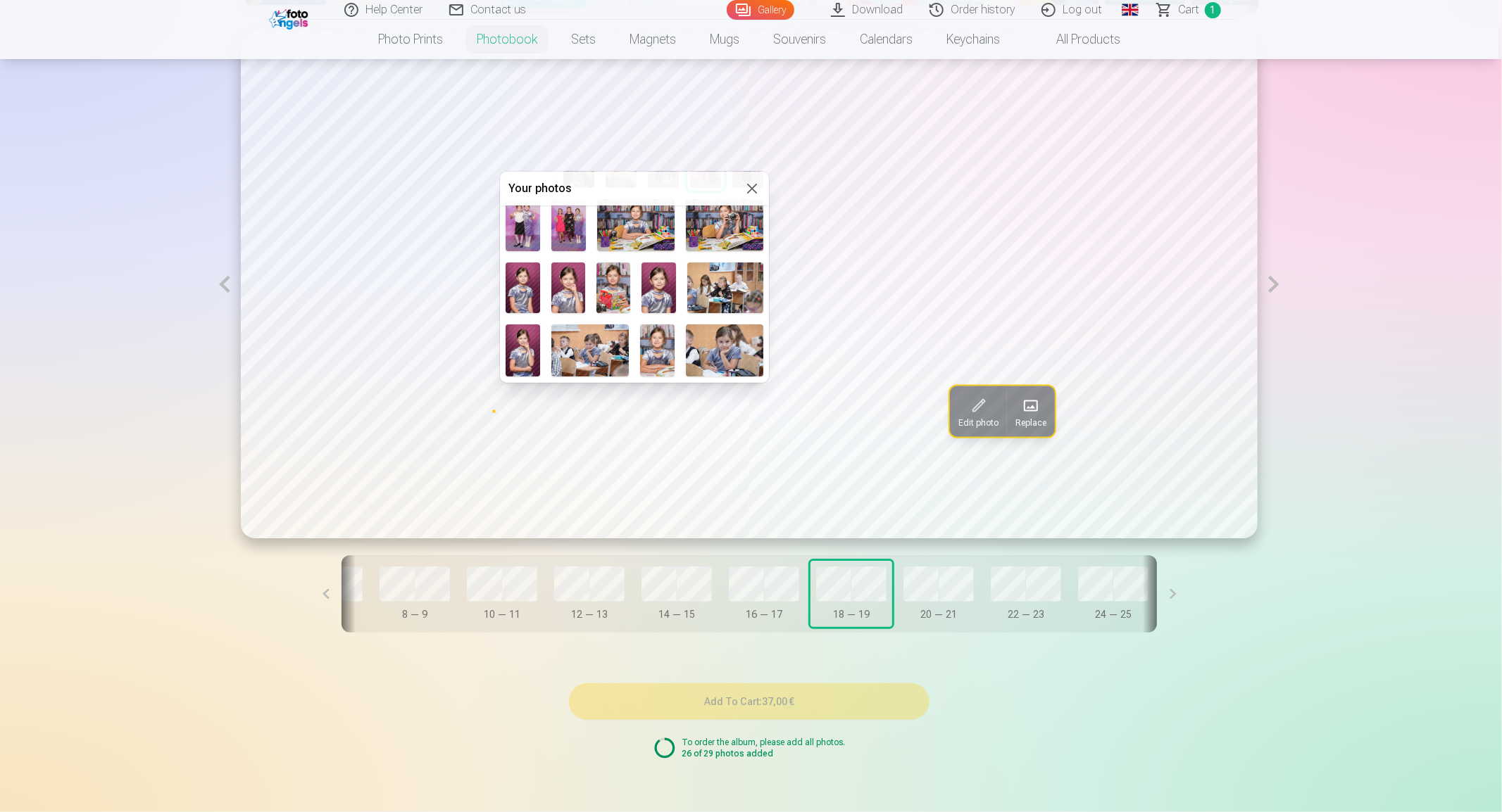
click at [621, 292] on img at bounding box center [613, 288] width 33 height 51
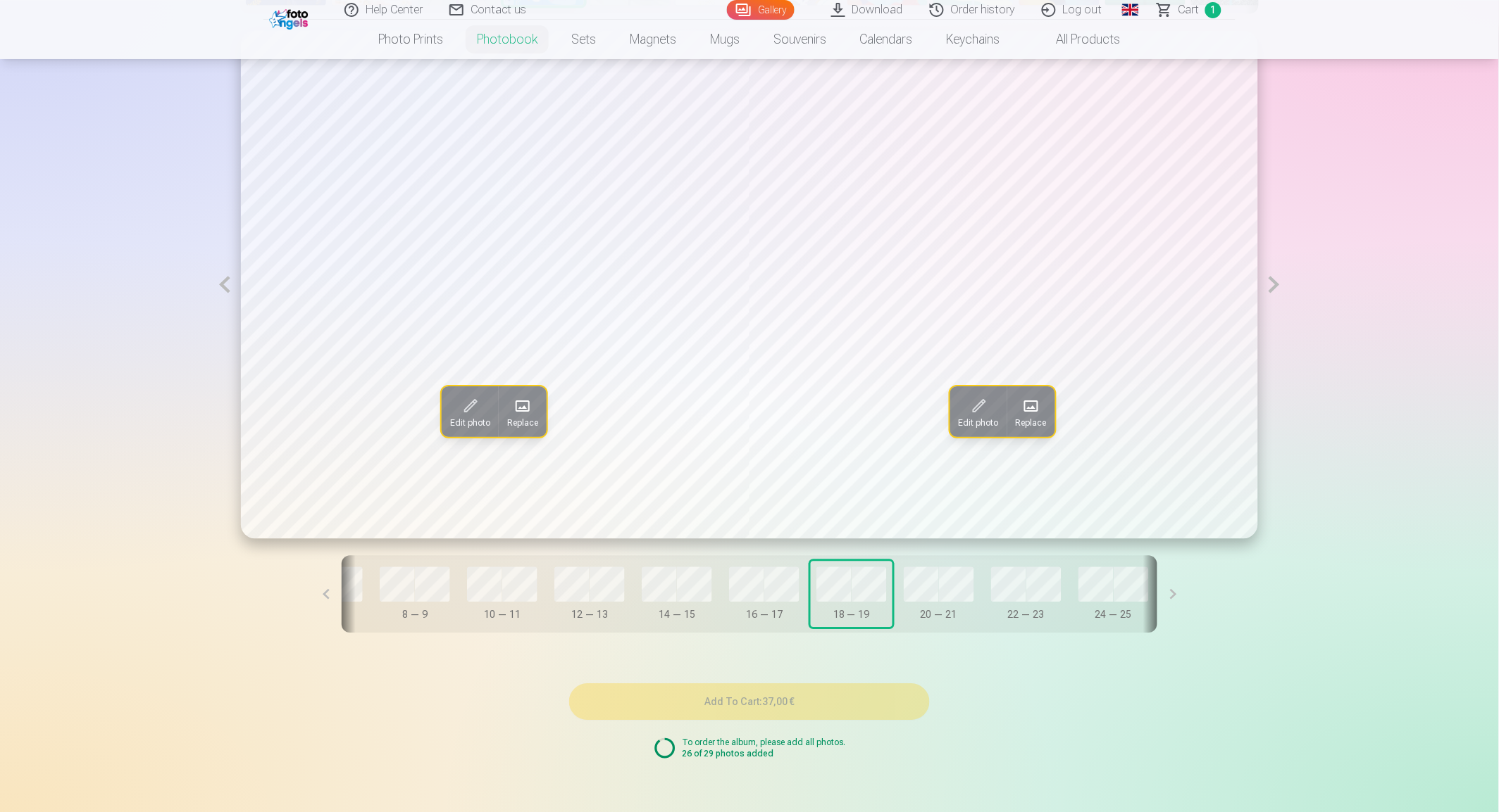
click at [1028, 420] on span "Replace" at bounding box center [1031, 423] width 31 height 11
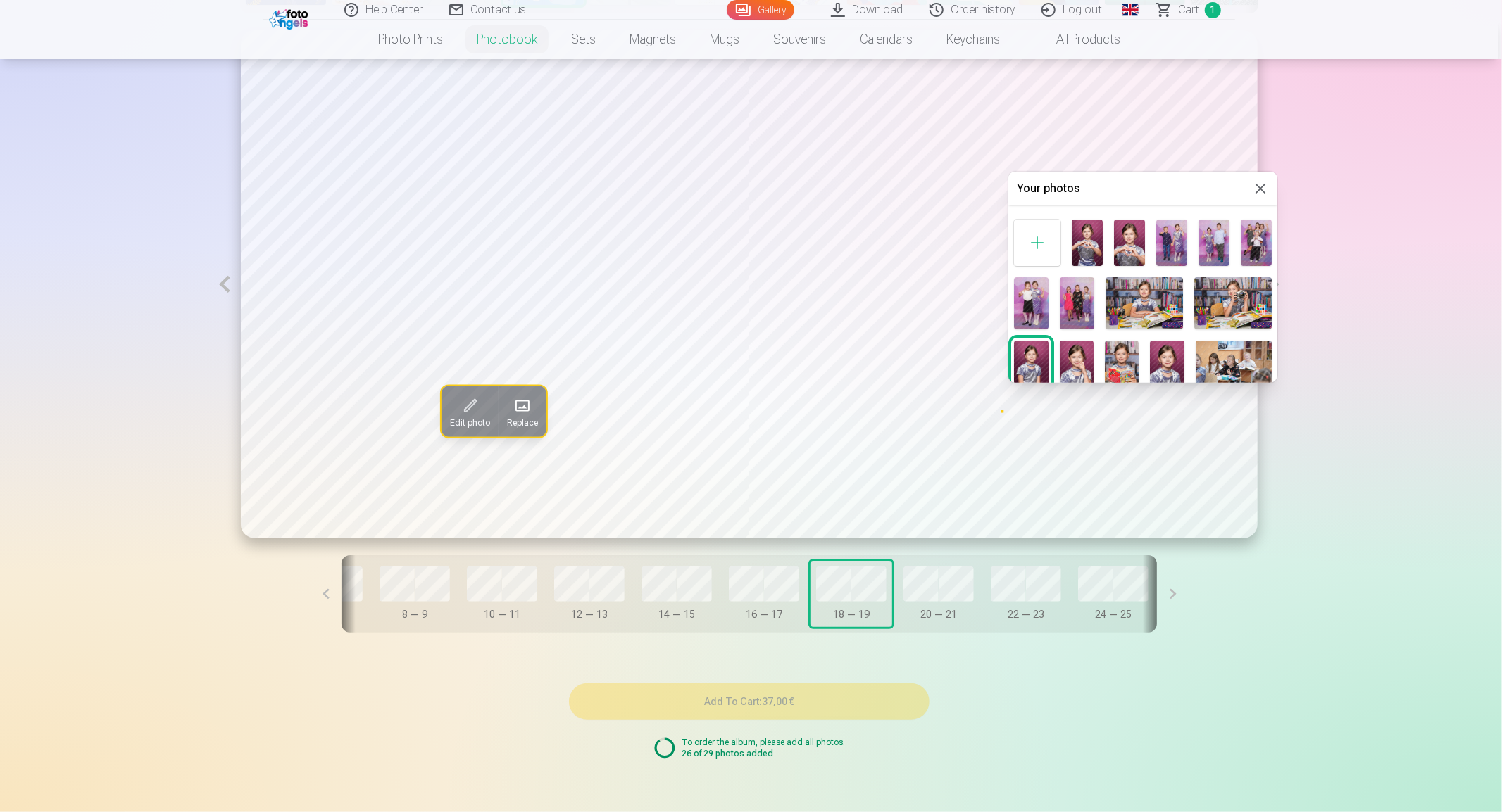
click at [1086, 248] on img at bounding box center [1086, 243] width 31 height 46
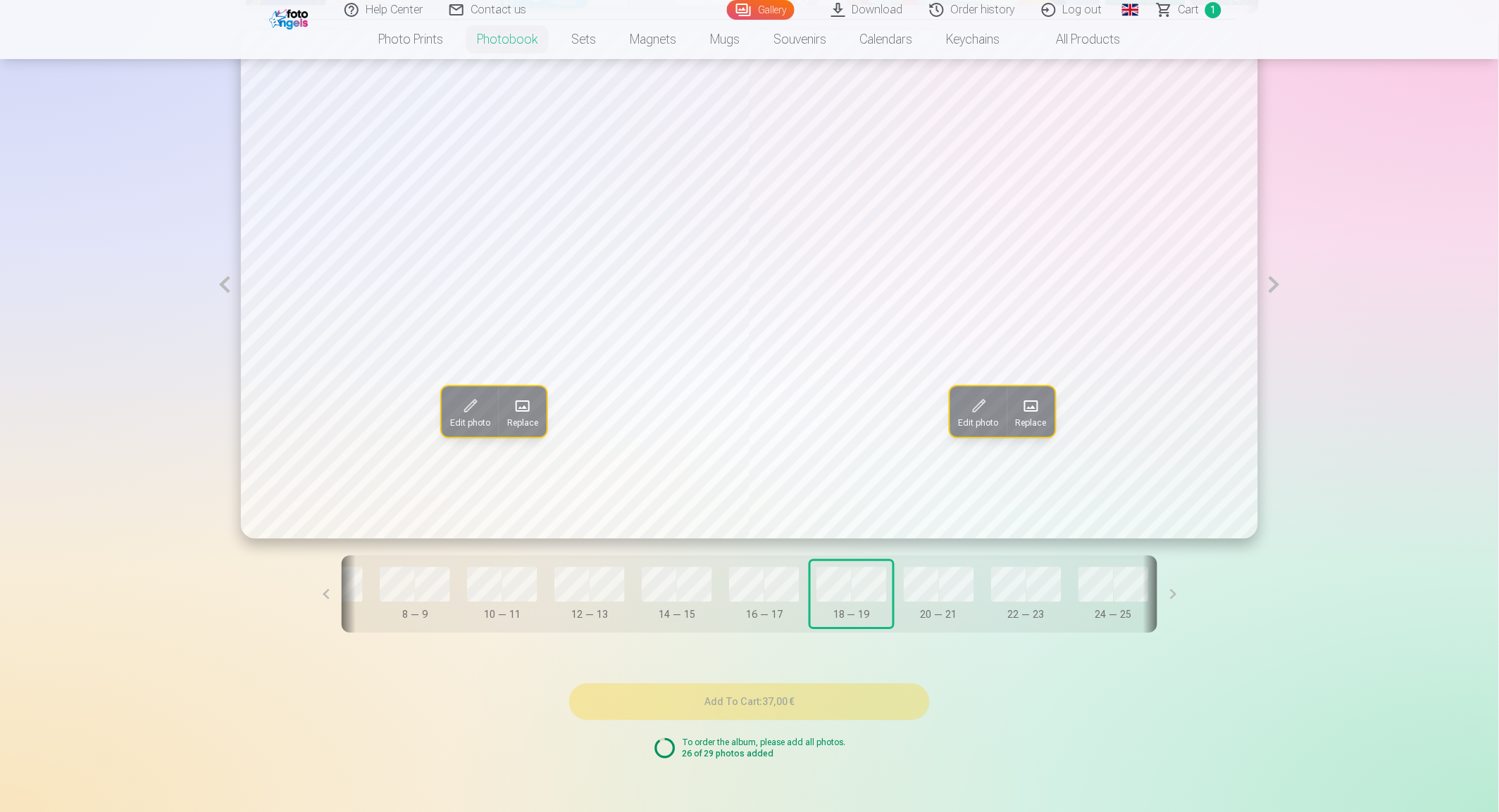
click at [1268, 291] on button at bounding box center [1274, 283] width 33 height 508
click at [529, 423] on span "Replace" at bounding box center [523, 423] width 31 height 11
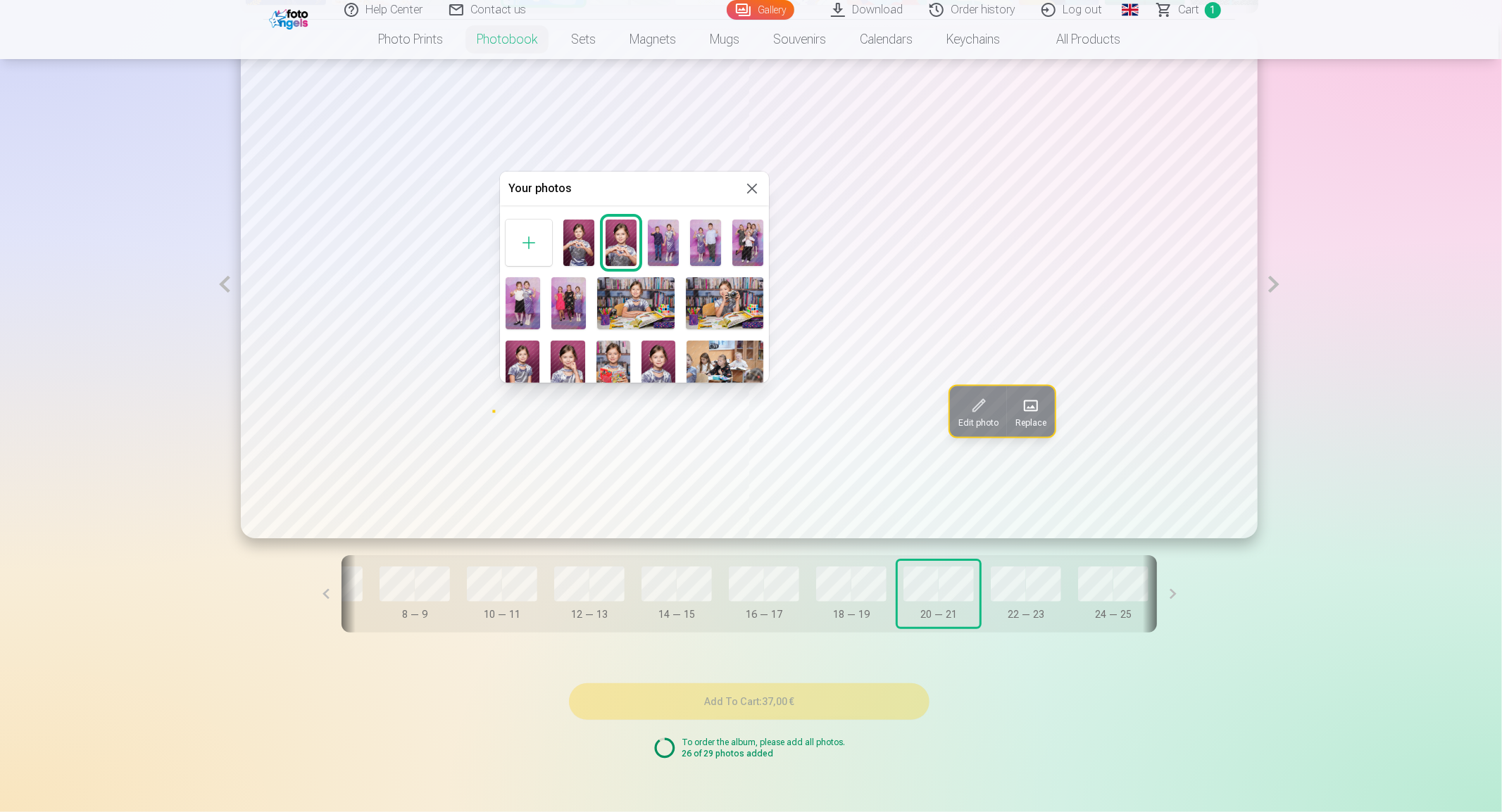
click at [718, 305] on img at bounding box center [724, 302] width 78 height 52
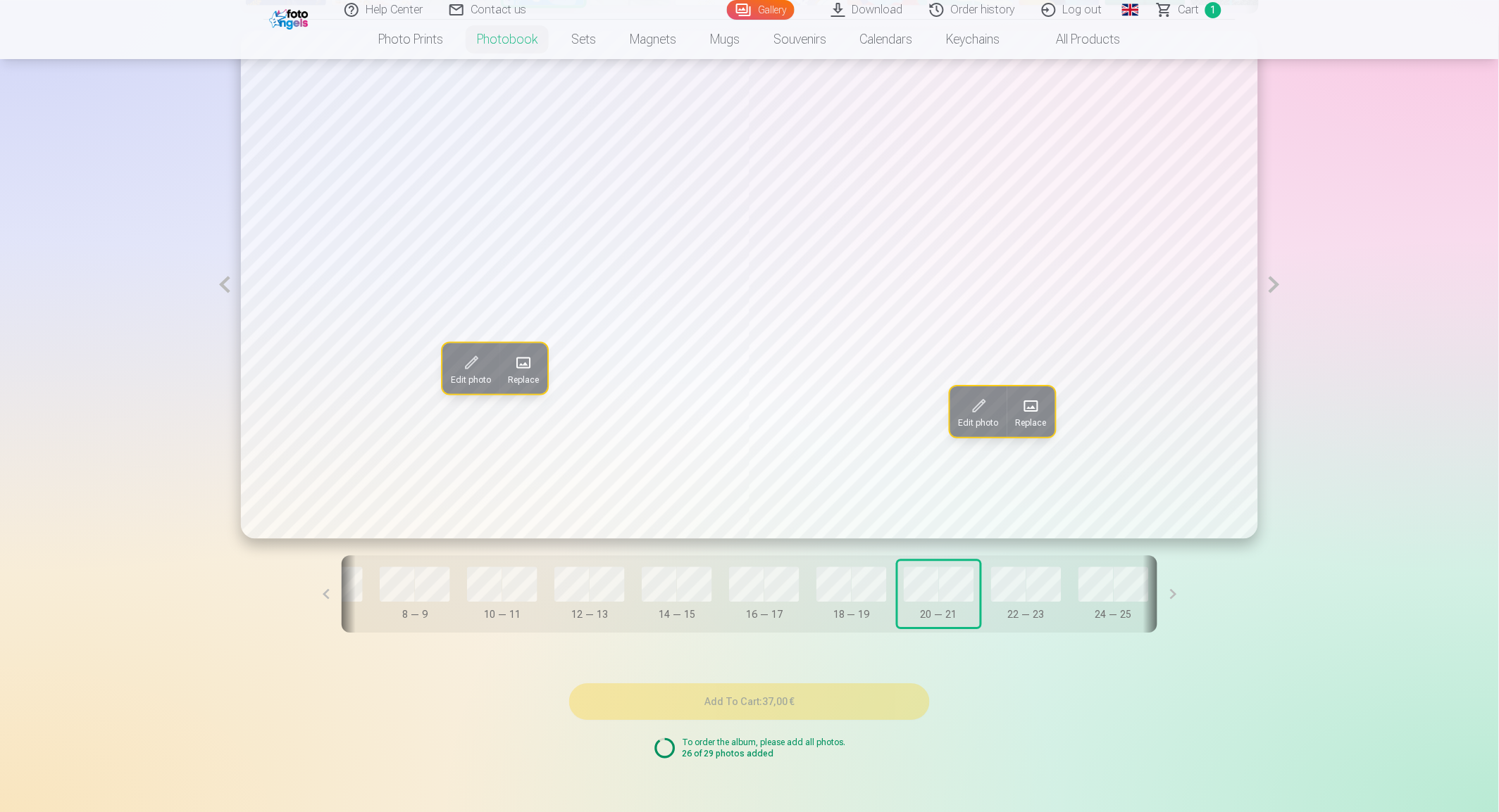
click at [1026, 414] on span at bounding box center [1031, 406] width 23 height 23
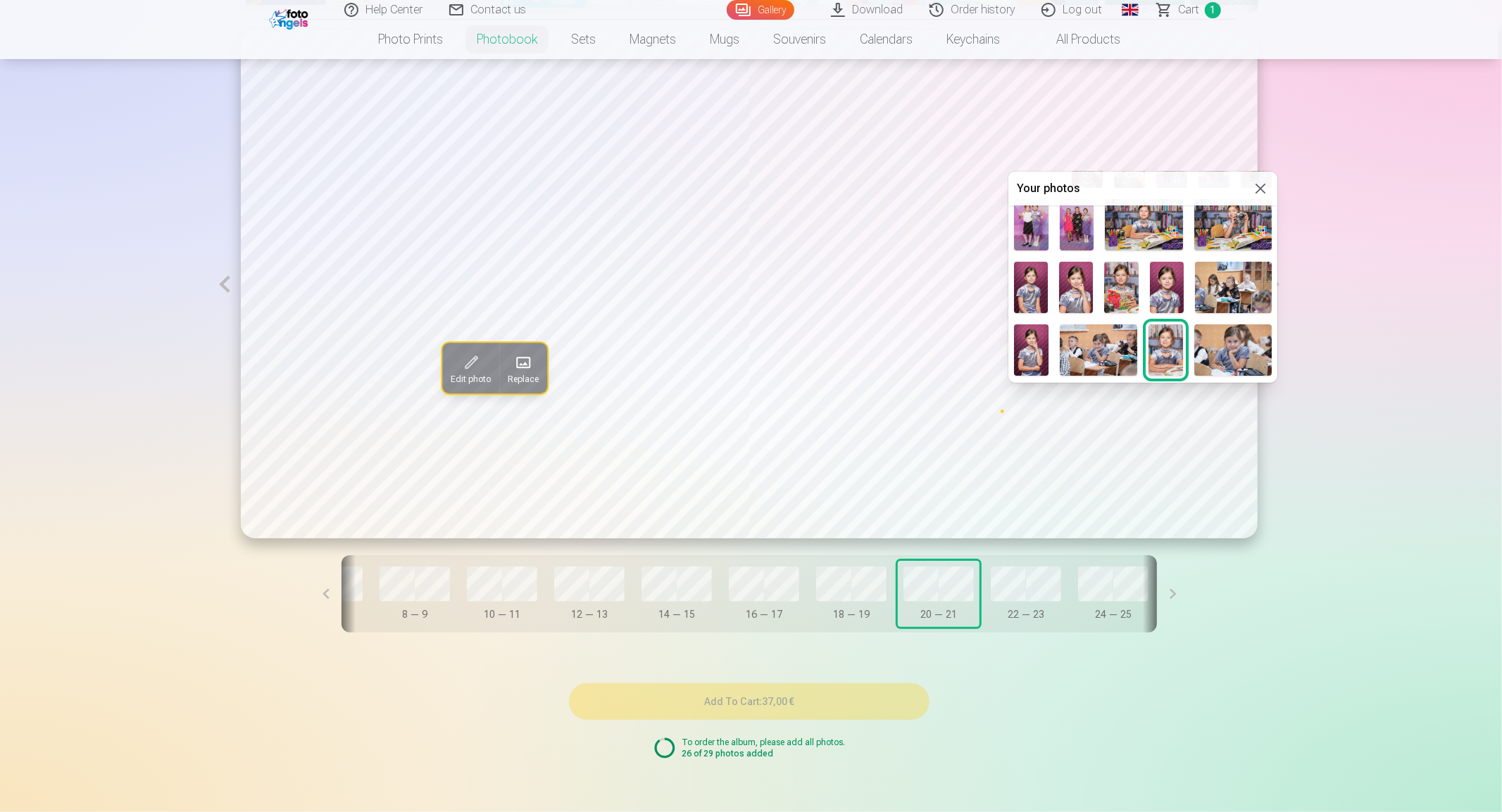
click at [1225, 356] on img at bounding box center [1233, 349] width 78 height 52
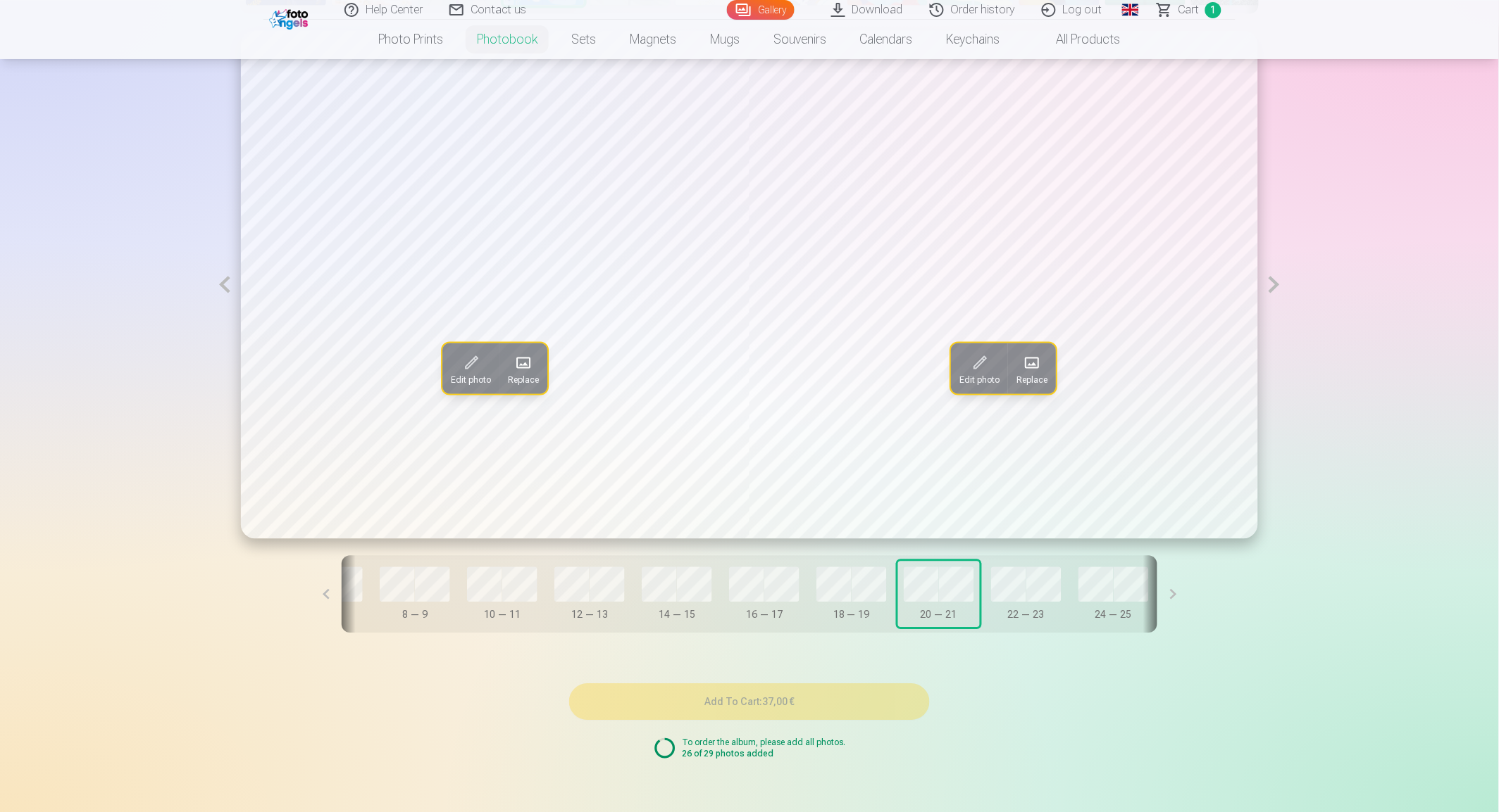
click at [1272, 291] on button at bounding box center [1274, 283] width 33 height 508
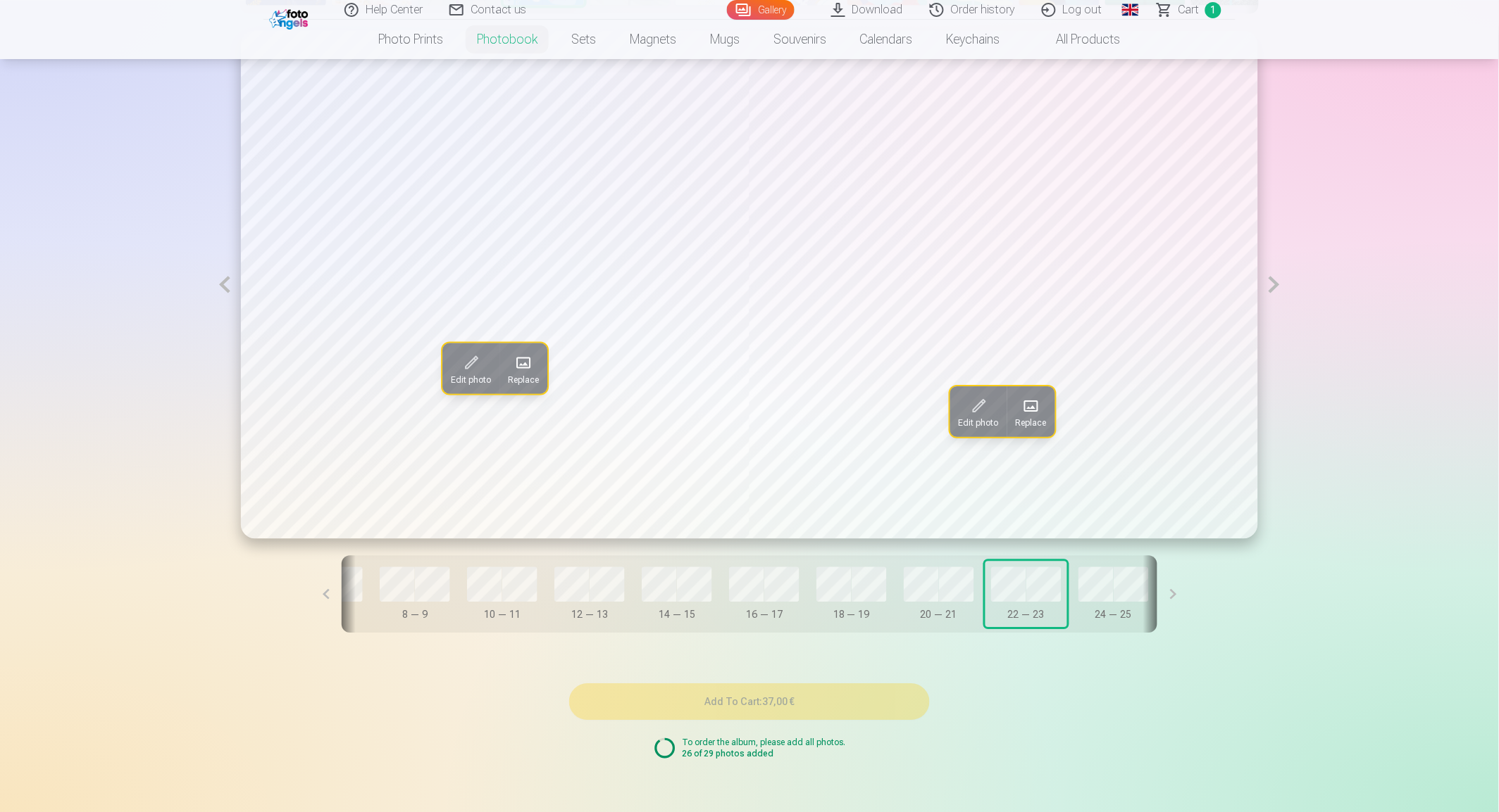
click at [221, 286] on button at bounding box center [225, 283] width 33 height 508
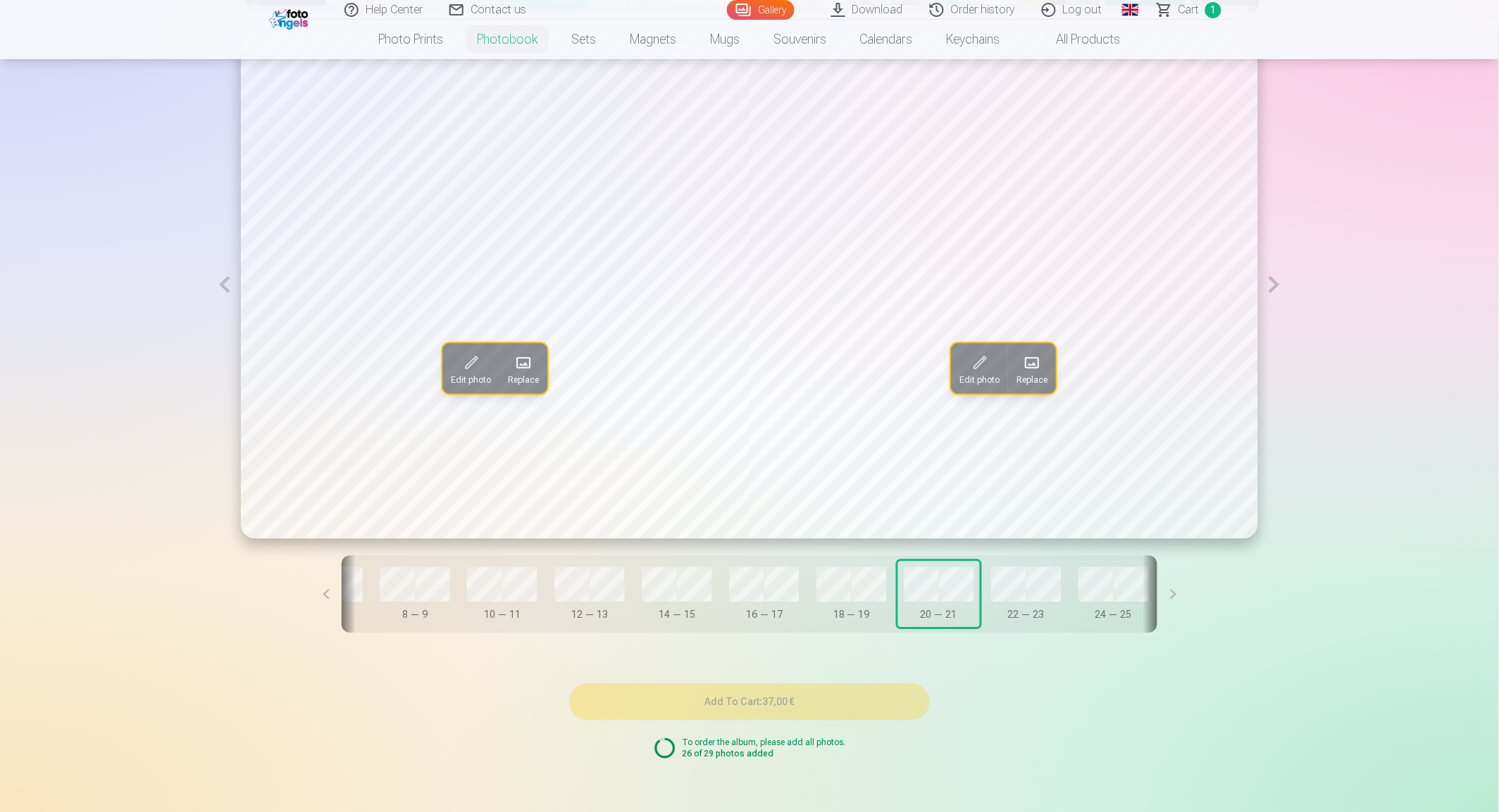
click at [1275, 290] on button at bounding box center [1274, 283] width 33 height 508
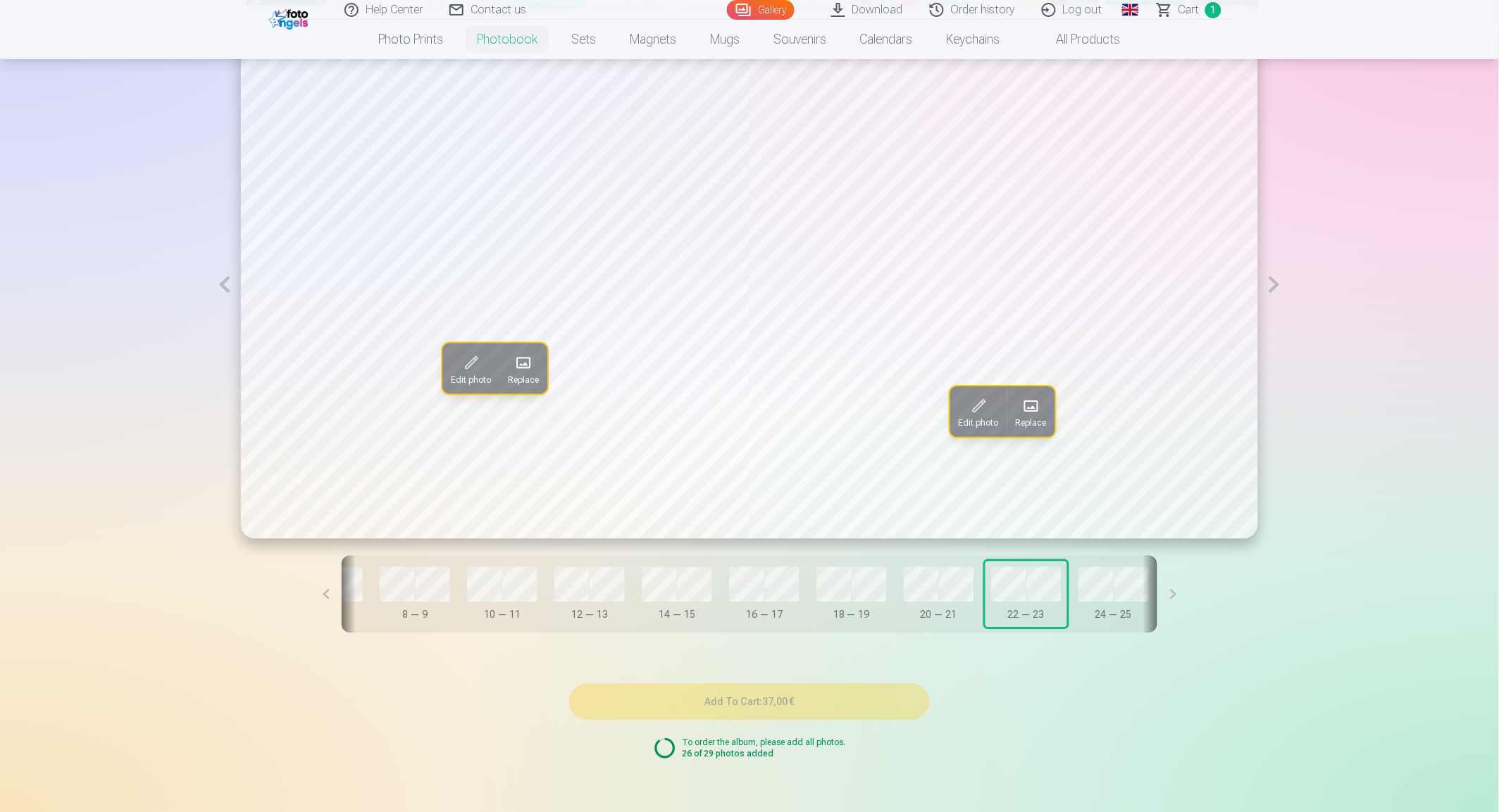
click at [520, 376] on span "Replace" at bounding box center [524, 379] width 31 height 11
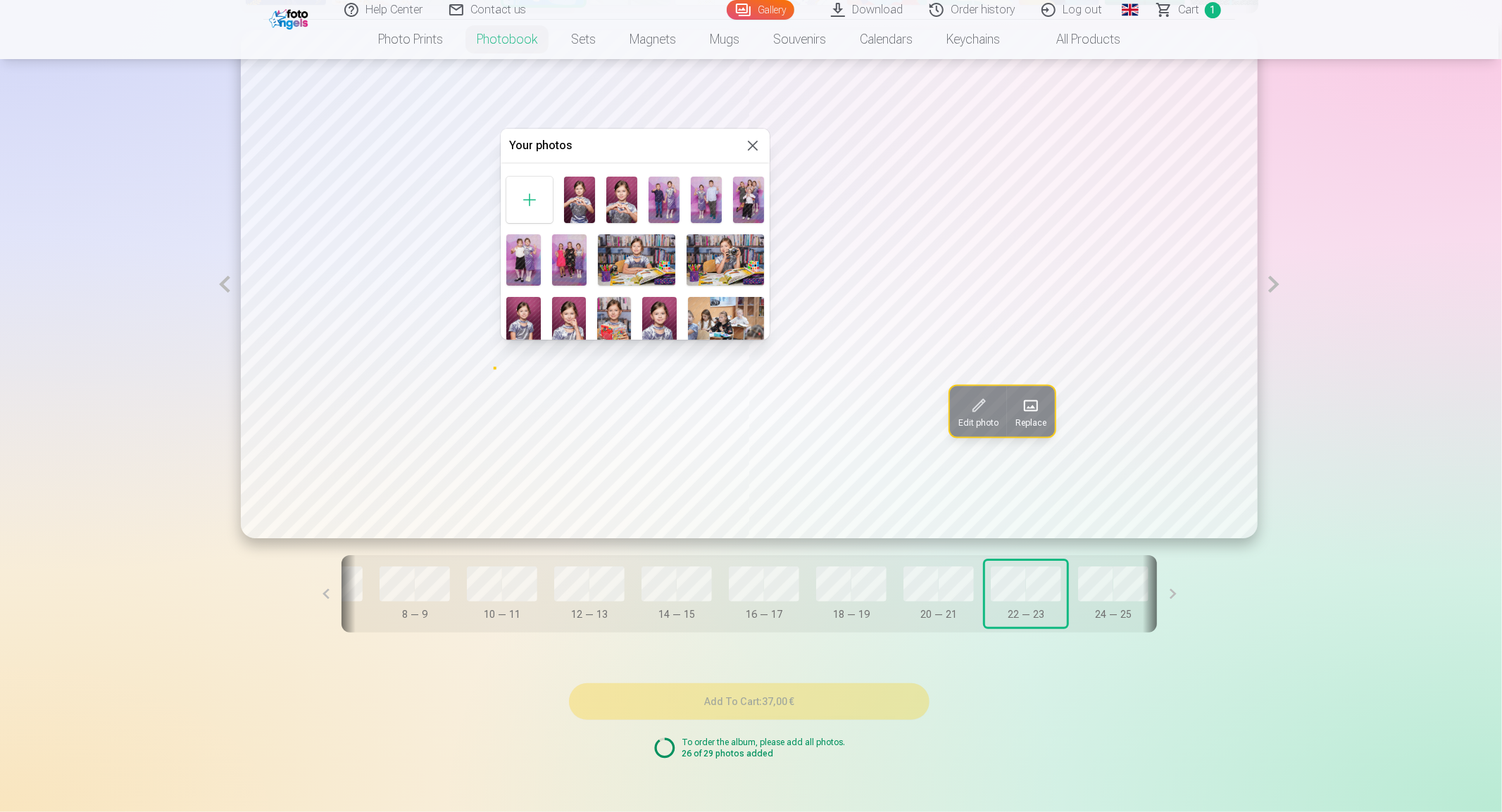
click at [564, 263] on img at bounding box center [569, 260] width 34 height 52
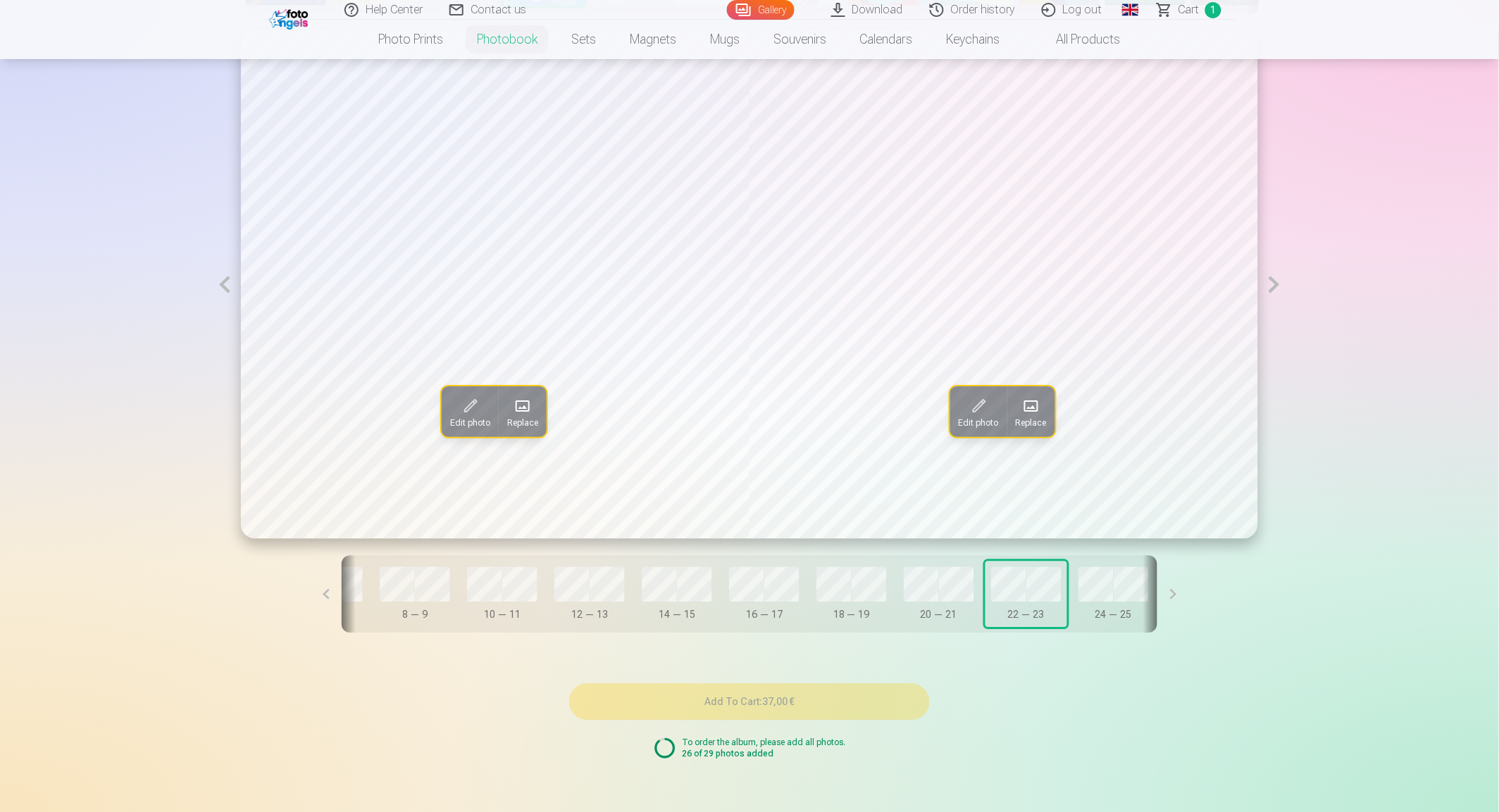
click at [1043, 423] on span "Replace" at bounding box center [1031, 423] width 31 height 11
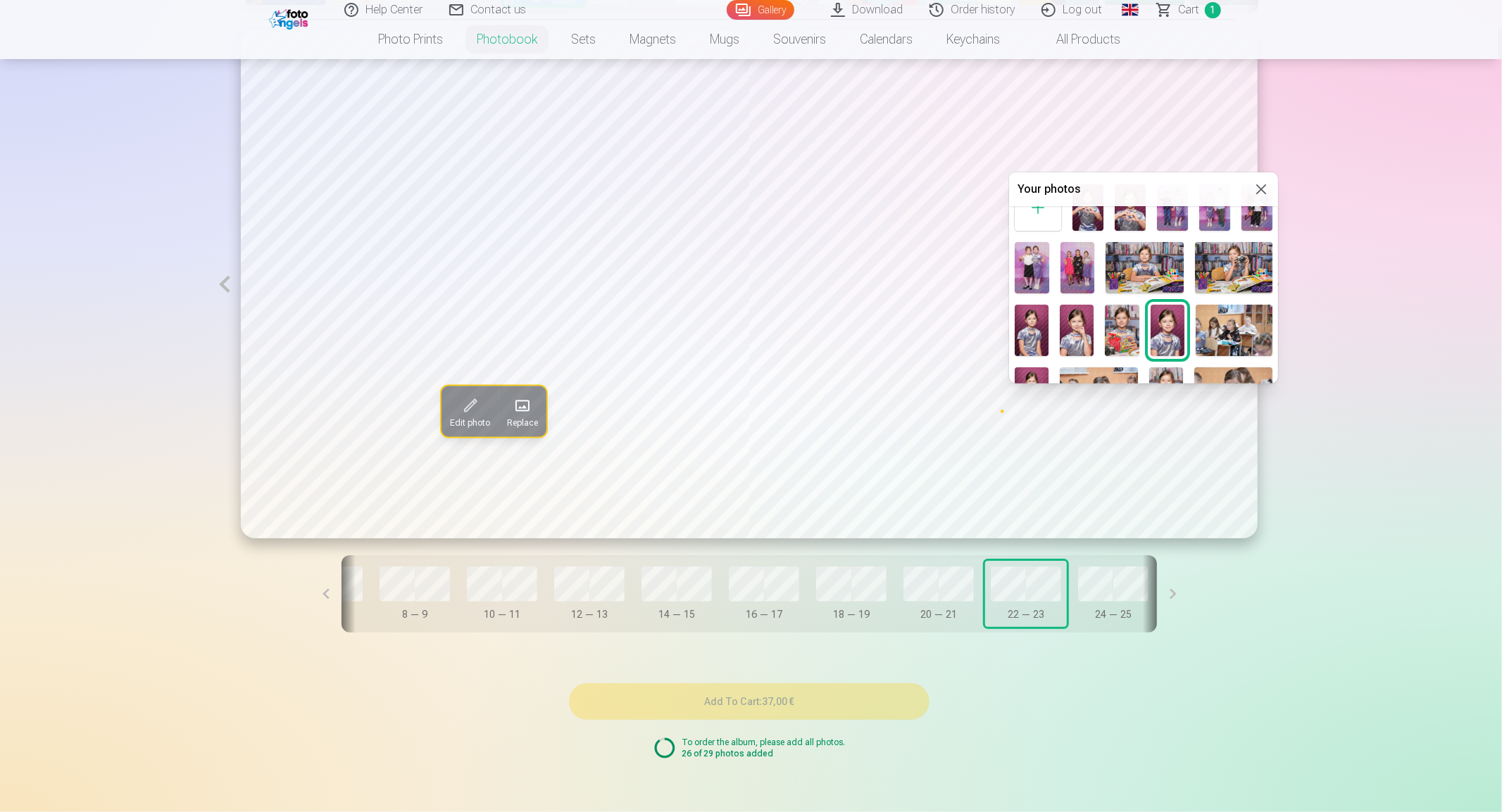
scroll to position [0, 0]
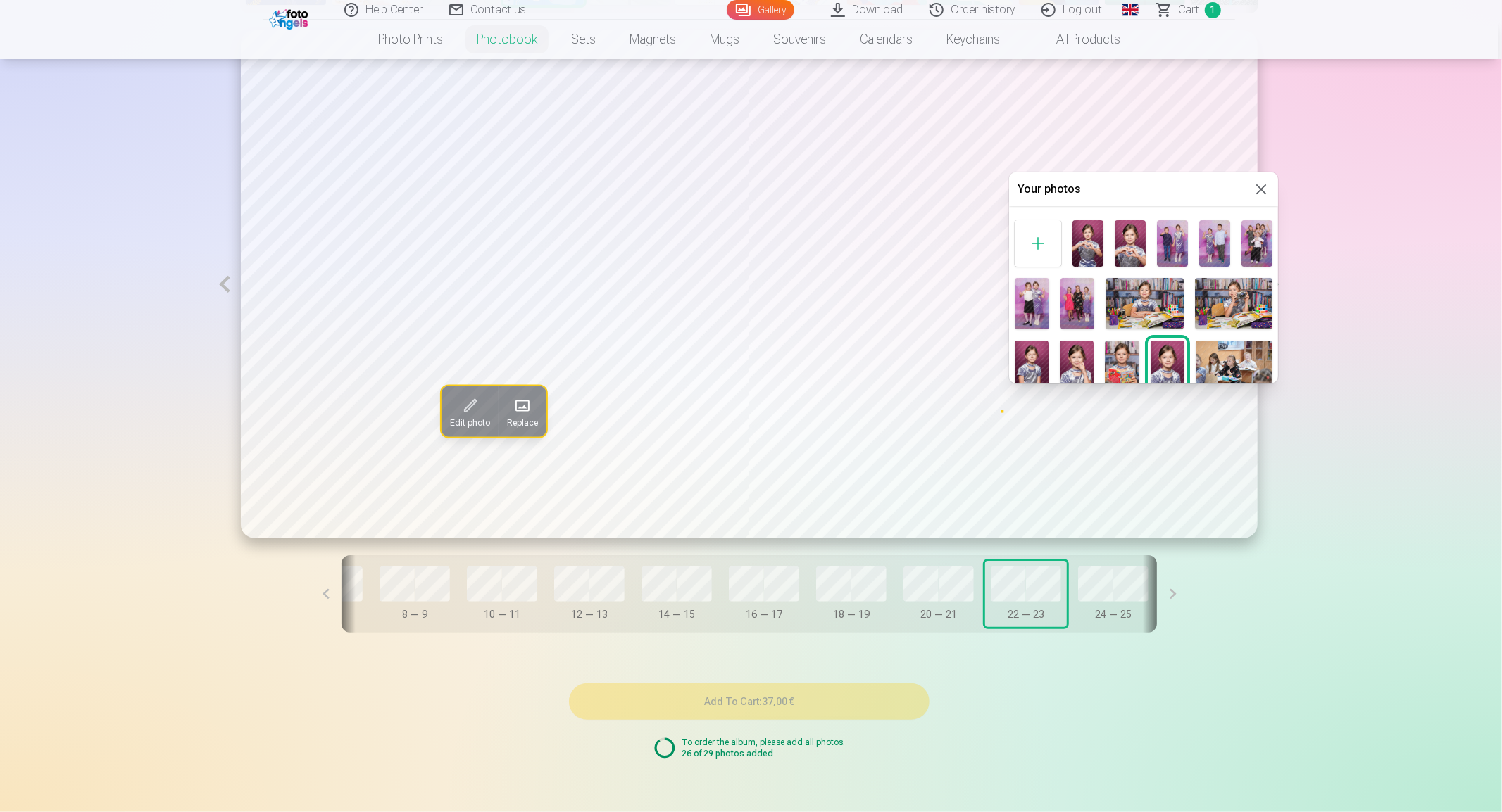
click at [1172, 244] on img at bounding box center [1172, 243] width 31 height 46
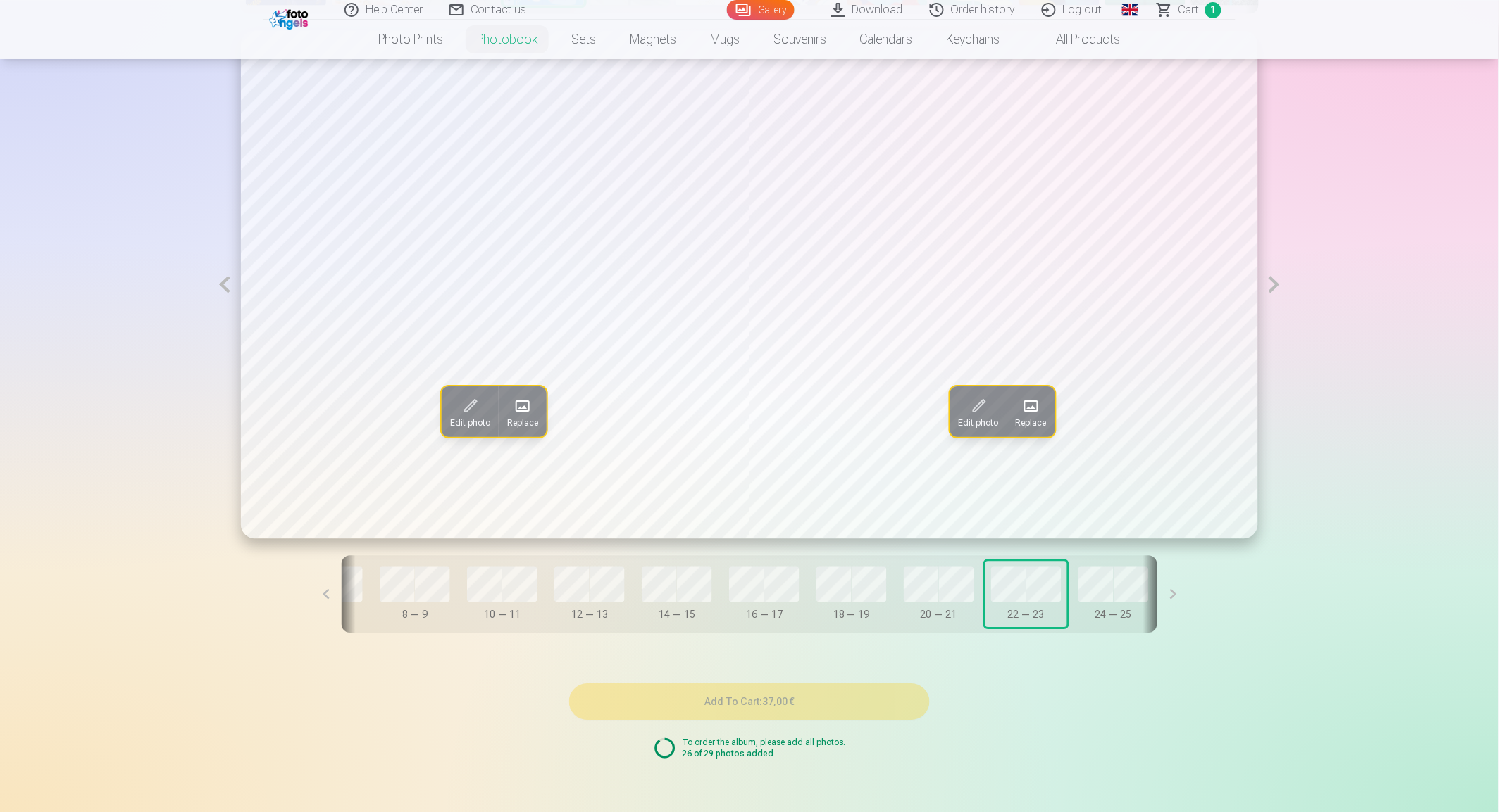
click at [1273, 294] on button at bounding box center [1274, 283] width 33 height 508
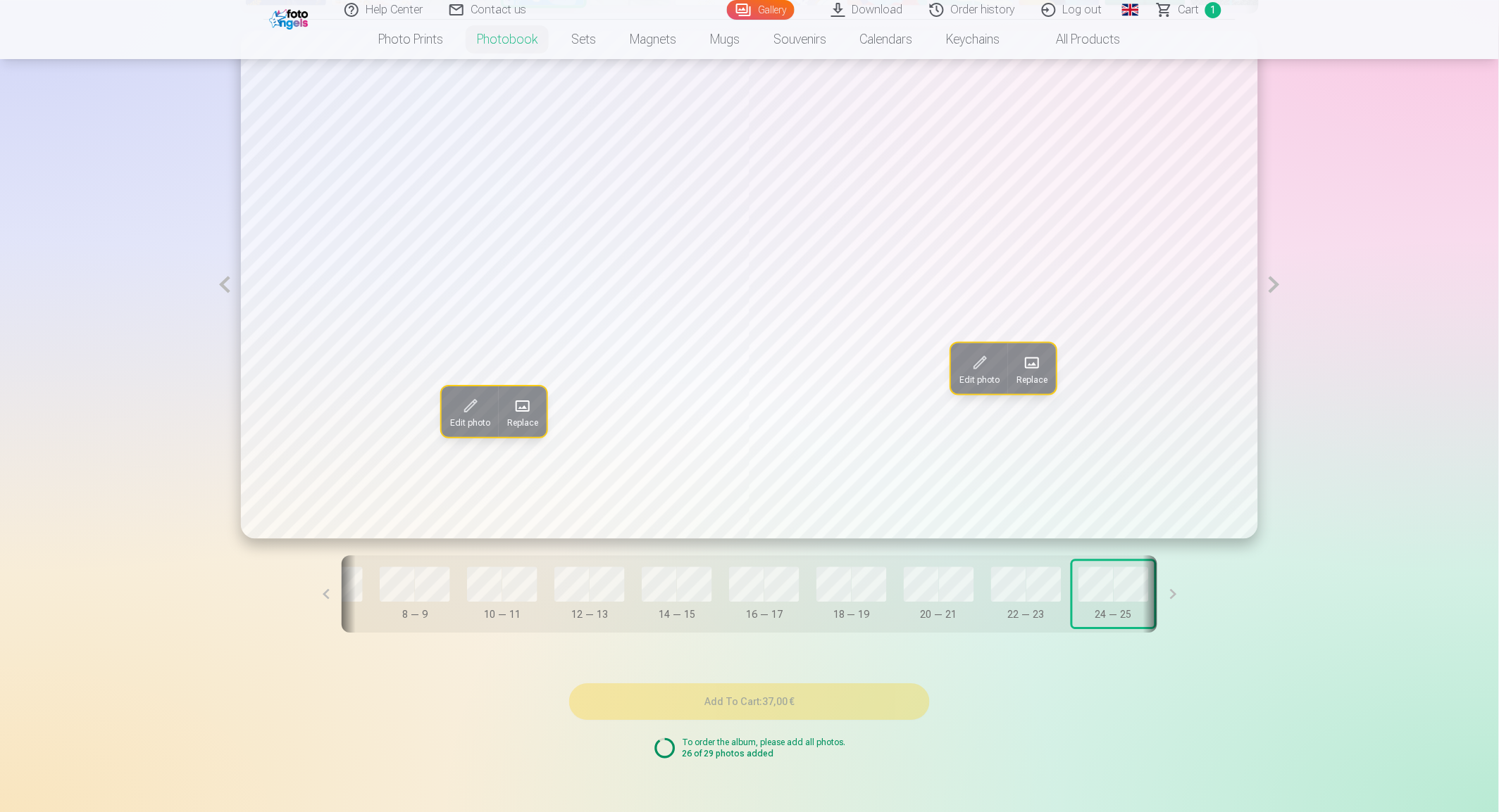
click at [527, 425] on span "Replace" at bounding box center [523, 423] width 31 height 11
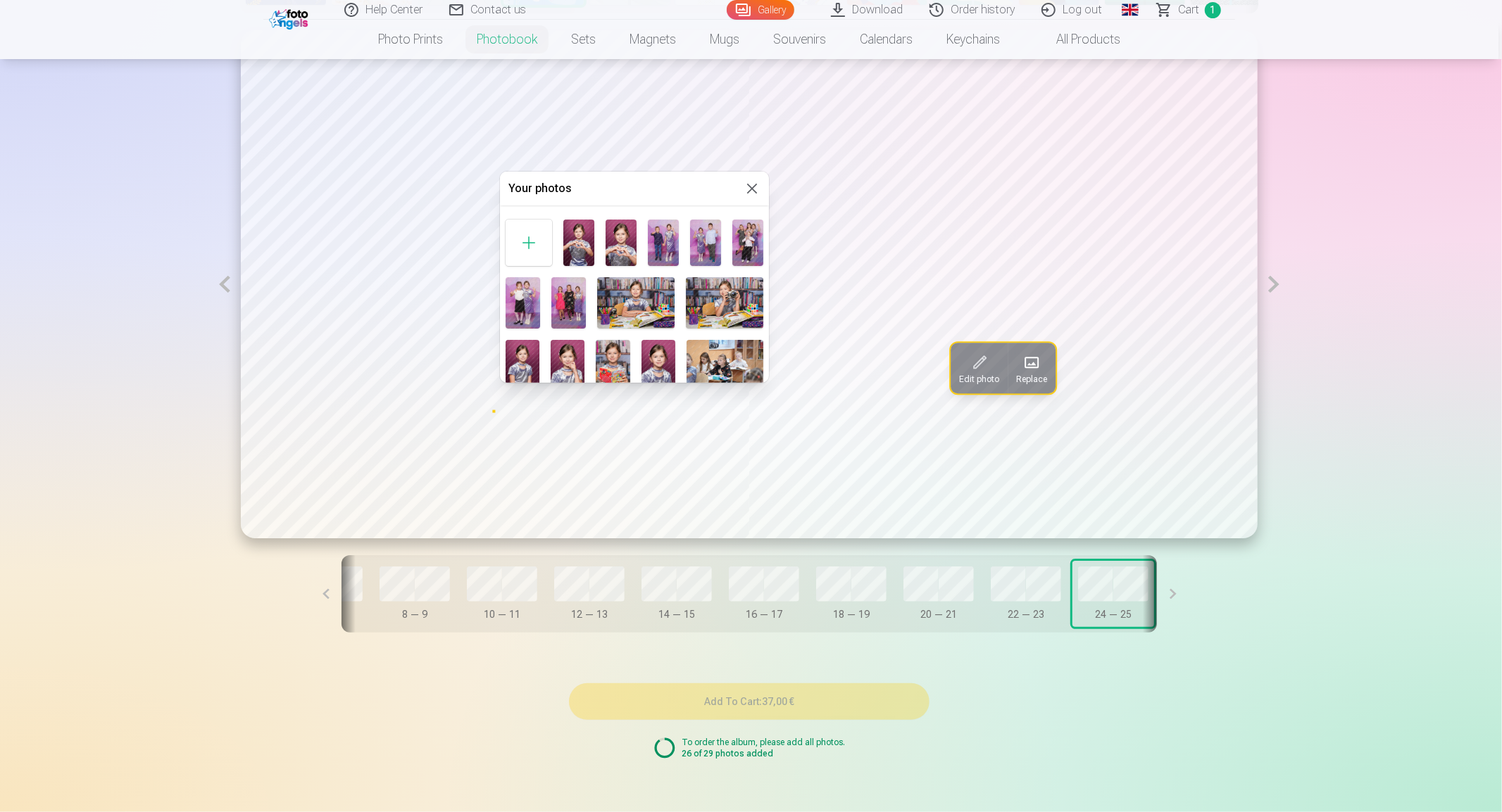
click at [561, 299] on img at bounding box center [569, 302] width 34 height 52
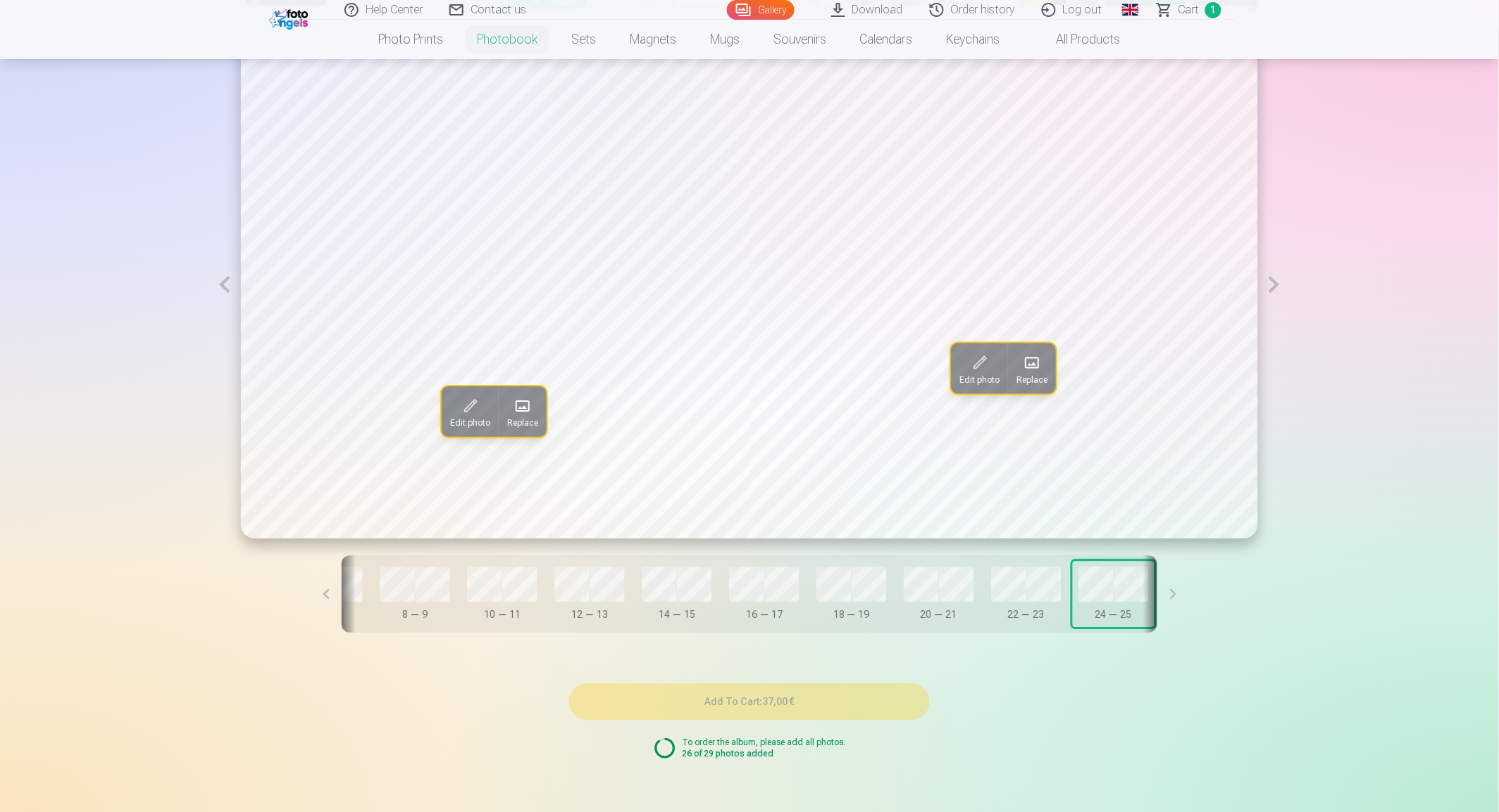
click at [1033, 383] on span "Replace" at bounding box center [1032, 379] width 31 height 11
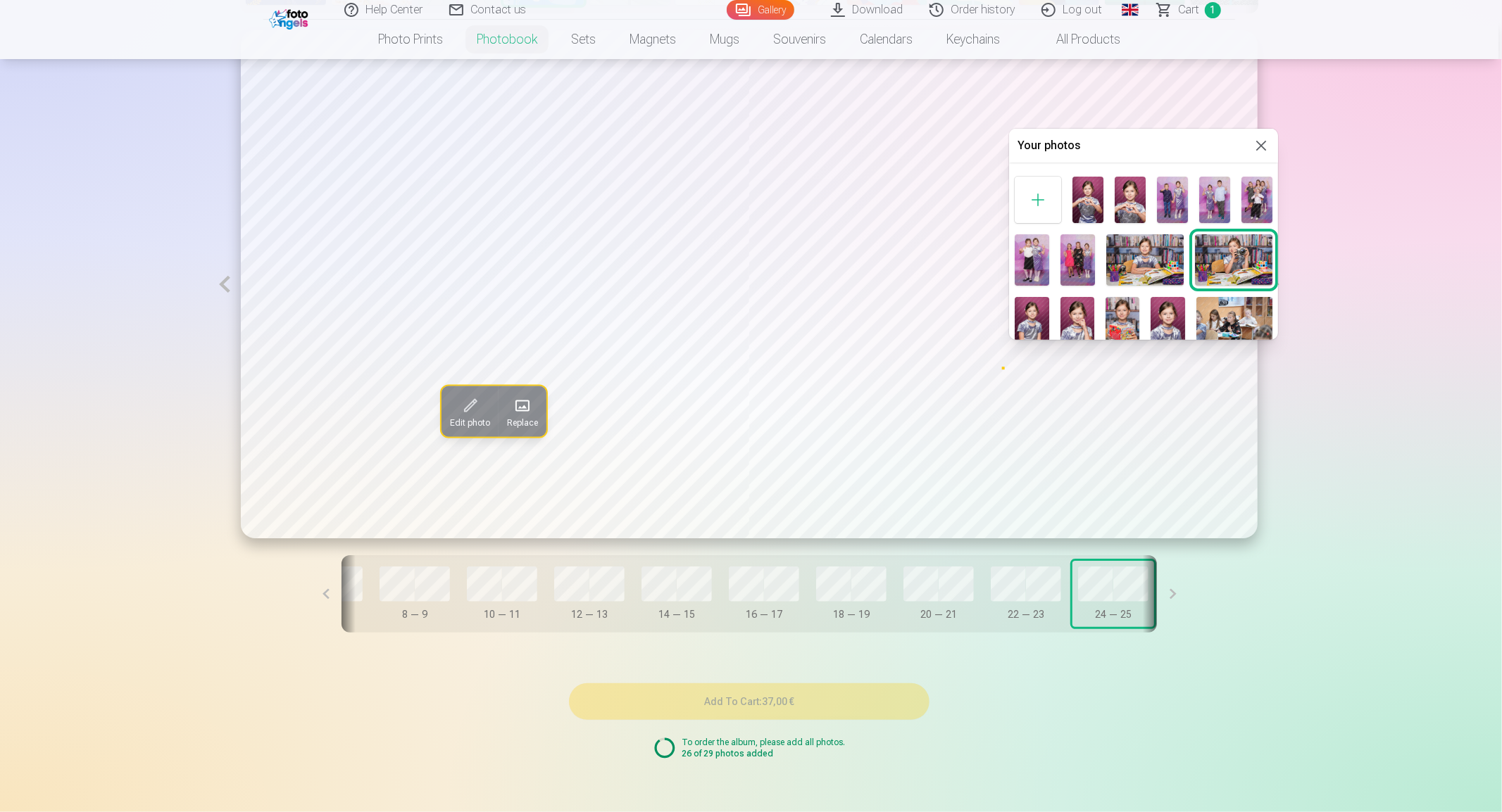
click at [1028, 261] on img at bounding box center [1031, 260] width 34 height 52
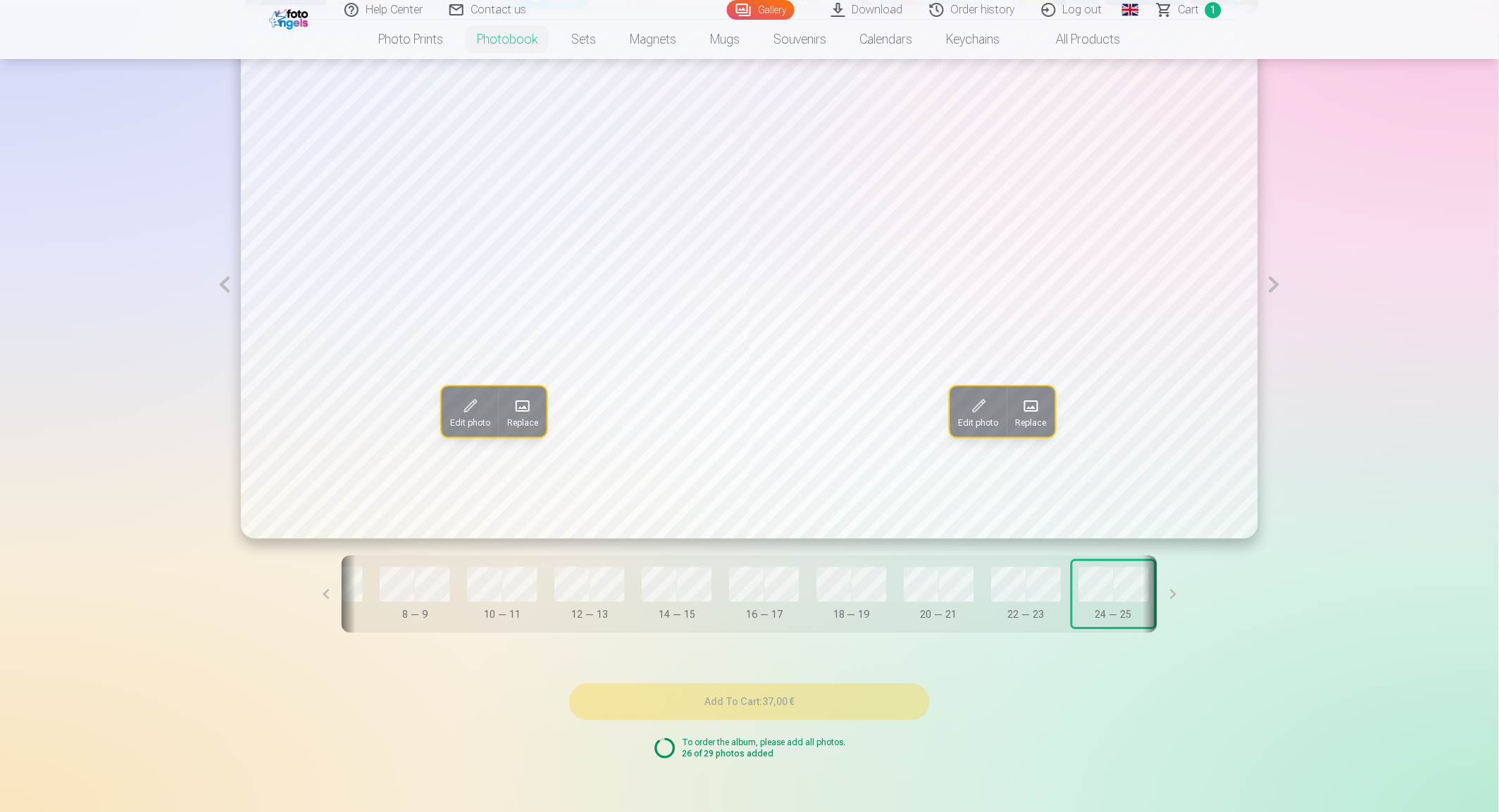
click at [1276, 292] on button at bounding box center [1274, 283] width 33 height 508
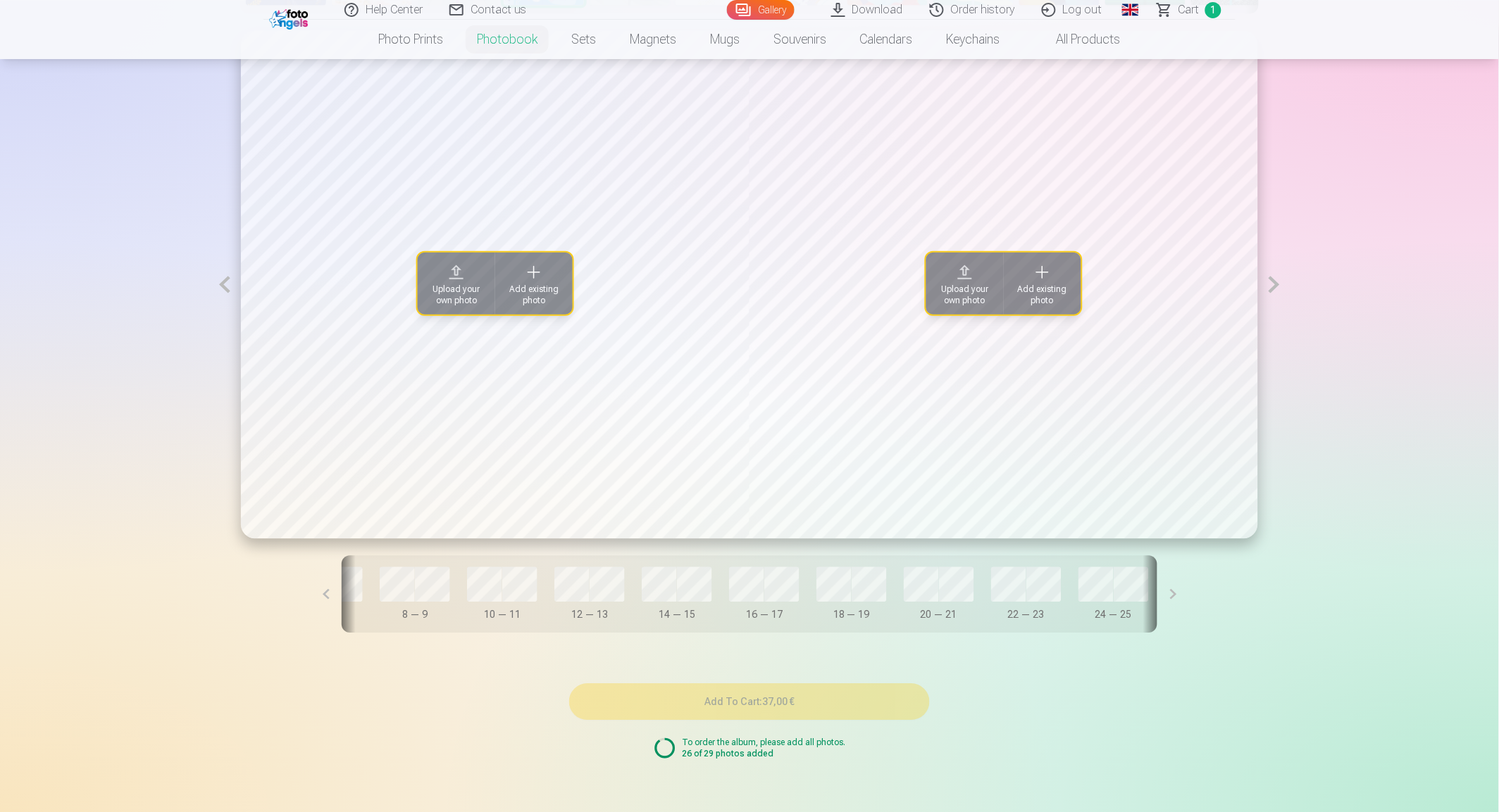
click at [539, 286] on span "Add existing photo" at bounding box center [533, 294] width 61 height 23
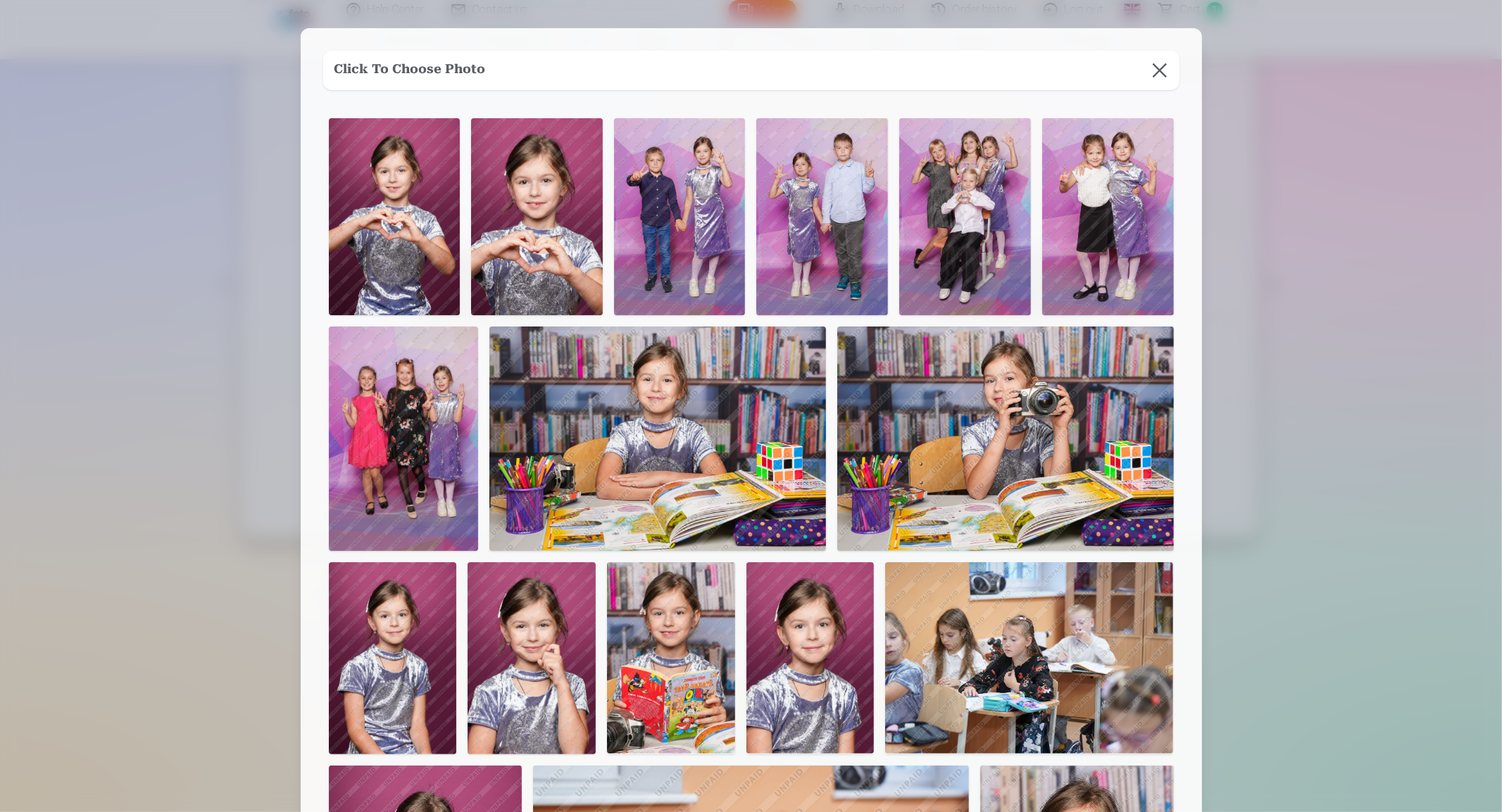
click at [375, 205] on img at bounding box center [394, 217] width 131 height 197
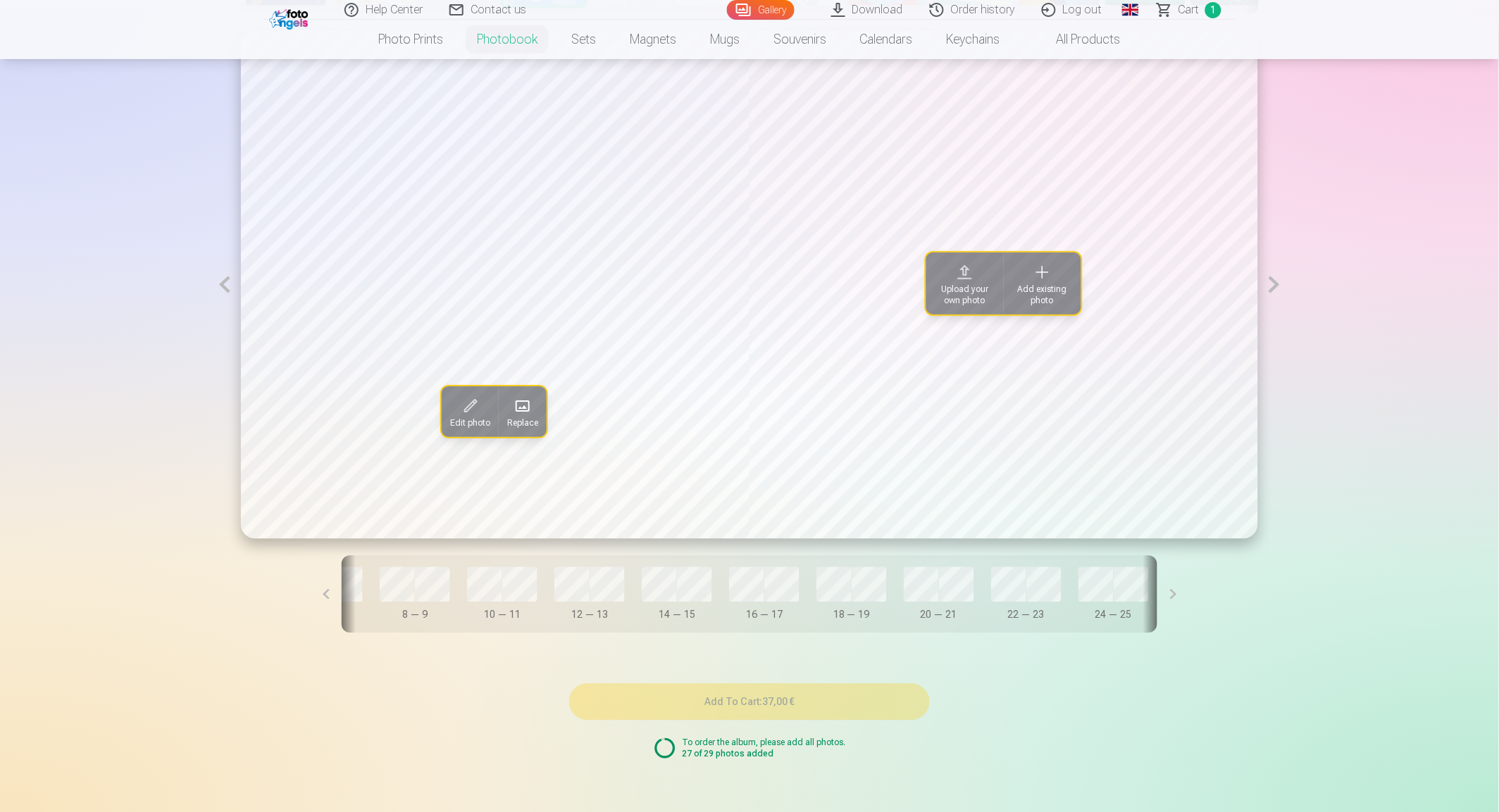
click at [1043, 294] on span "Add existing photo" at bounding box center [1042, 294] width 61 height 23
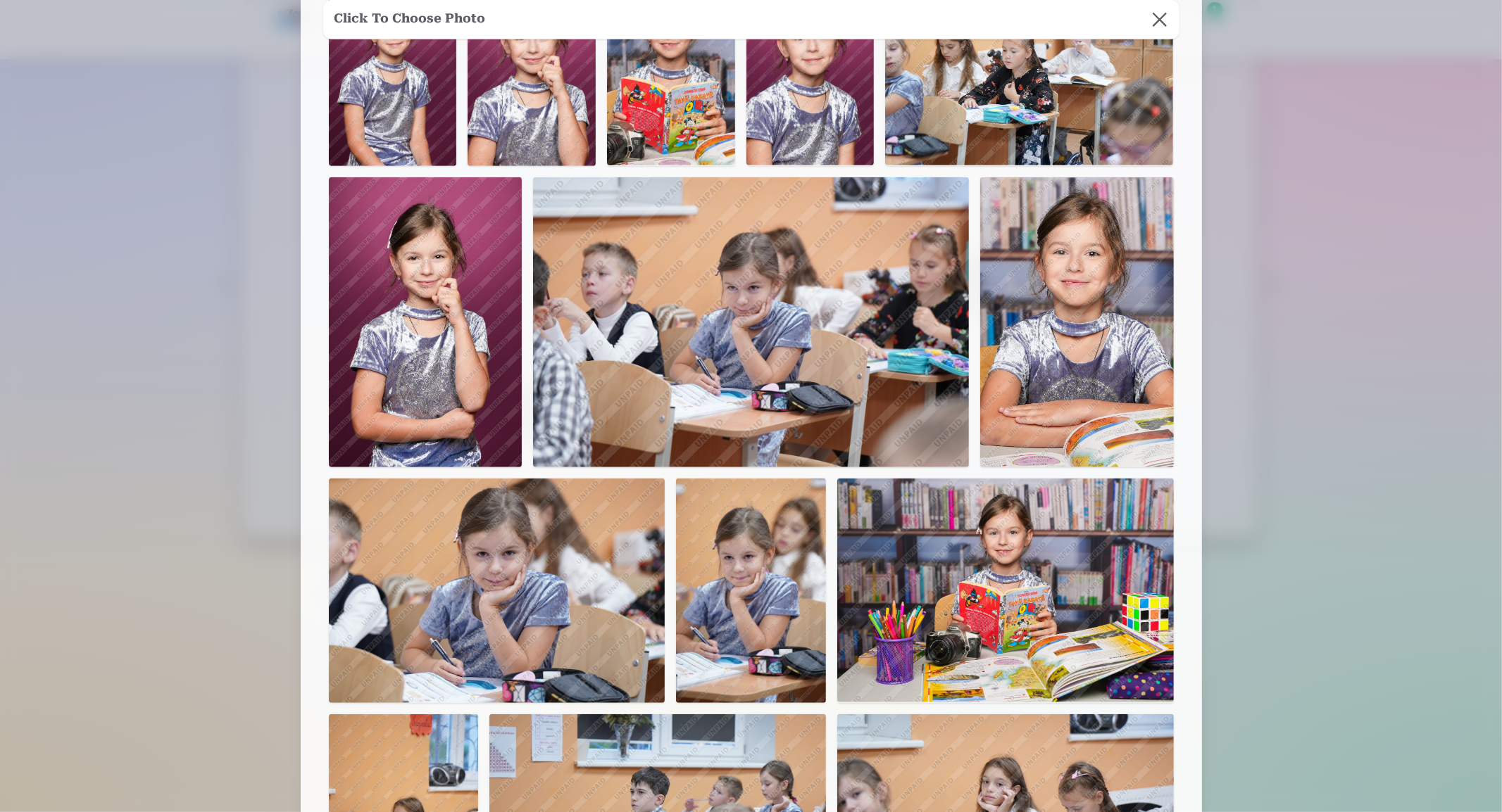
scroll to position [354, 0]
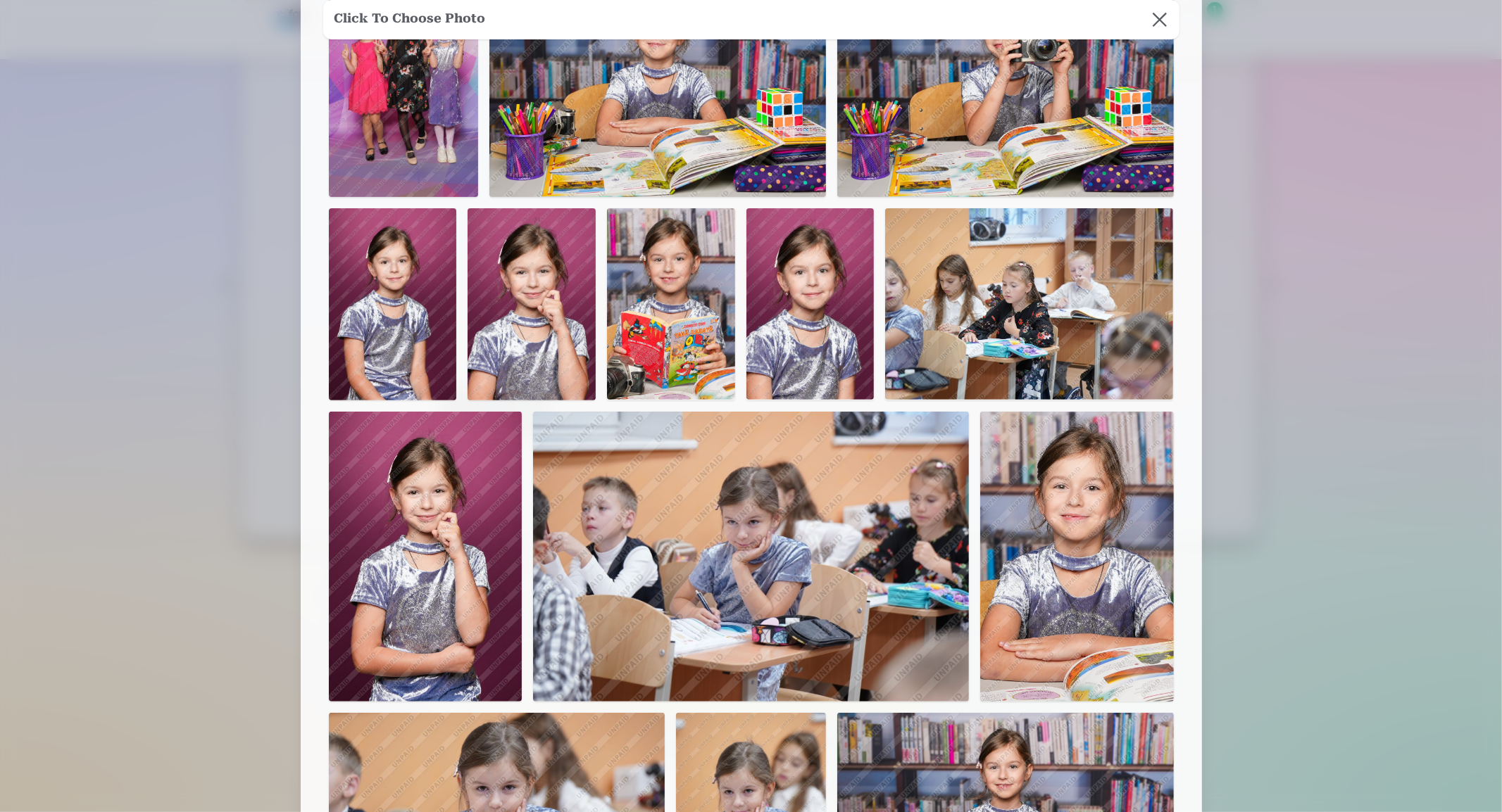
click at [1090, 505] on img at bounding box center [1076, 557] width 194 height 290
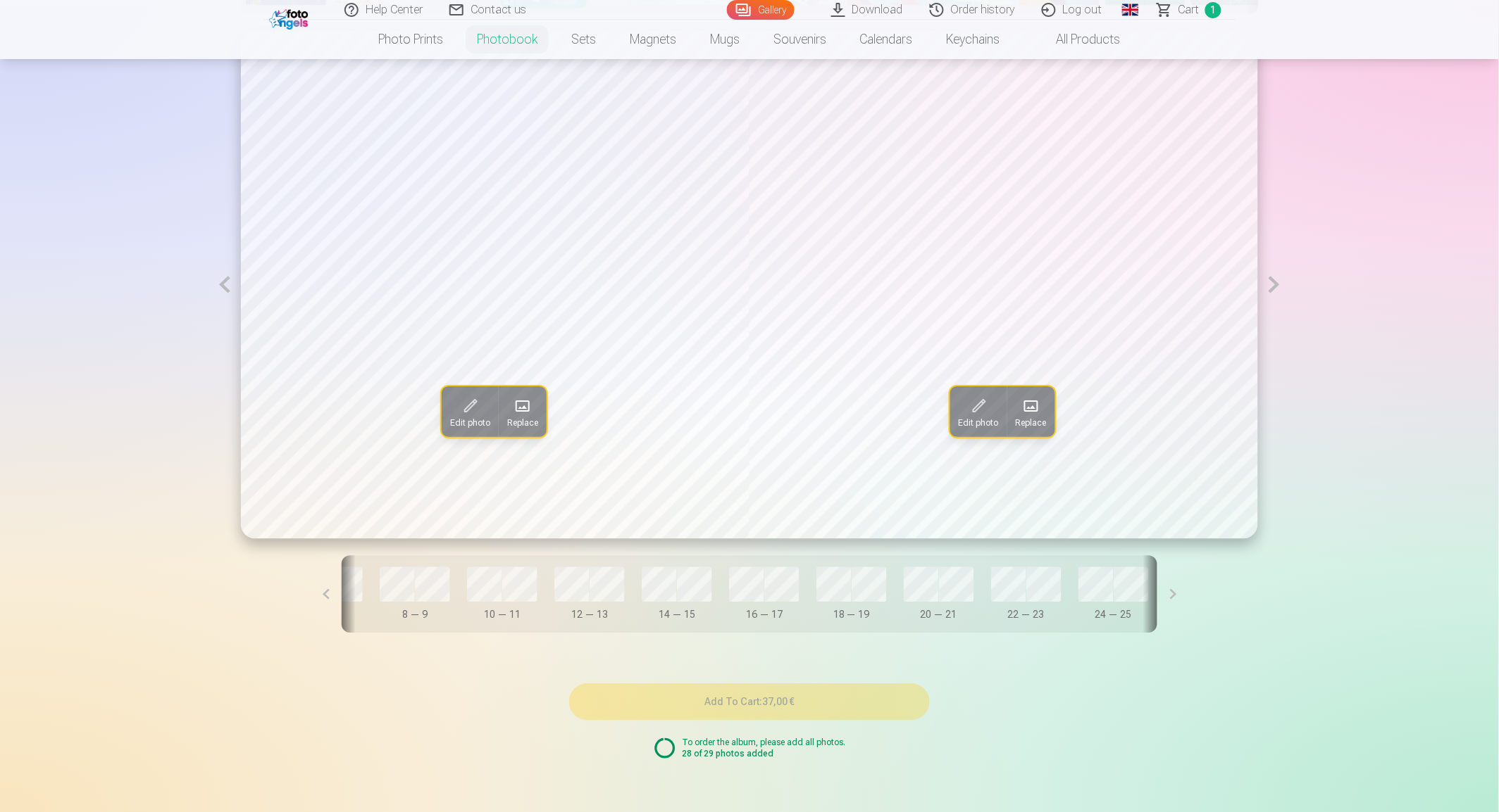
click at [1285, 291] on button at bounding box center [1274, 283] width 33 height 508
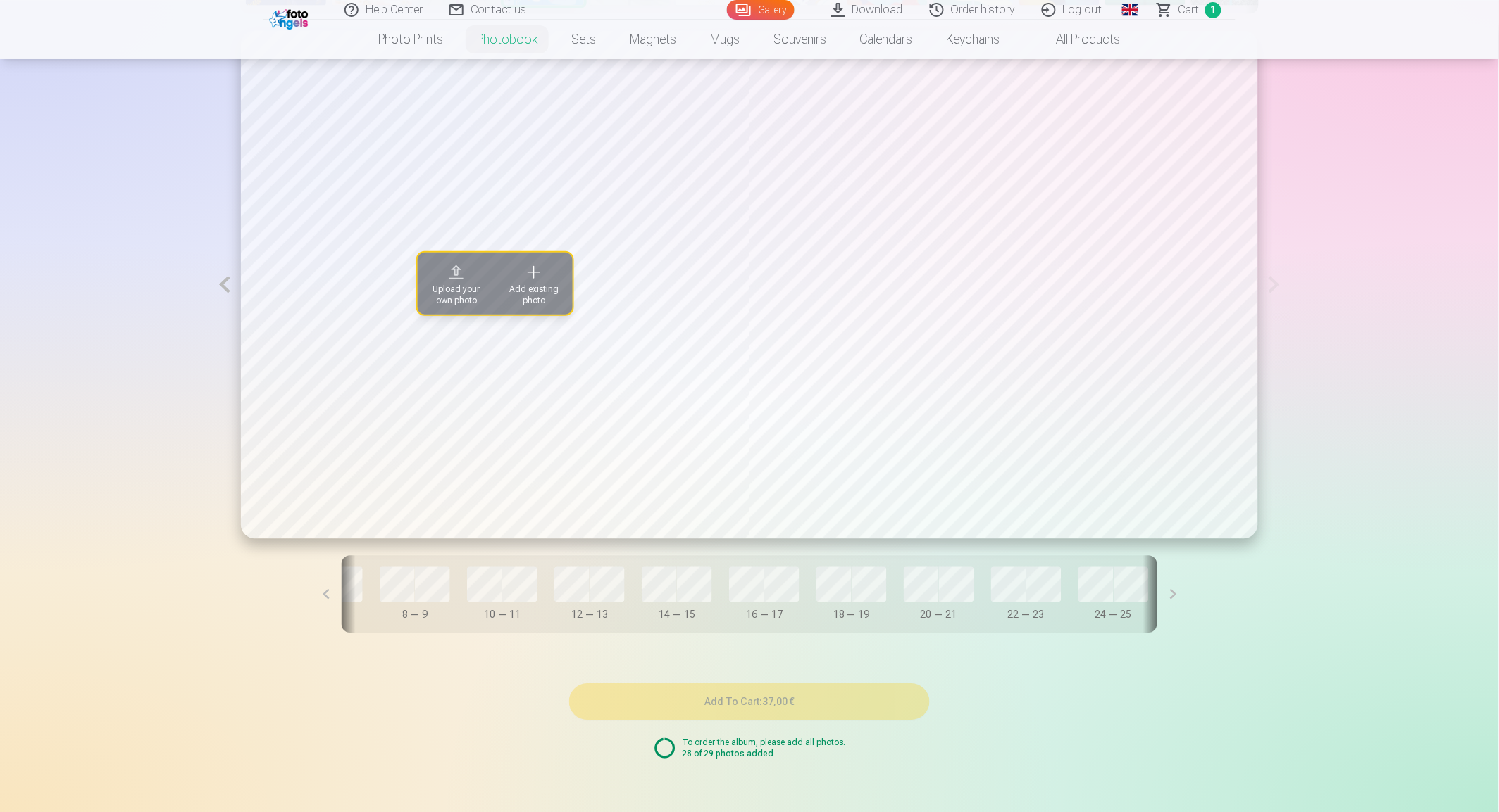
click at [533, 287] on span "Add existing photo" at bounding box center [533, 294] width 61 height 23
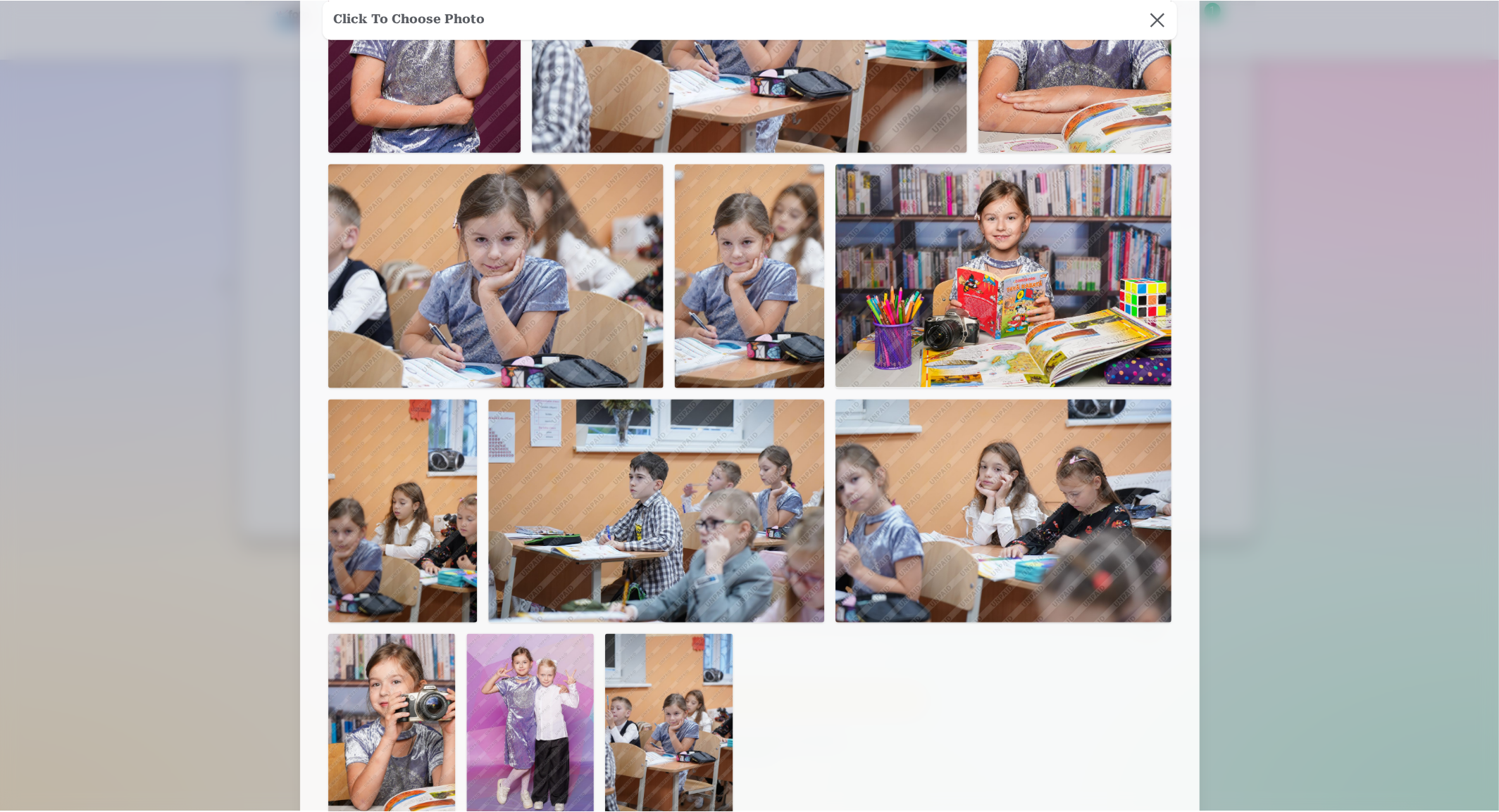
scroll to position [1017, 0]
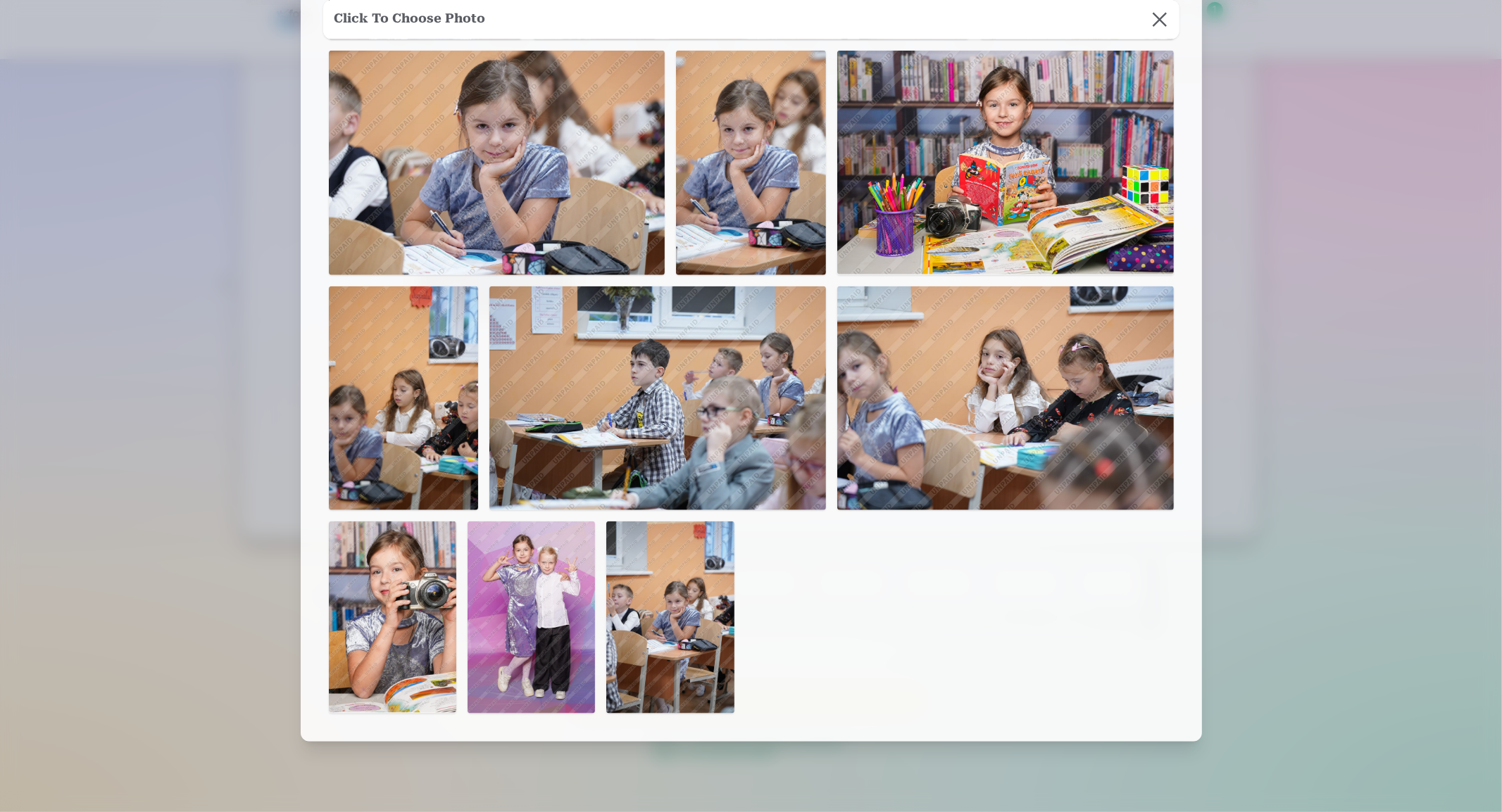
click at [370, 630] on img at bounding box center [392, 616] width 128 height 191
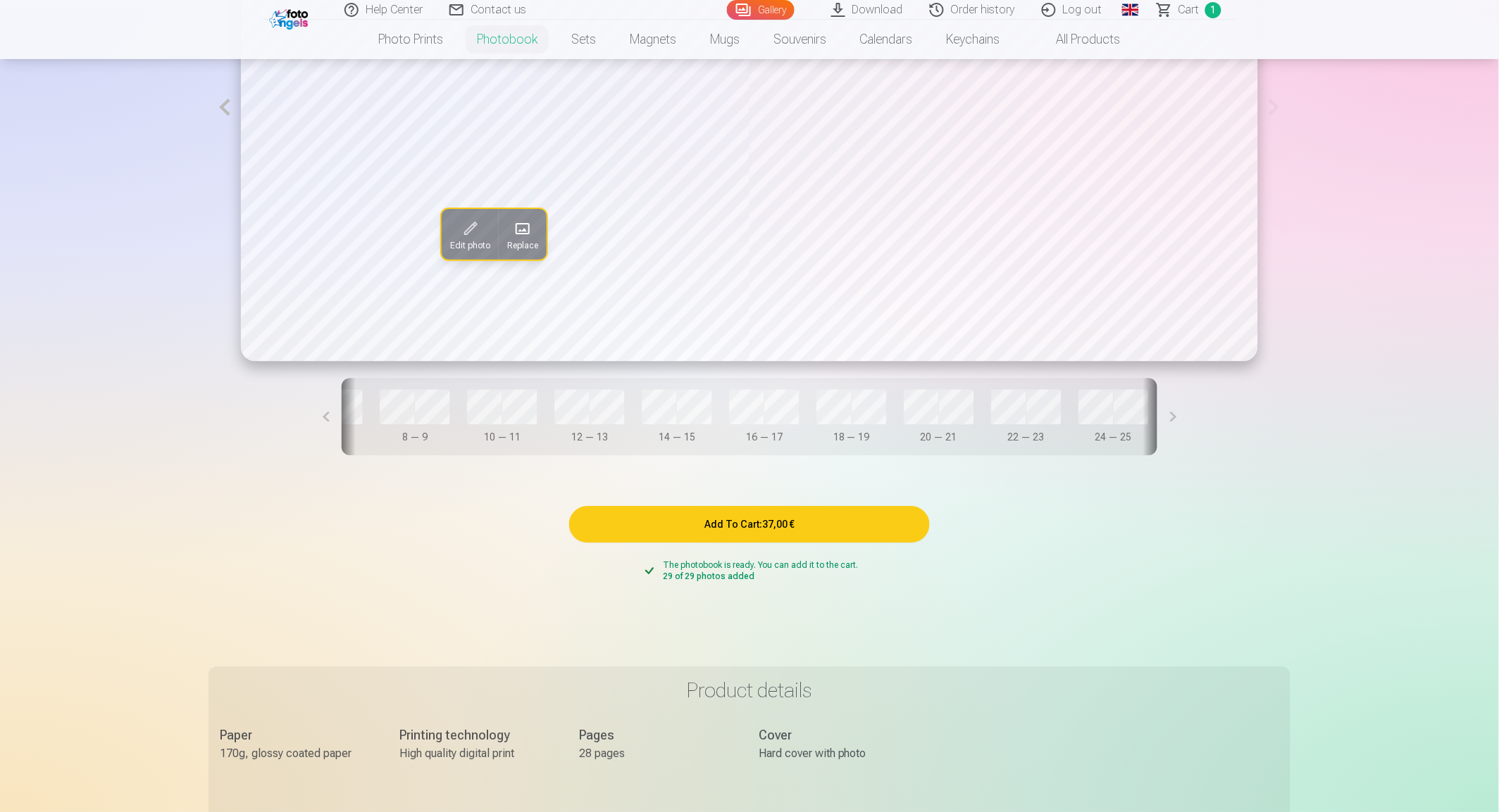
scroll to position [1103, 0]
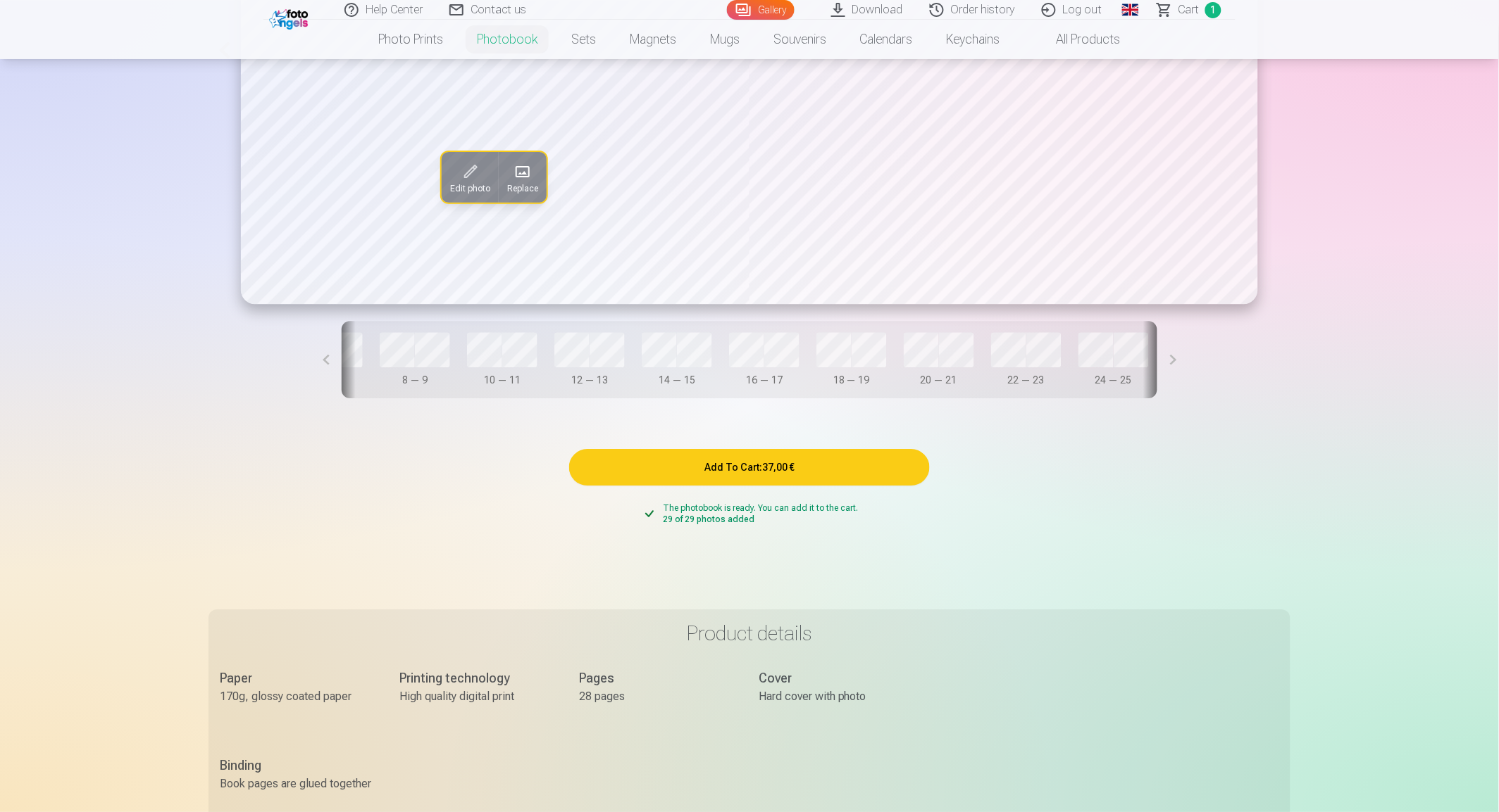
click at [326, 368] on button at bounding box center [325, 360] width 32 height 78
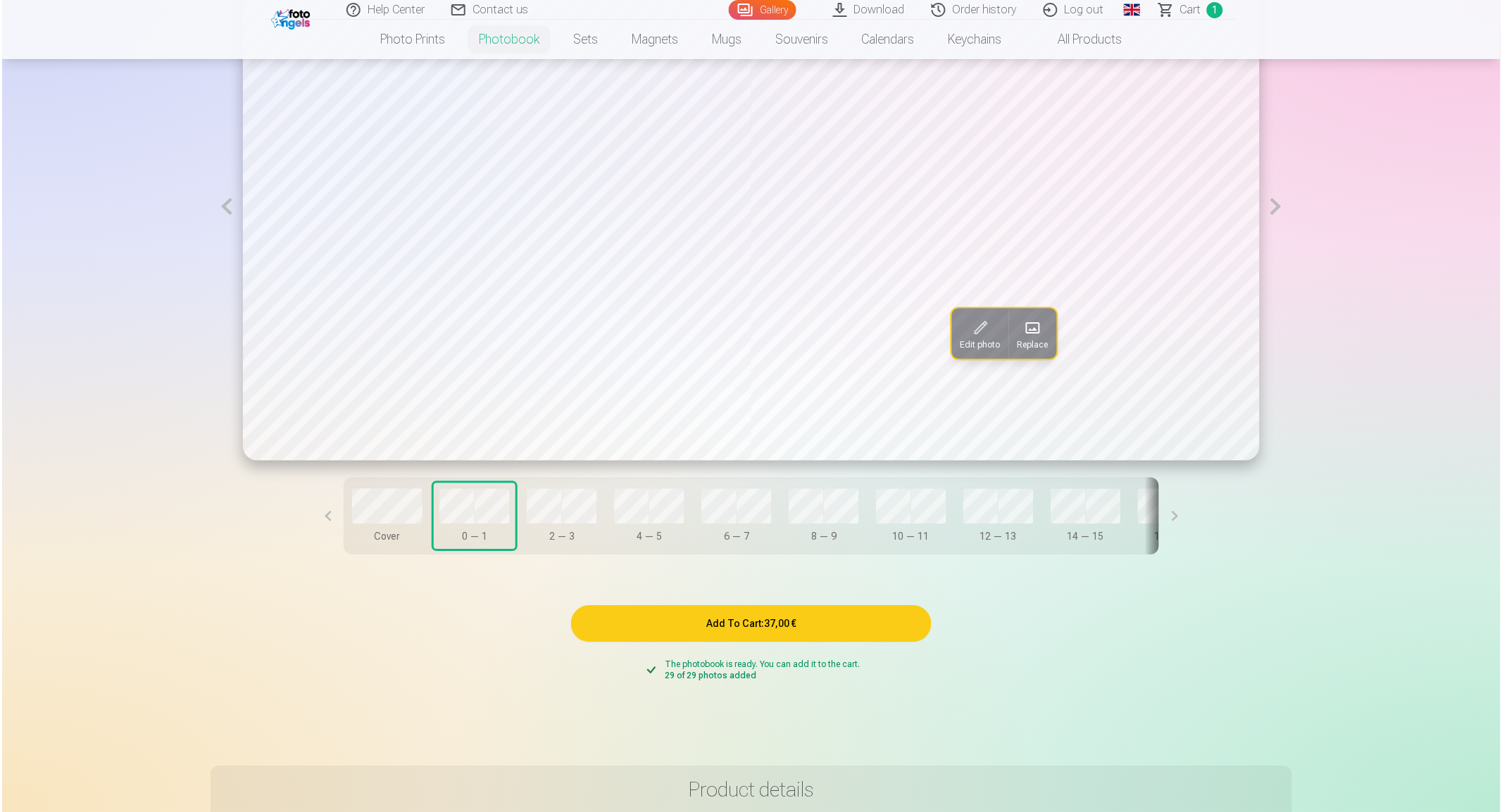
scroll to position [869, 0]
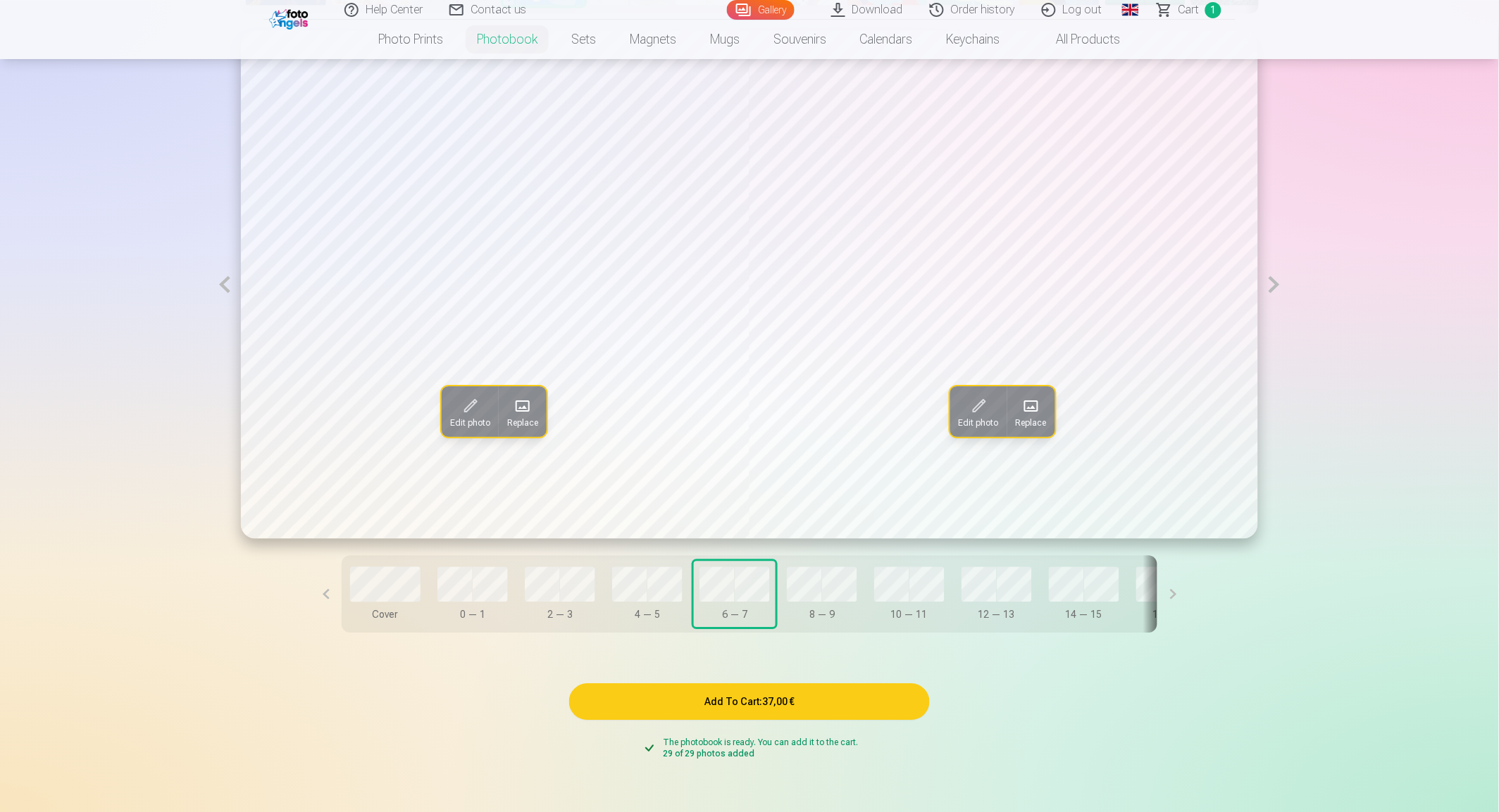
click at [1037, 425] on span "Replace" at bounding box center [1031, 423] width 31 height 11
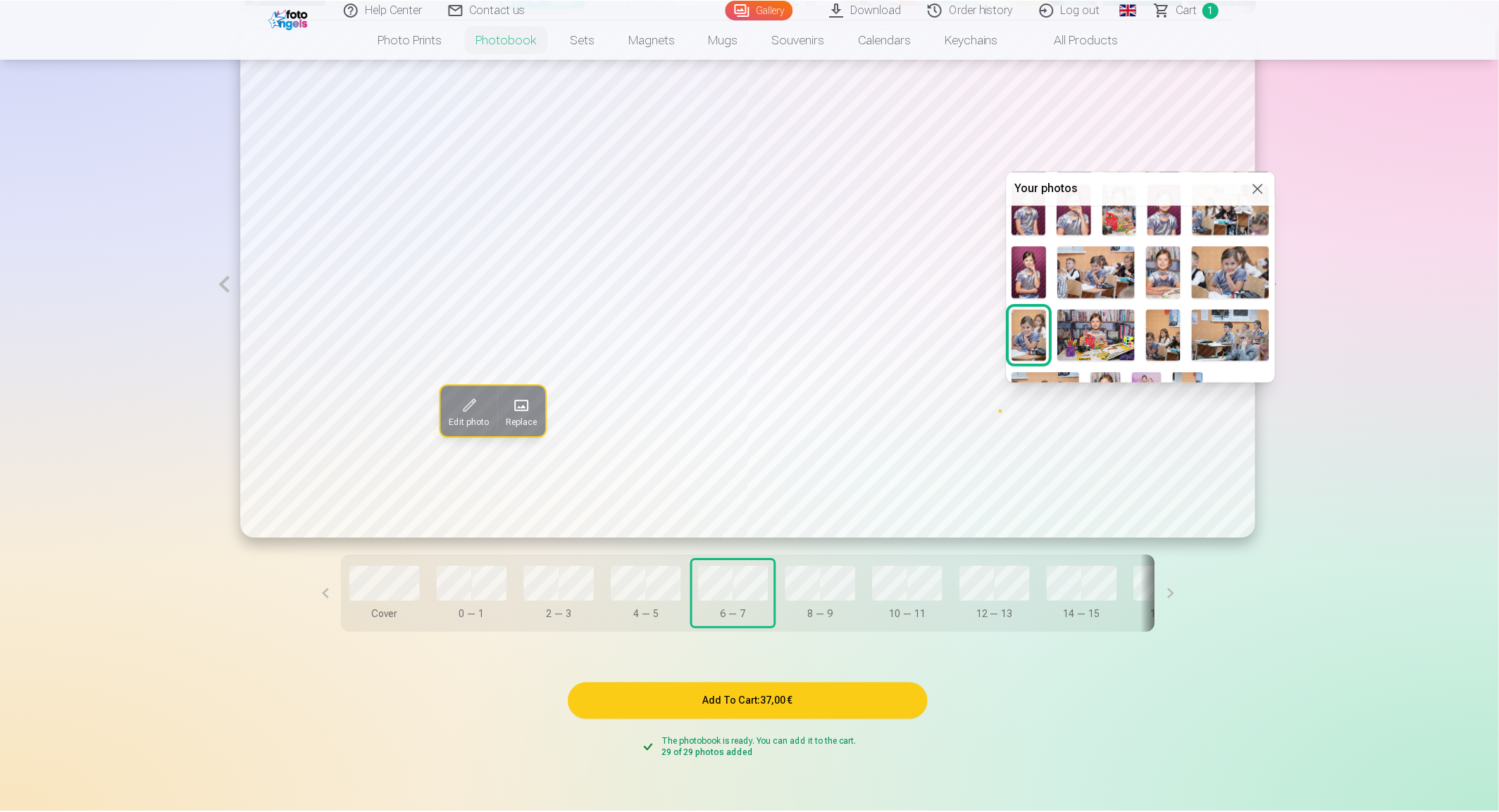
scroll to position [192, 0]
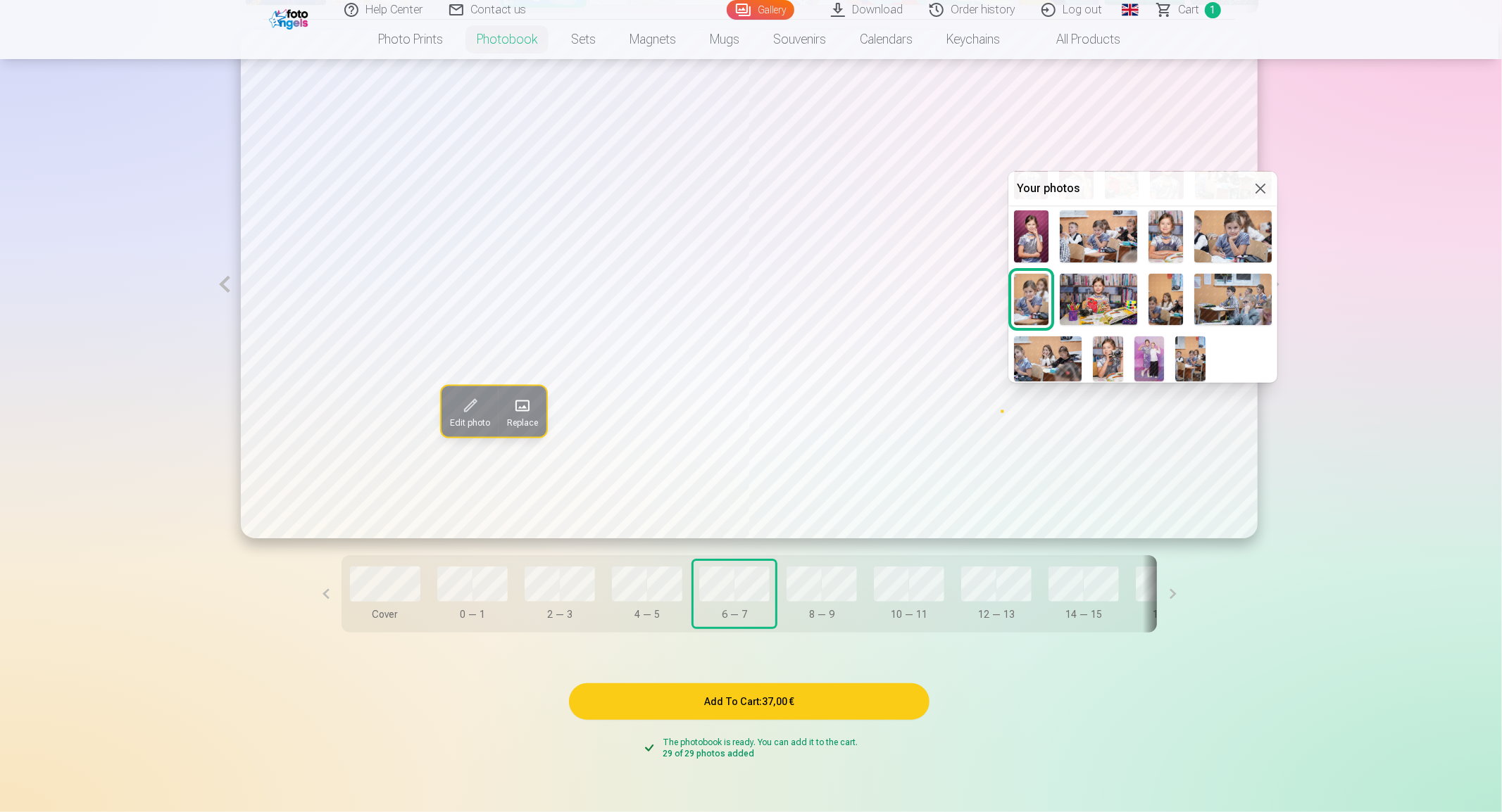
click at [1188, 368] on img at bounding box center [1190, 359] width 30 height 45
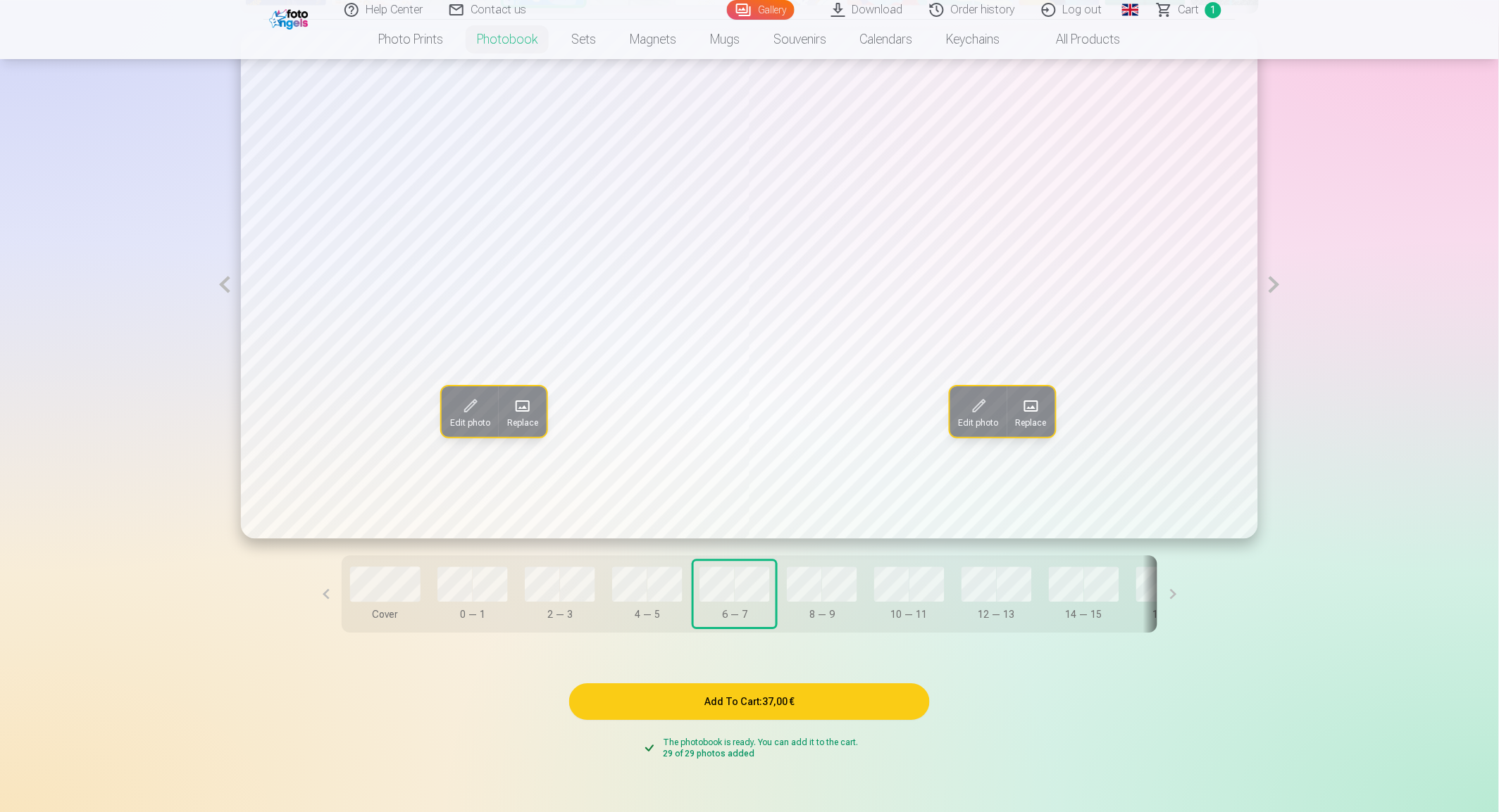
click at [1280, 286] on button at bounding box center [1274, 283] width 33 height 508
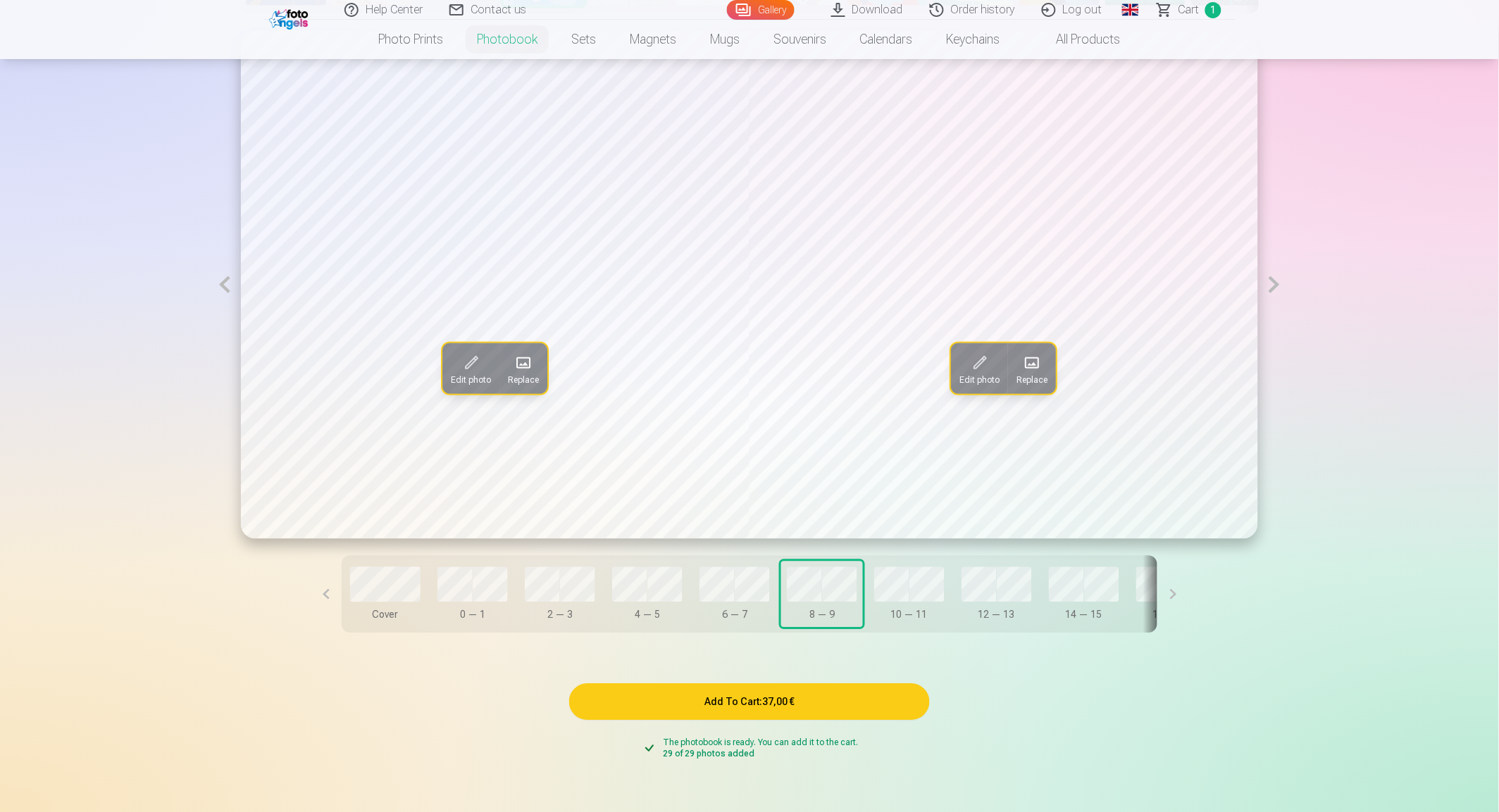
click at [1278, 287] on button at bounding box center [1274, 283] width 33 height 508
click at [1283, 296] on button at bounding box center [1274, 283] width 33 height 508
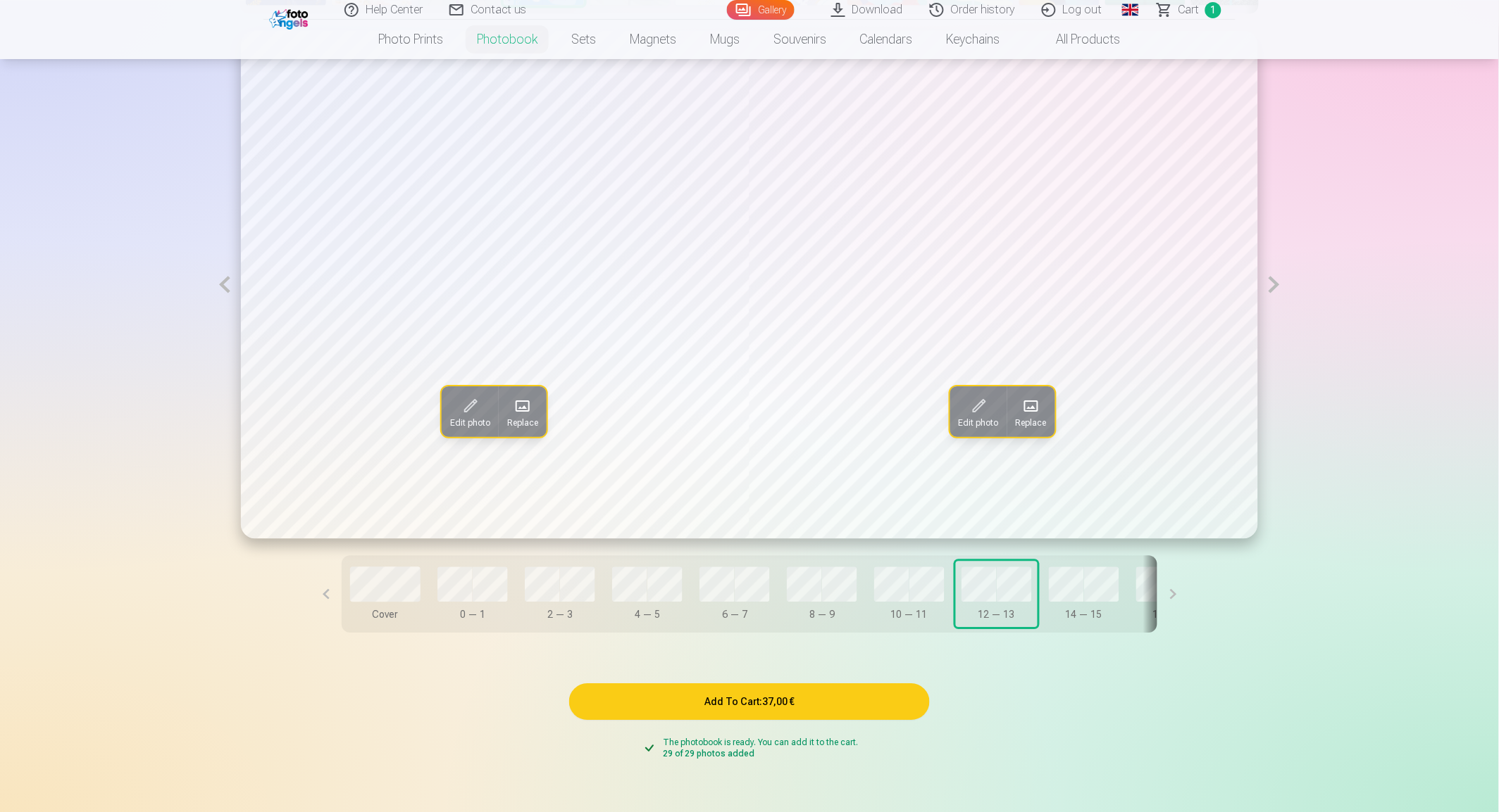
click at [1278, 290] on button at bounding box center [1274, 283] width 33 height 508
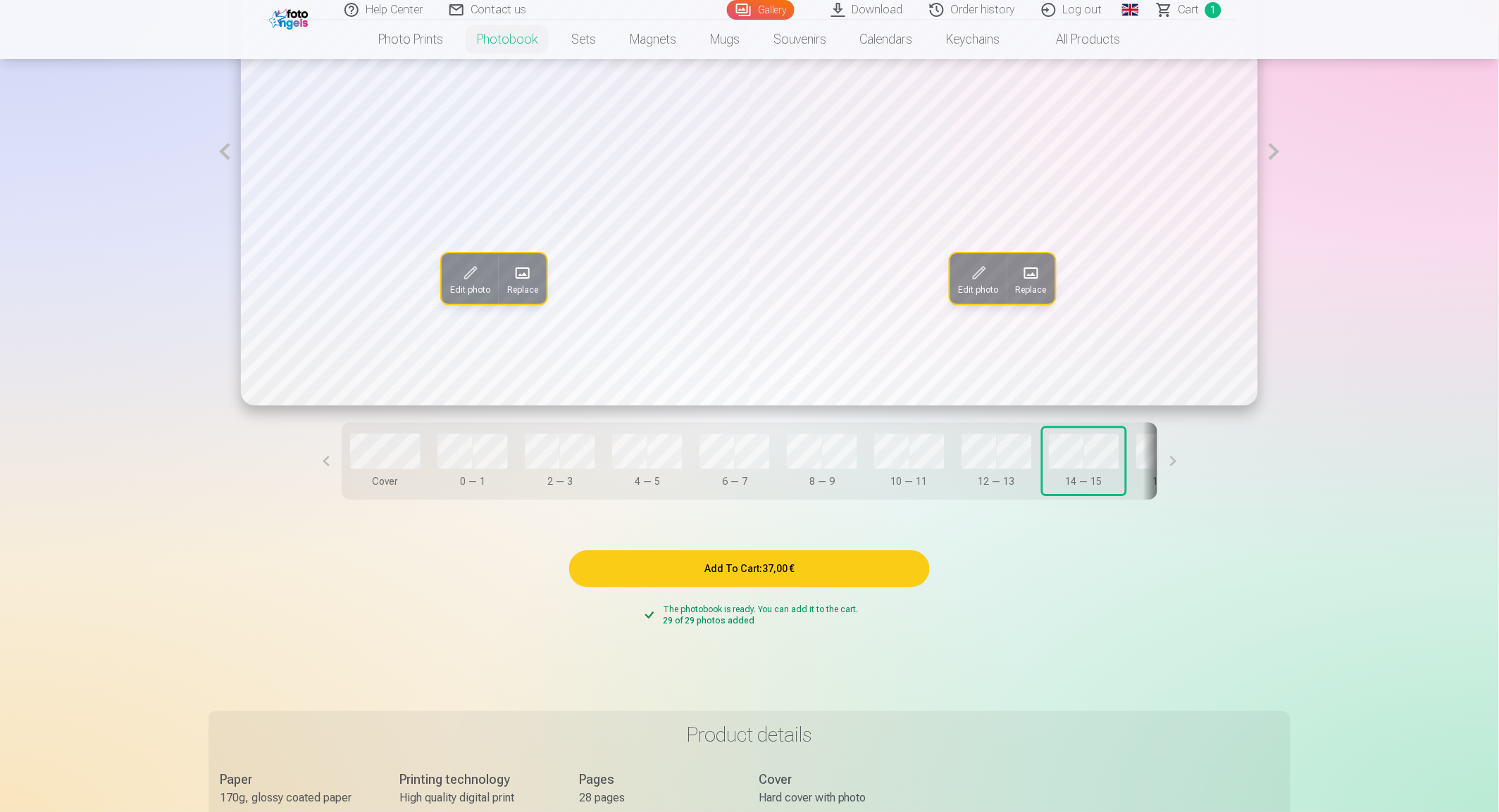
scroll to position [869, 0]
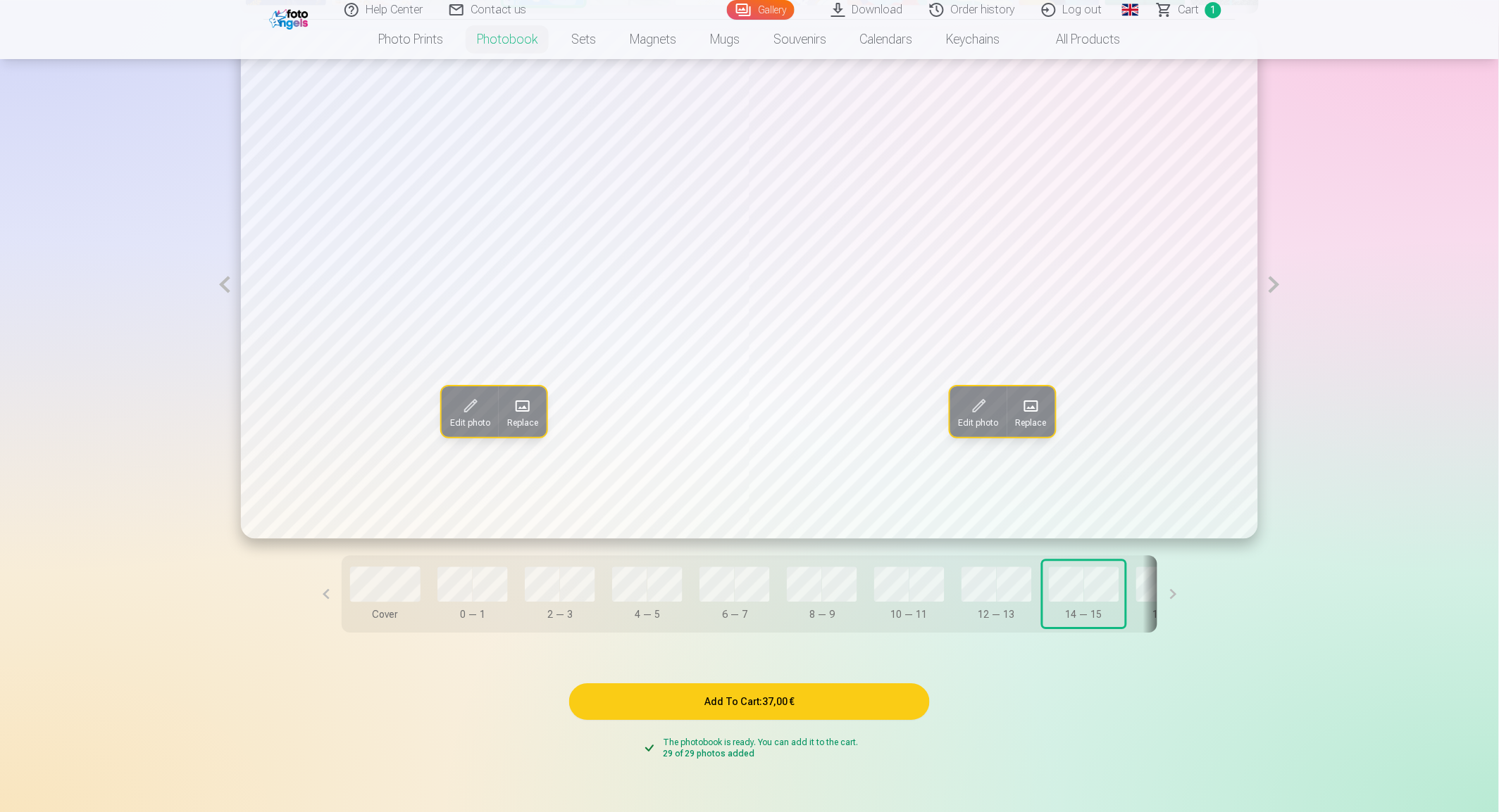
click at [1280, 293] on button at bounding box center [1274, 283] width 33 height 508
click at [1278, 289] on button at bounding box center [1274, 283] width 33 height 508
click at [1283, 292] on button at bounding box center [1274, 283] width 33 height 508
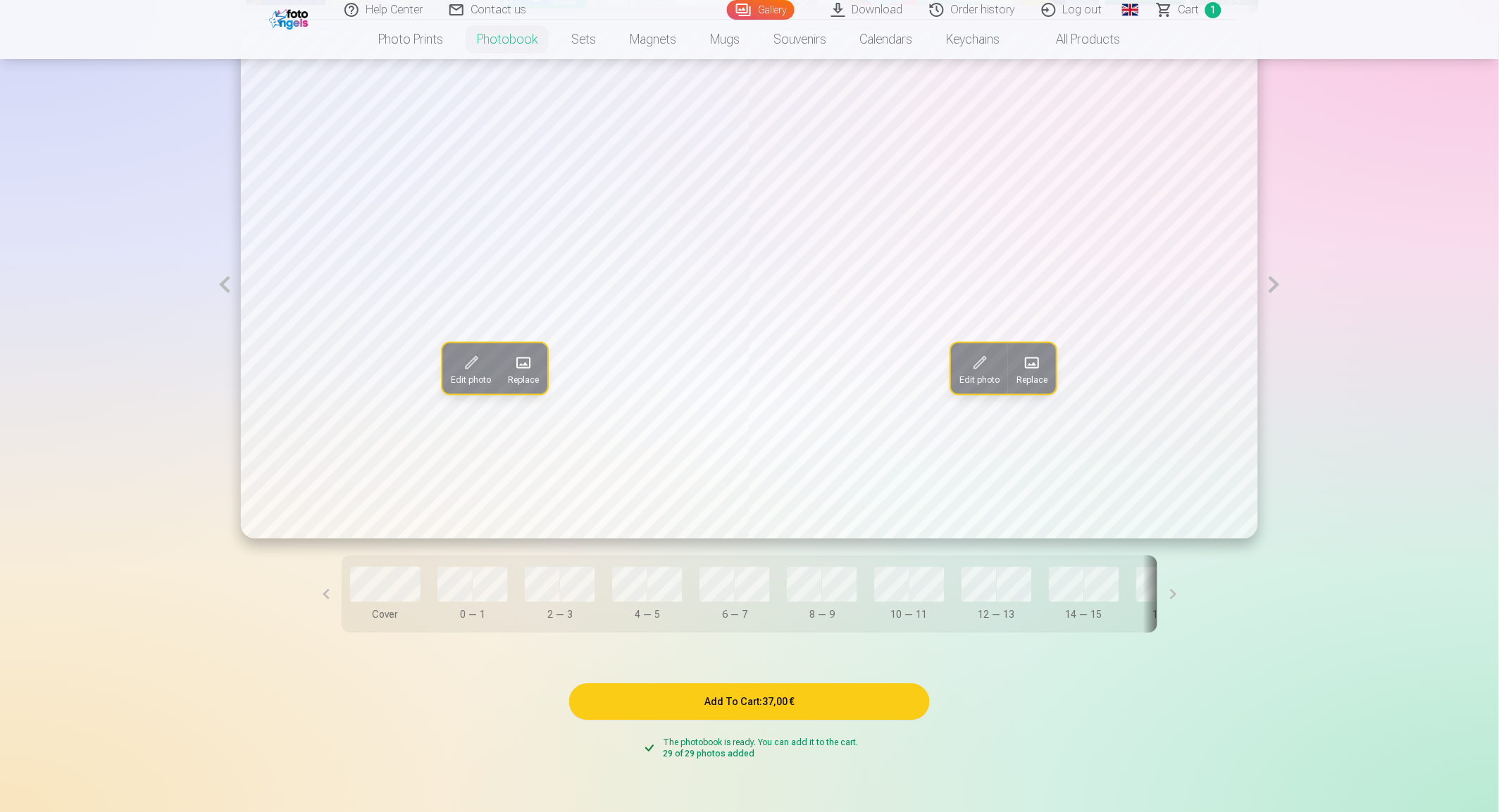
click at [1275, 284] on button at bounding box center [1274, 283] width 33 height 508
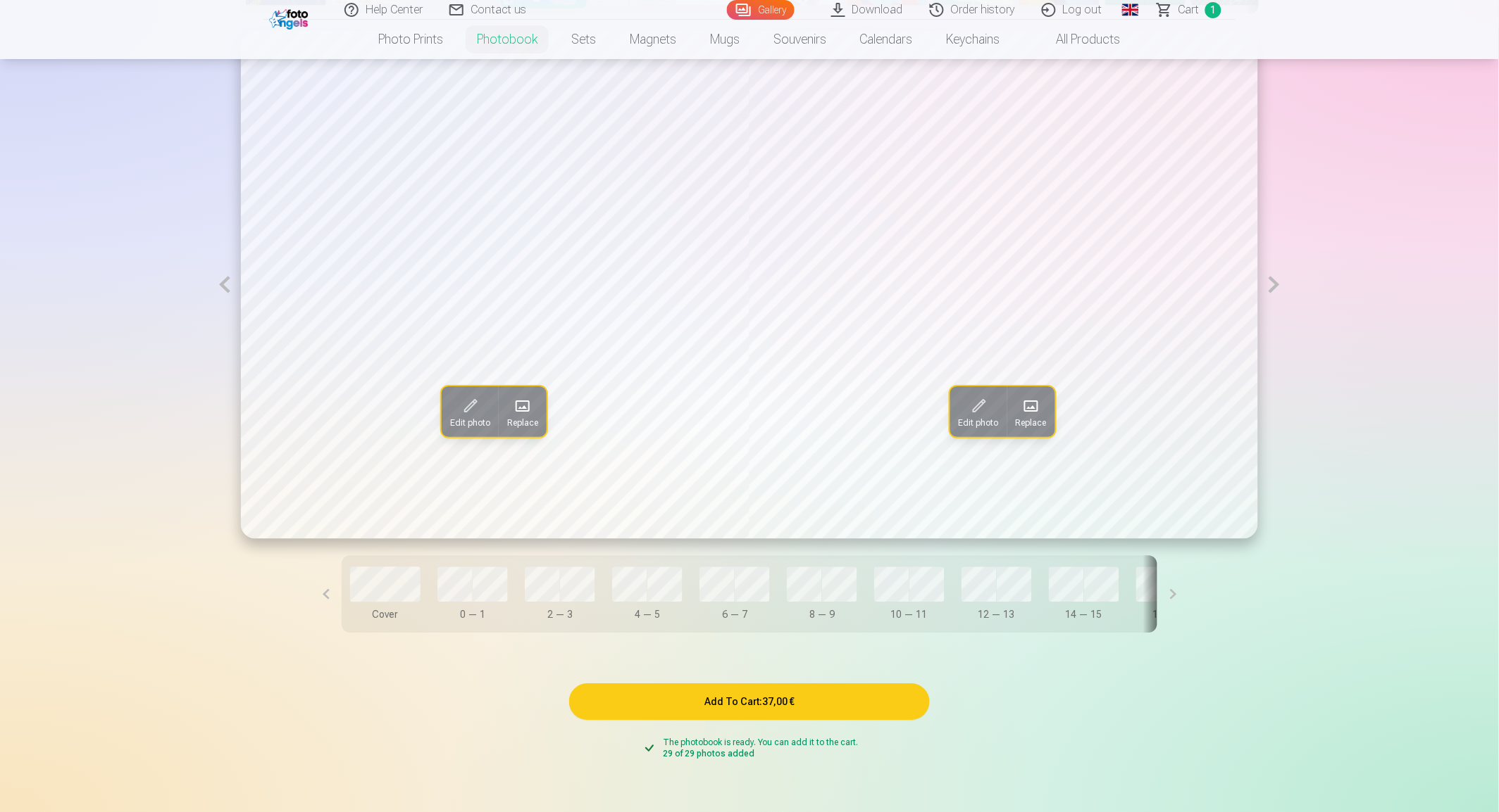
click at [1284, 290] on button at bounding box center [1274, 283] width 33 height 508
click at [1279, 287] on button at bounding box center [1274, 283] width 33 height 508
click at [1279, 286] on button at bounding box center [1274, 283] width 33 height 508
click at [790, 714] on button "Add To Cart : 37,00 €" at bounding box center [749, 702] width 360 height 36
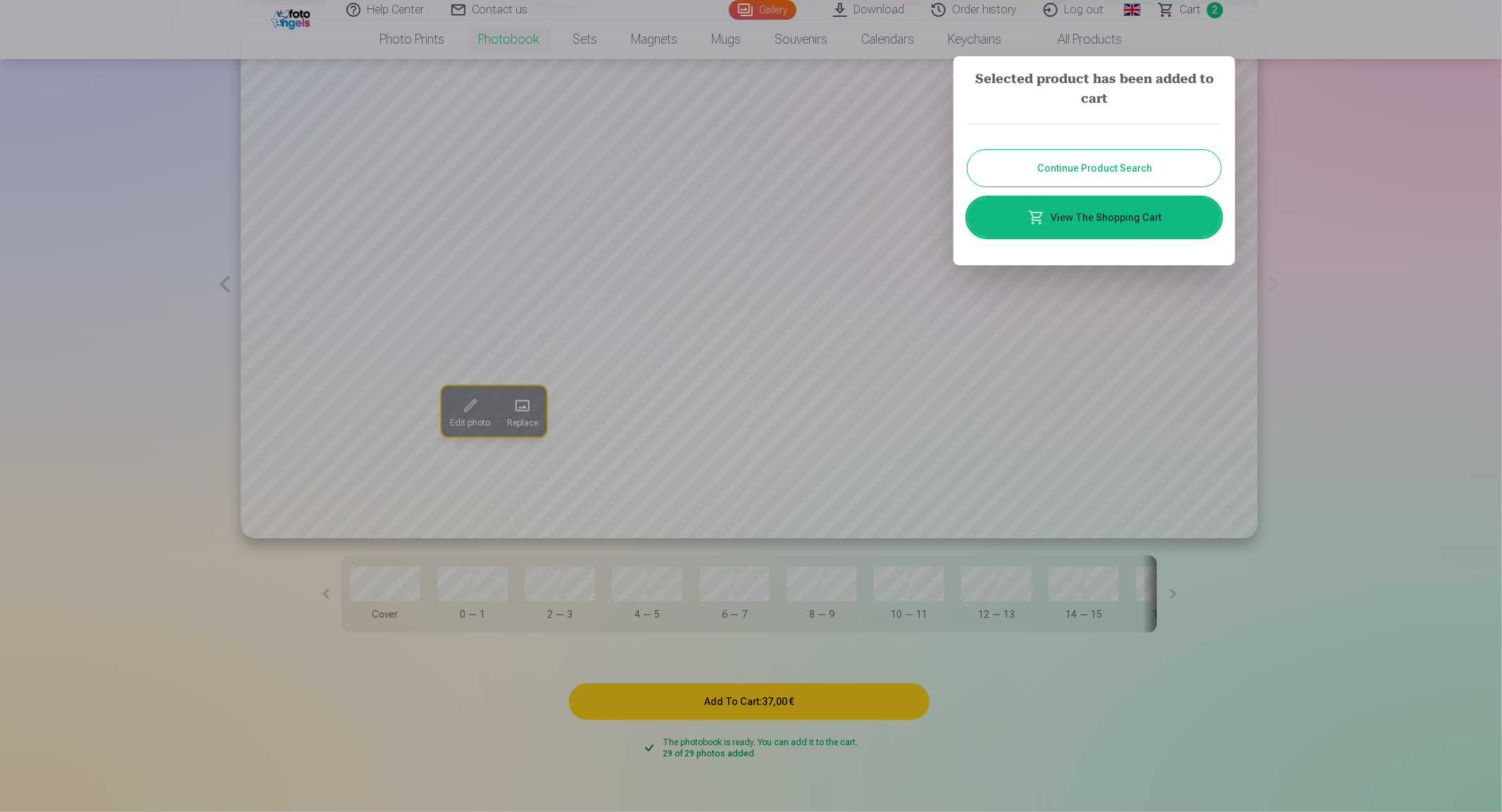
click at [1152, 223] on link "View The Shopping Cart" at bounding box center [1094, 217] width 254 height 40
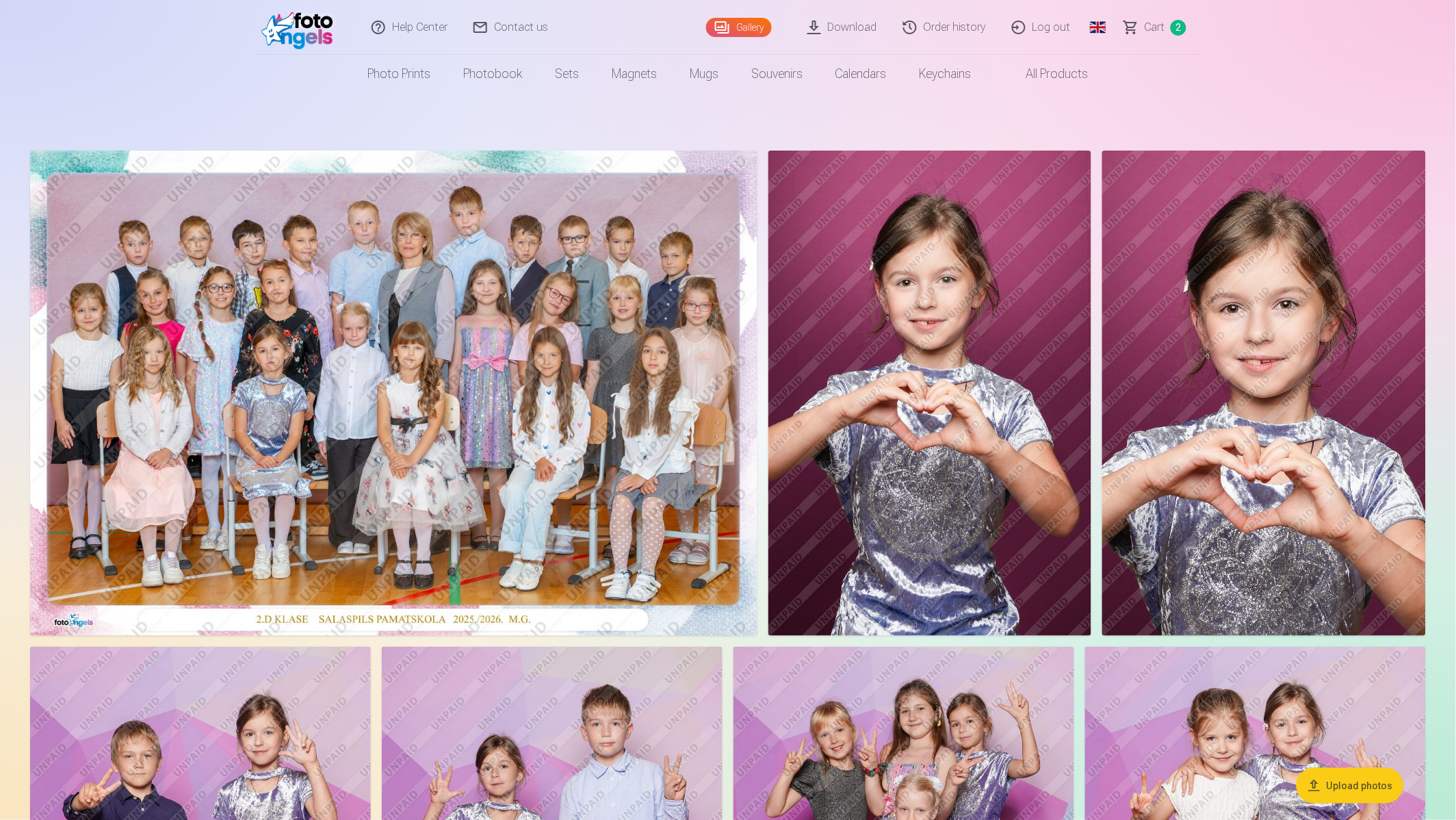
click at [1153, 32] on span "Сart" at bounding box center [1154, 27] width 20 height 17
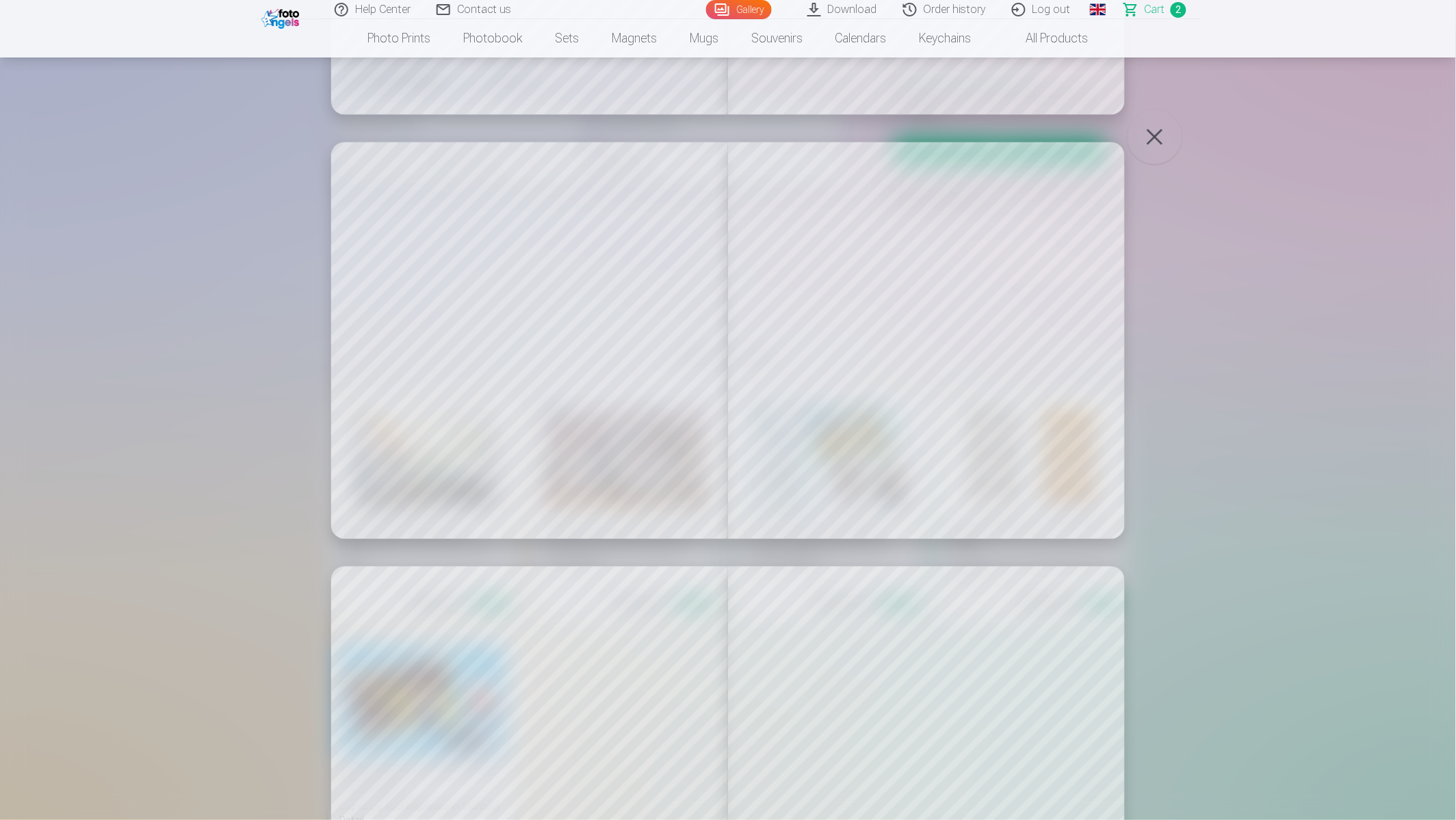
scroll to position [1292, 0]
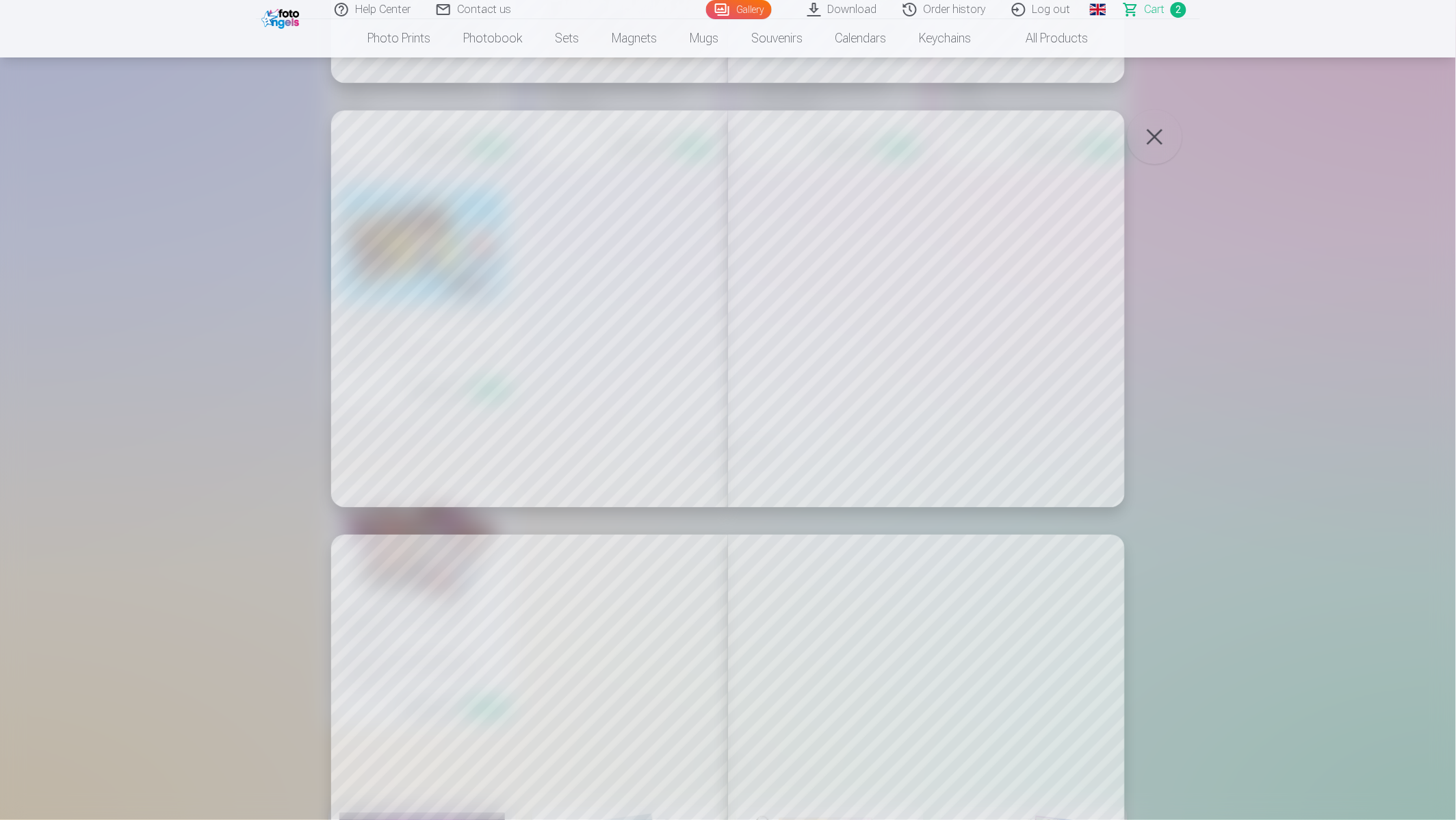
click at [1154, 131] on button "button" at bounding box center [1154, 136] width 55 height 55
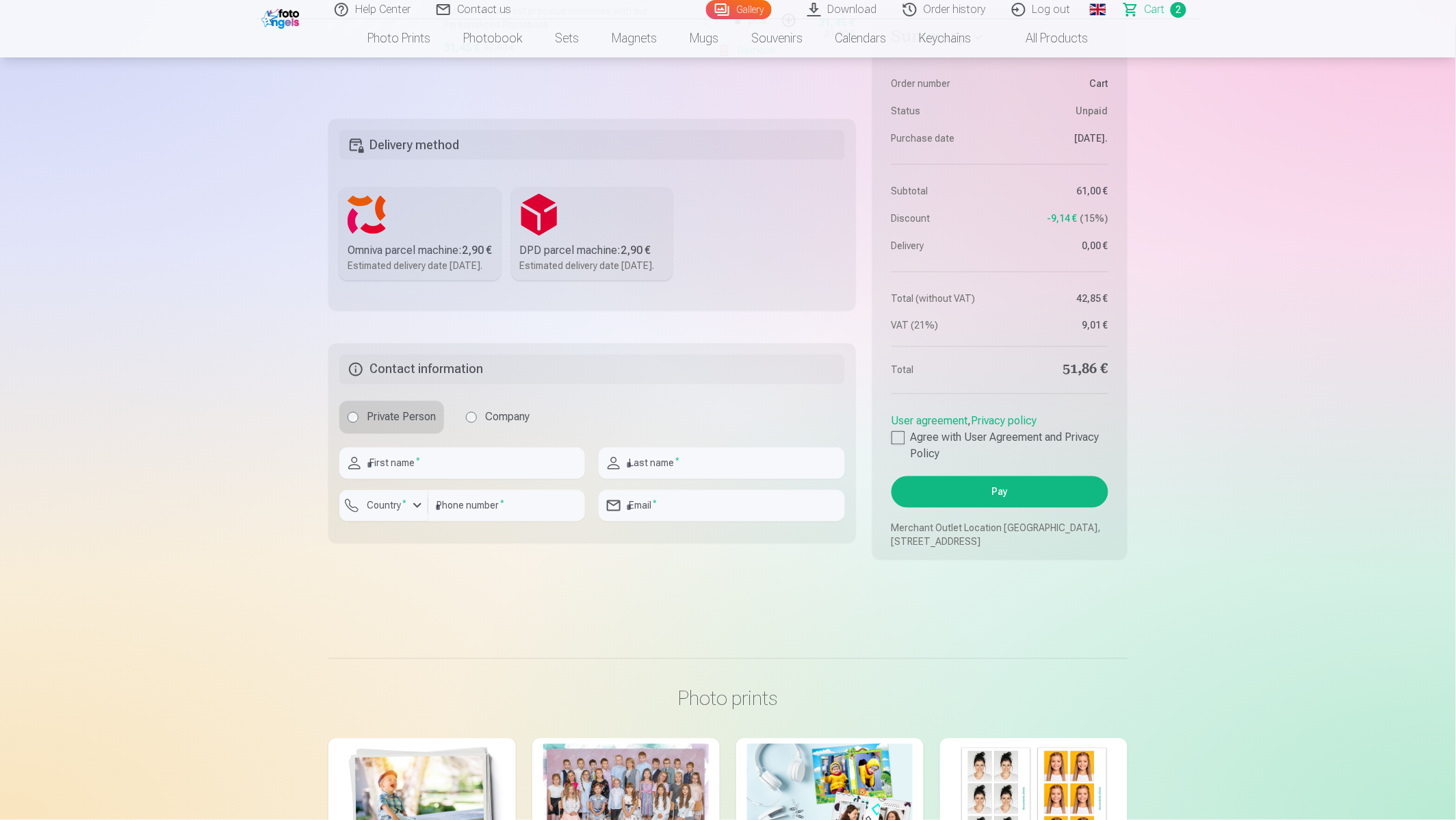
scroll to position [483, 0]
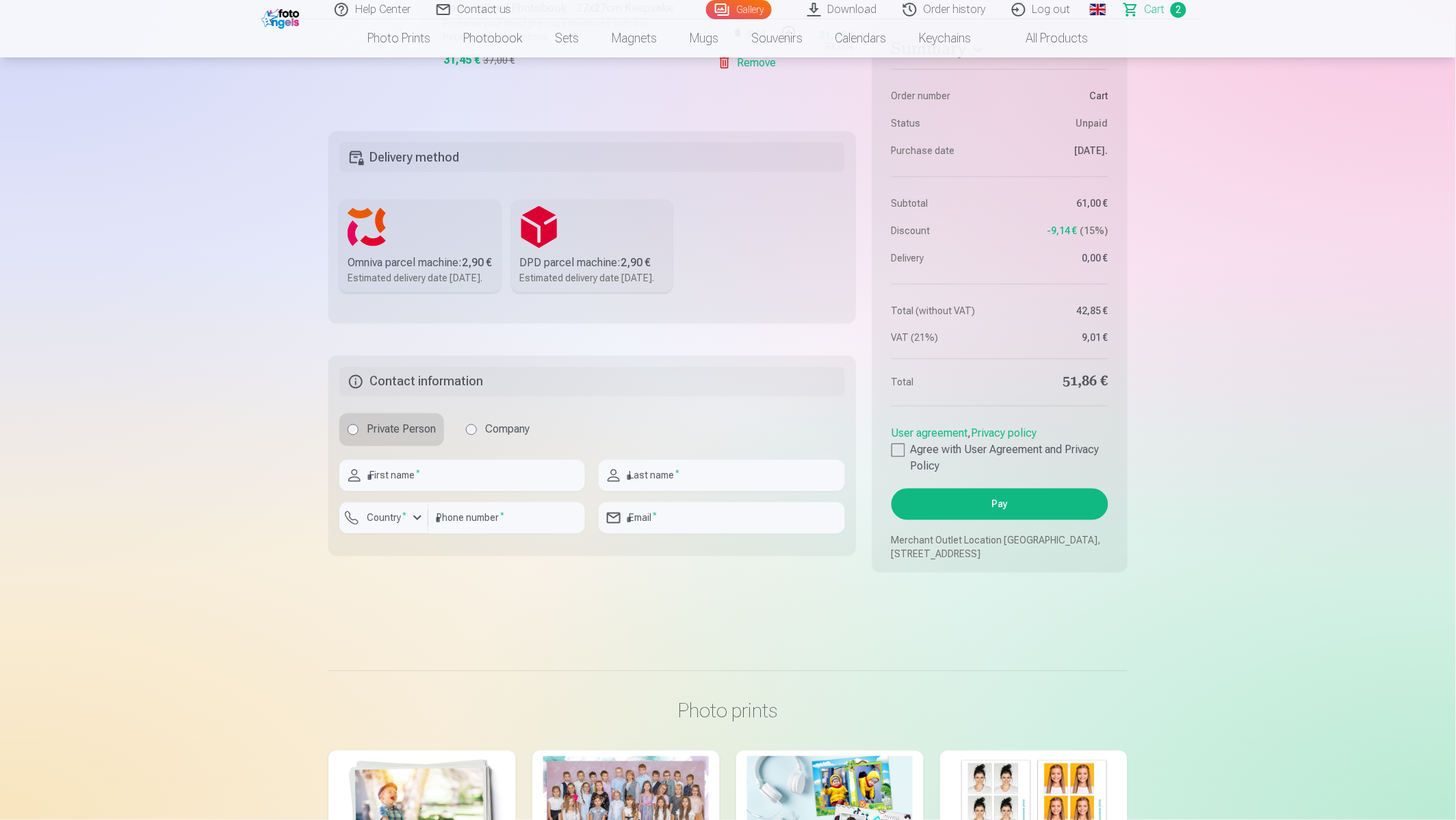
click at [860, 7] on link "Download" at bounding box center [843, 10] width 96 height 19
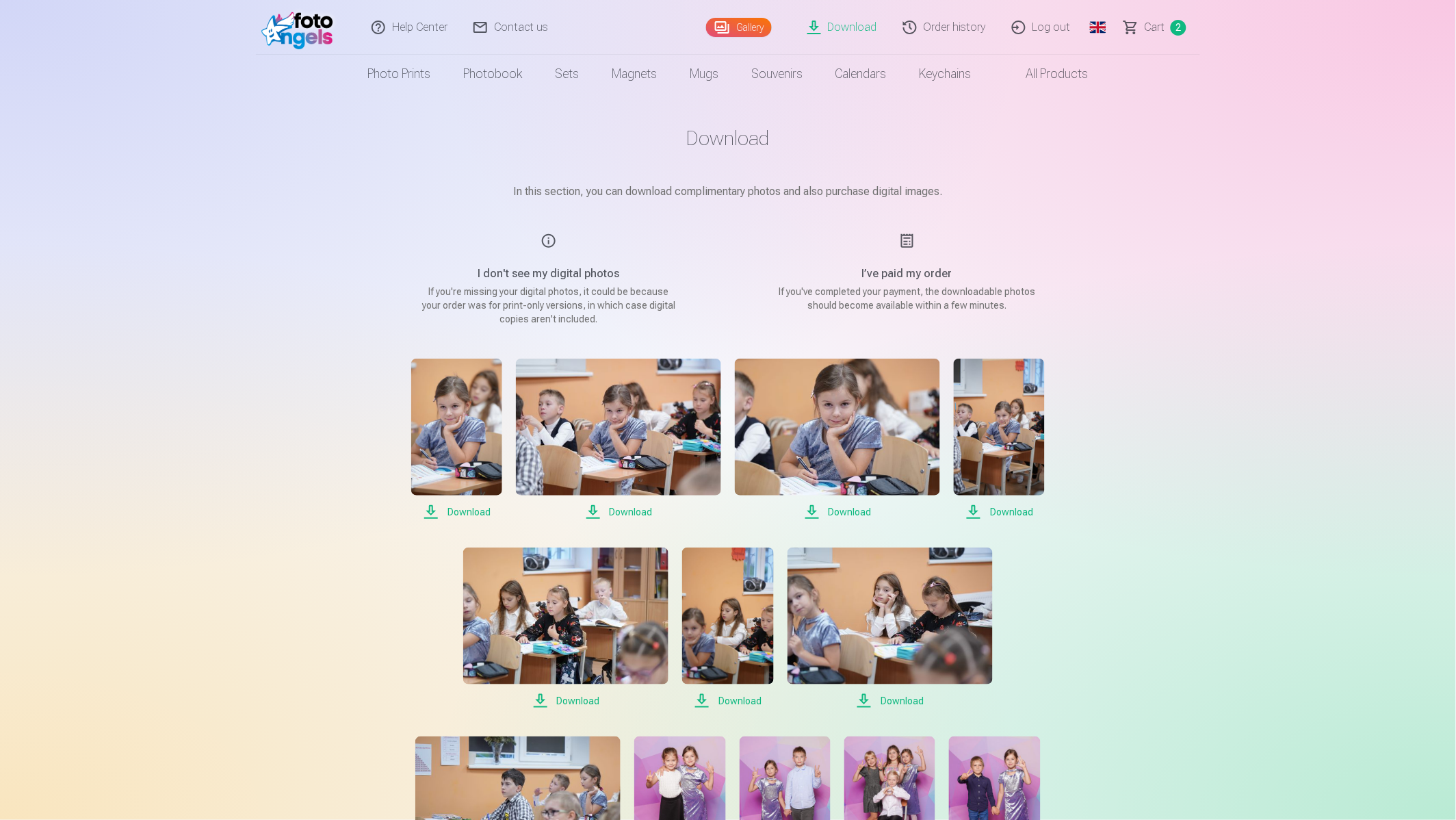
click at [1158, 31] on span "Сart" at bounding box center [1154, 27] width 20 height 17
